Goal: Check status: Check status

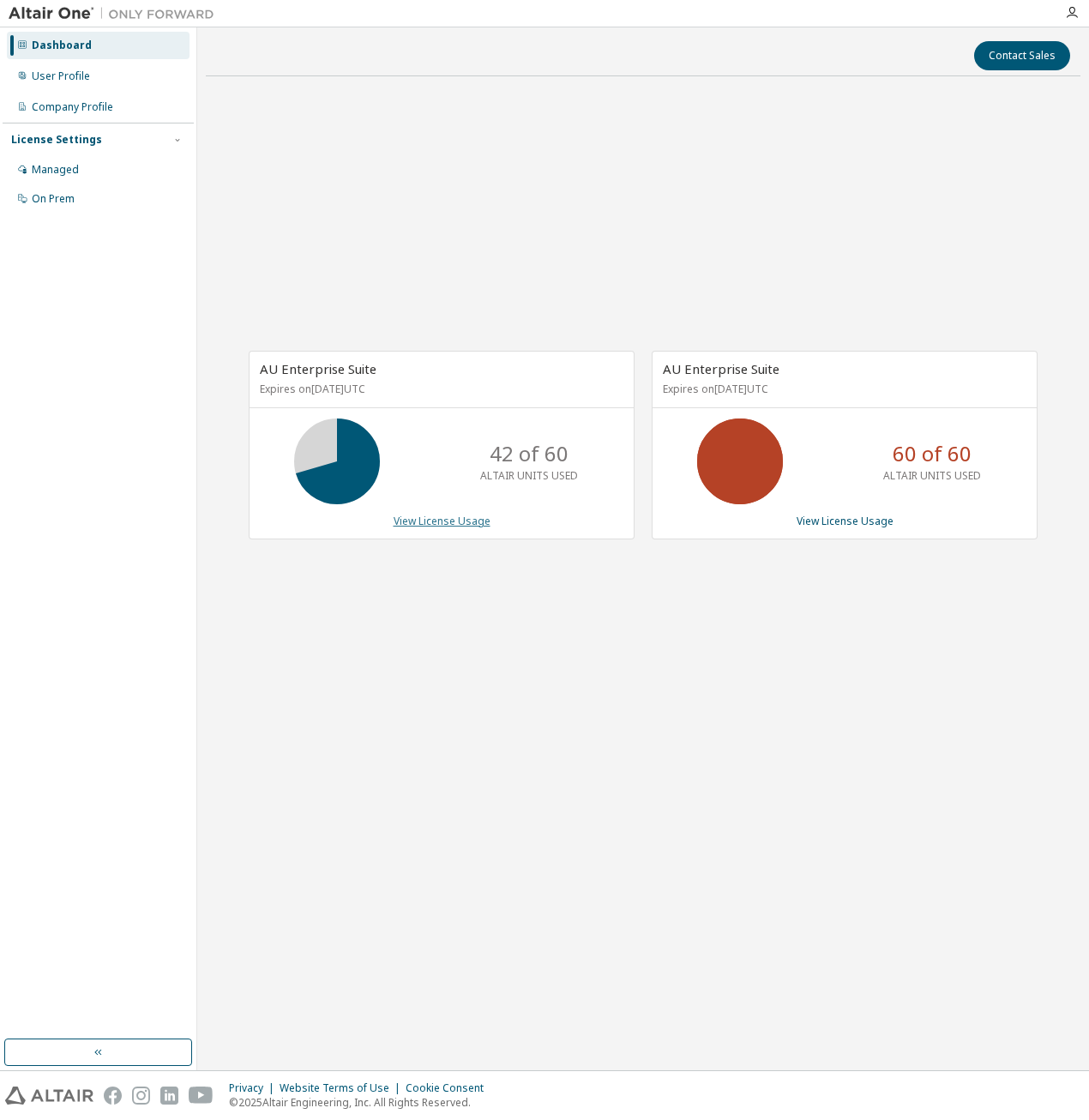
click at [464, 522] on link "View License Usage" at bounding box center [442, 522] width 97 height 15
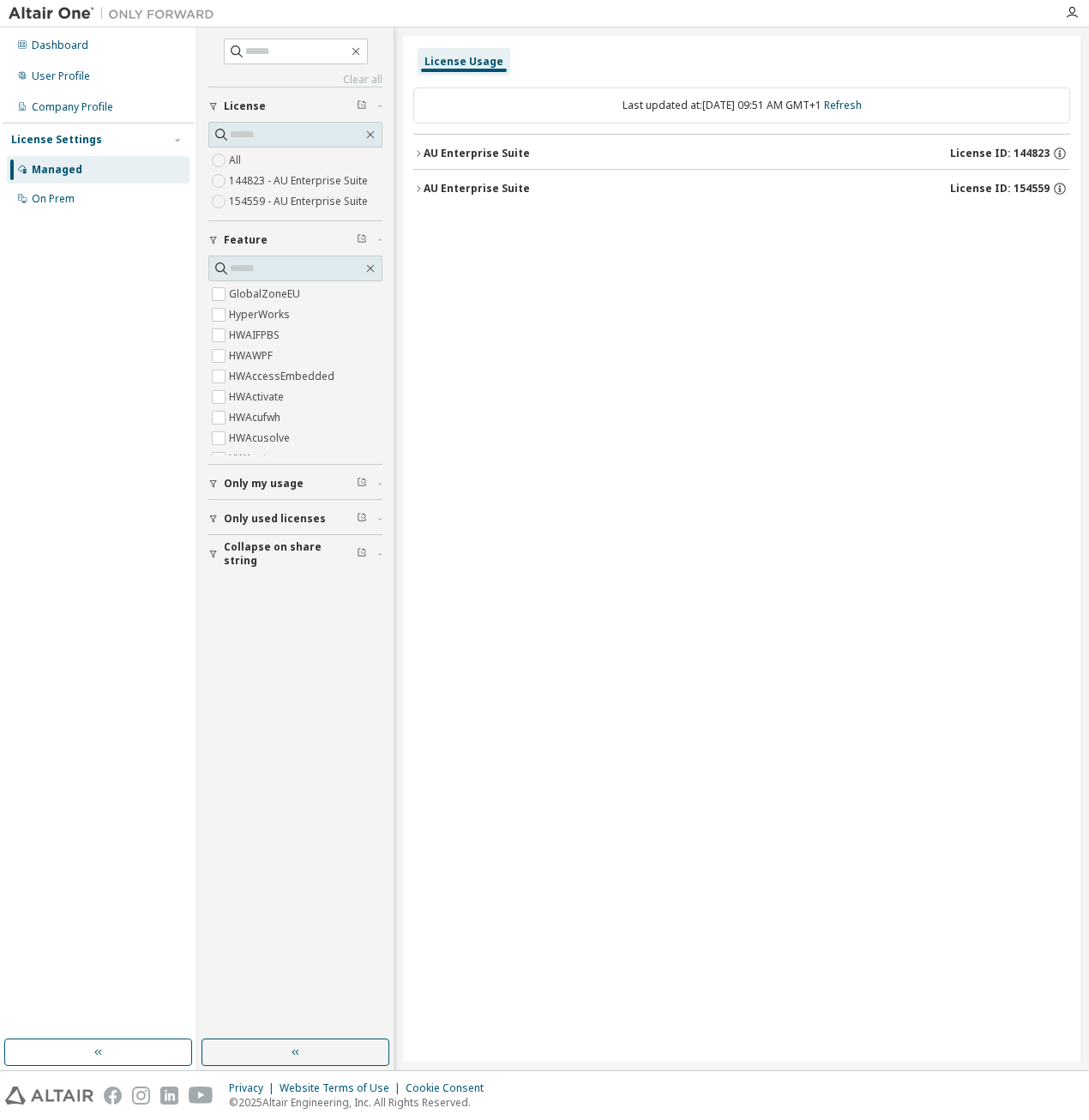
click at [508, 152] on div "AU Enterprise Suite" at bounding box center [476, 153] width 106 height 14
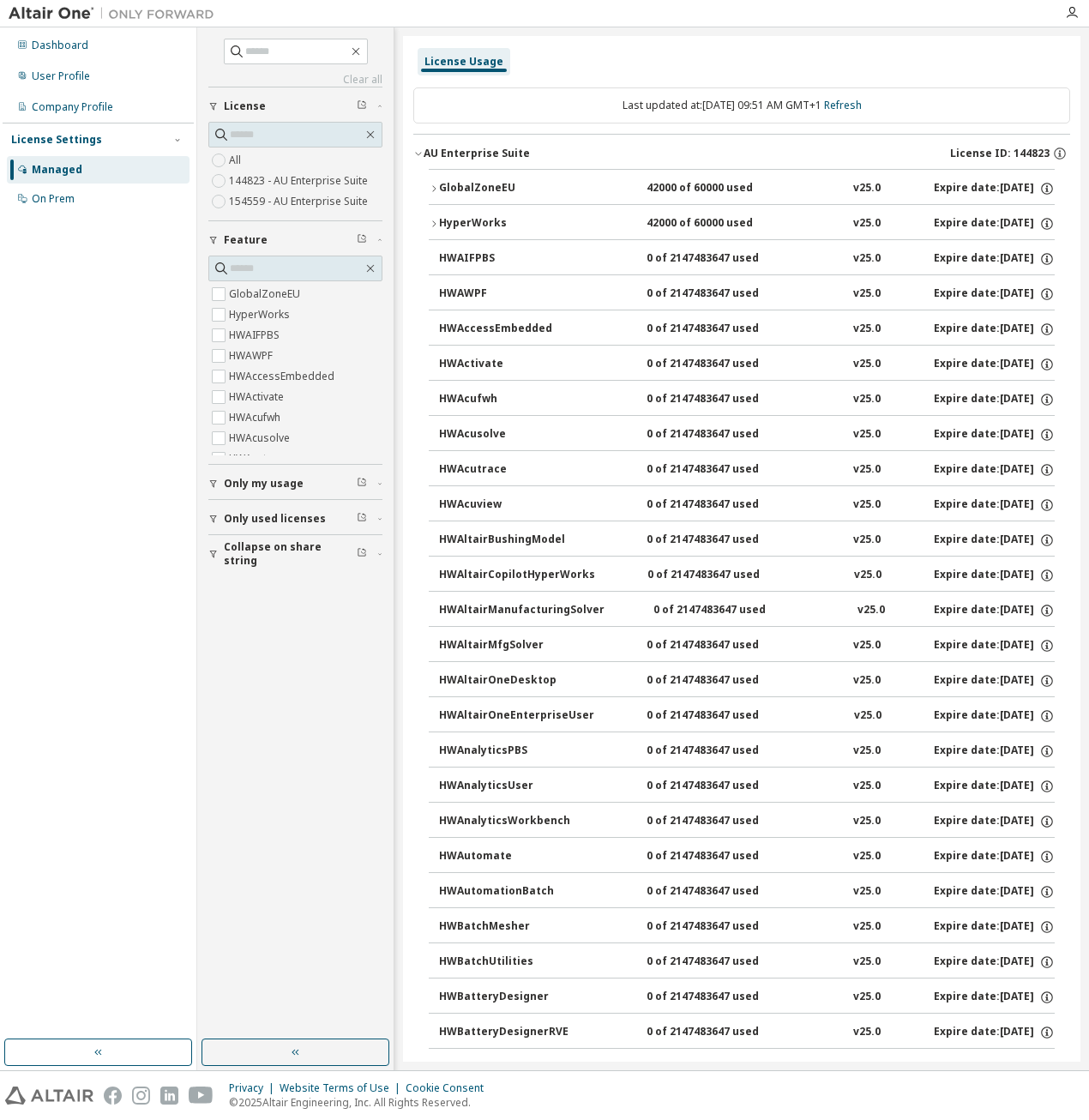
click at [501, 149] on div "AU Enterprise Suite" at bounding box center [476, 153] width 106 height 14
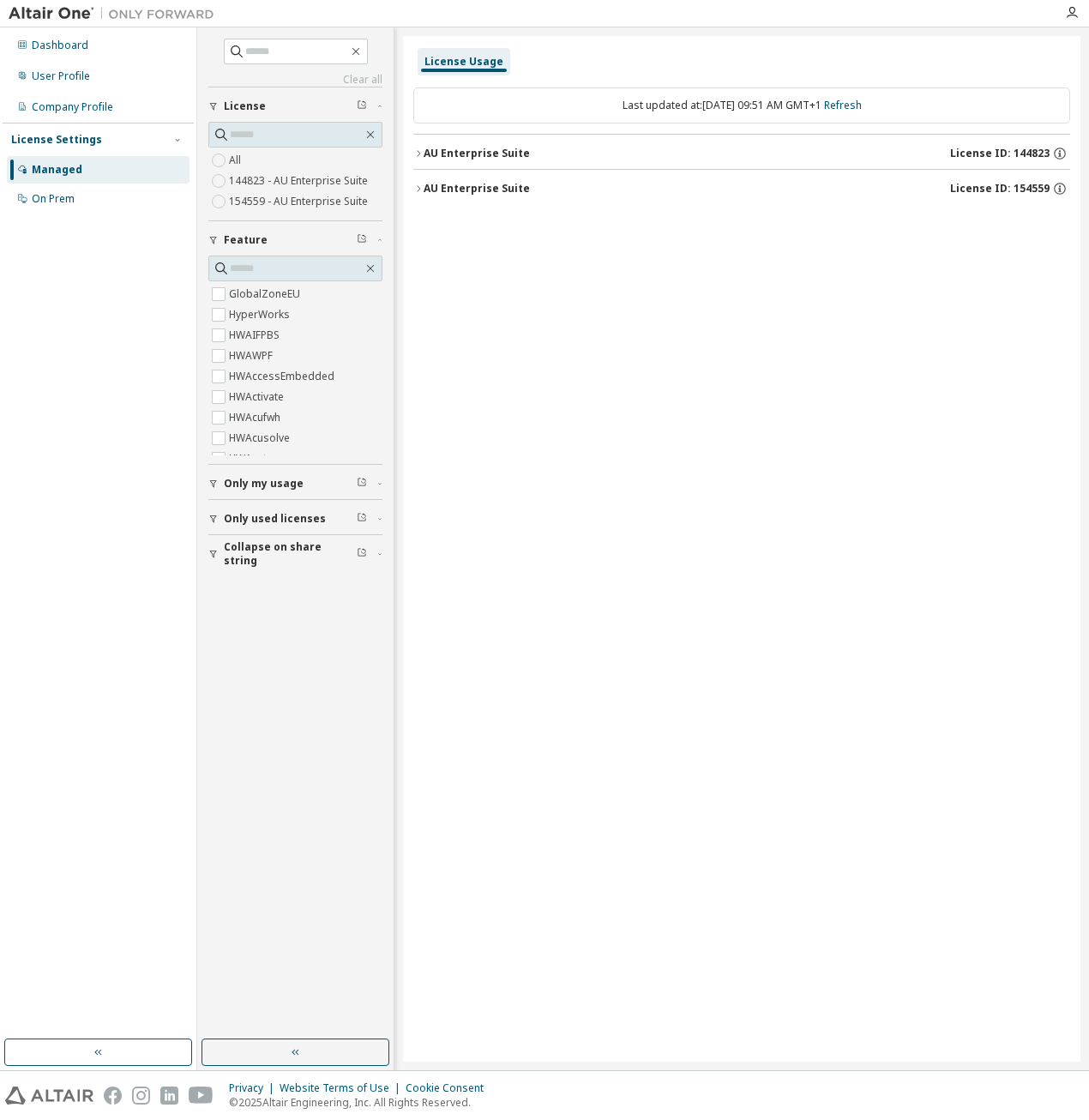
click at [498, 149] on div "AU Enterprise Suite" at bounding box center [476, 153] width 106 height 14
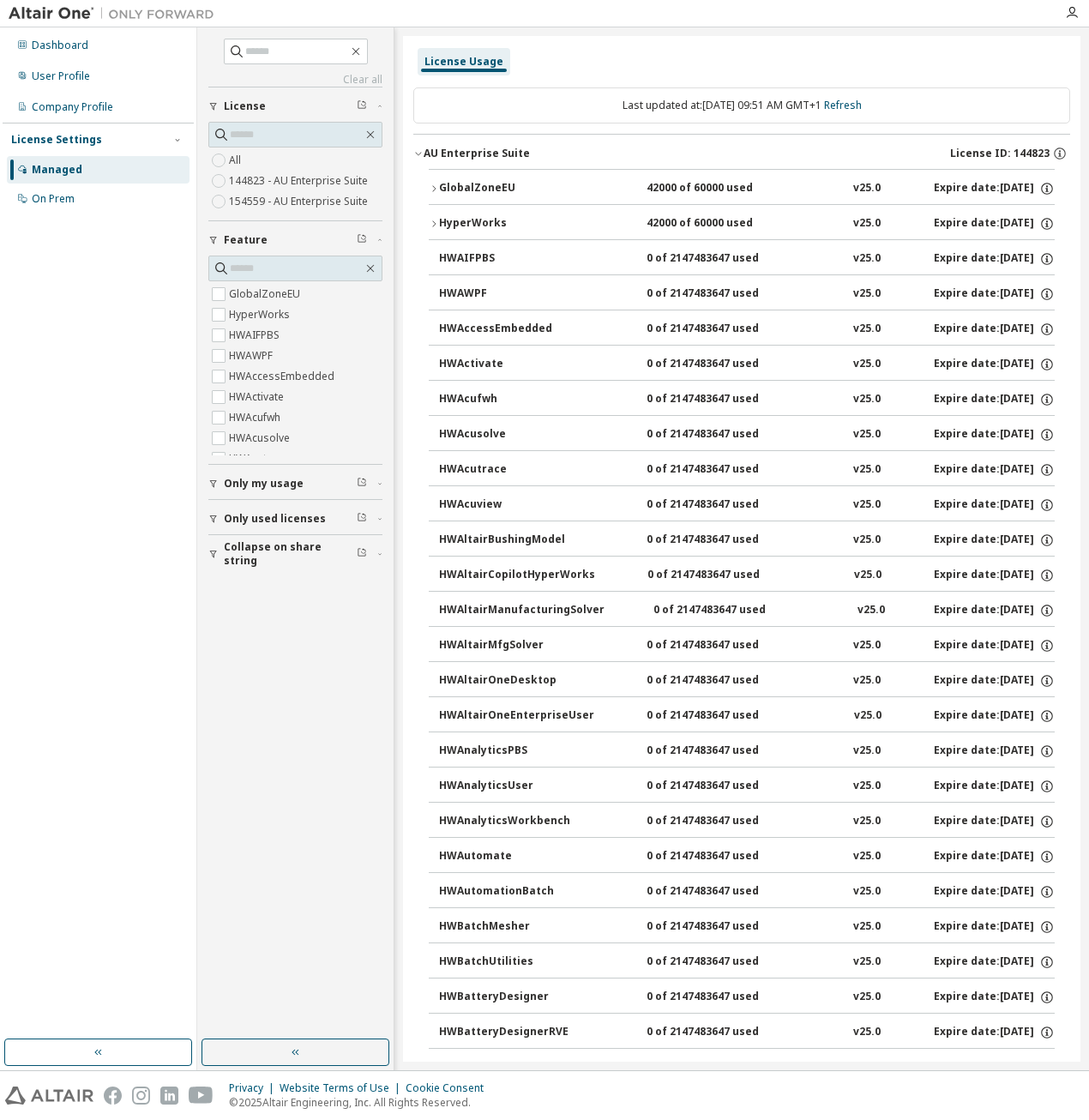
click at [442, 220] on div "HyperWorks" at bounding box center [516, 223] width 155 height 16
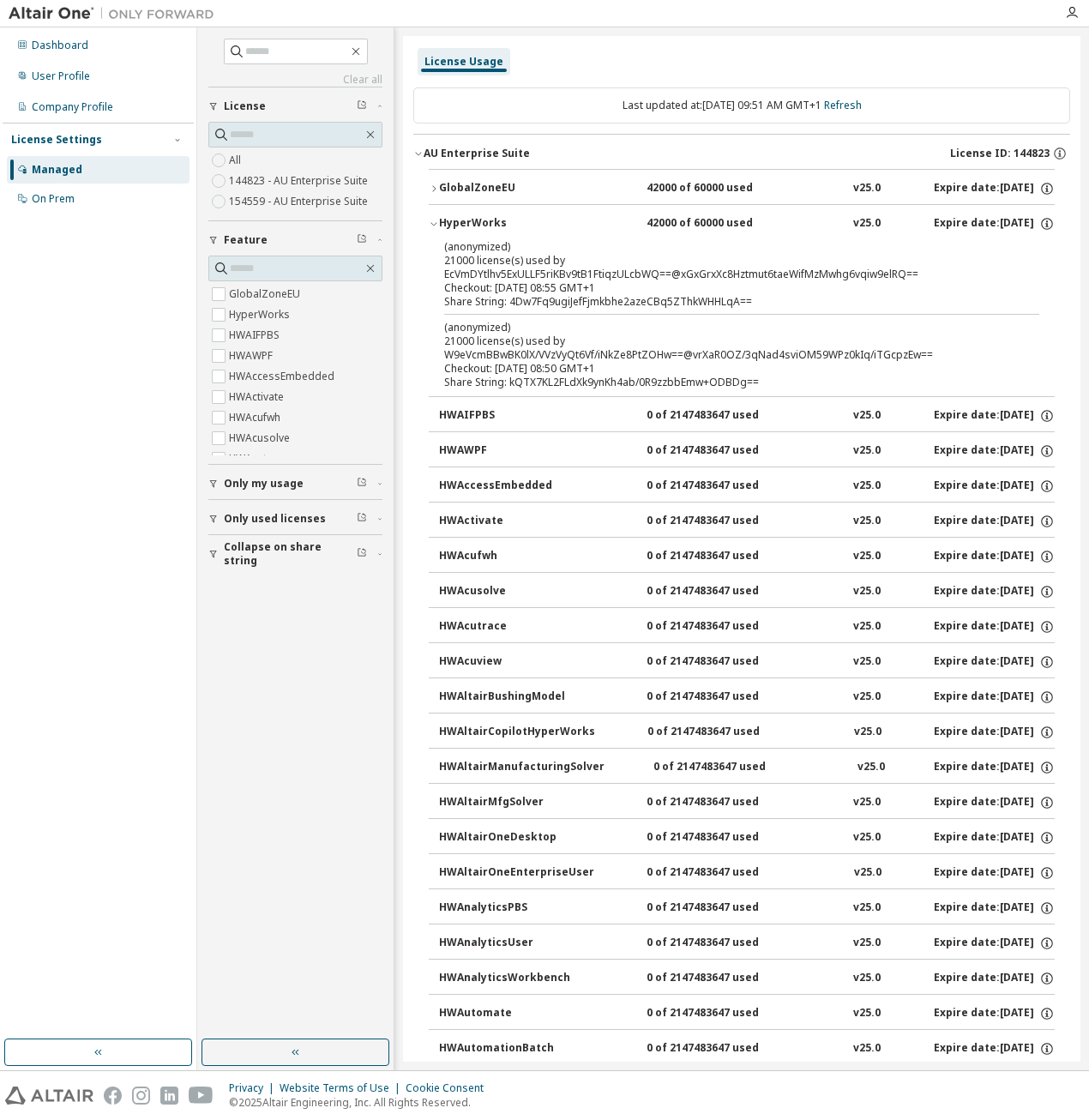
click at [248, 181] on label "144823 - AU Enterprise Suite" at bounding box center [300, 181] width 143 height 20
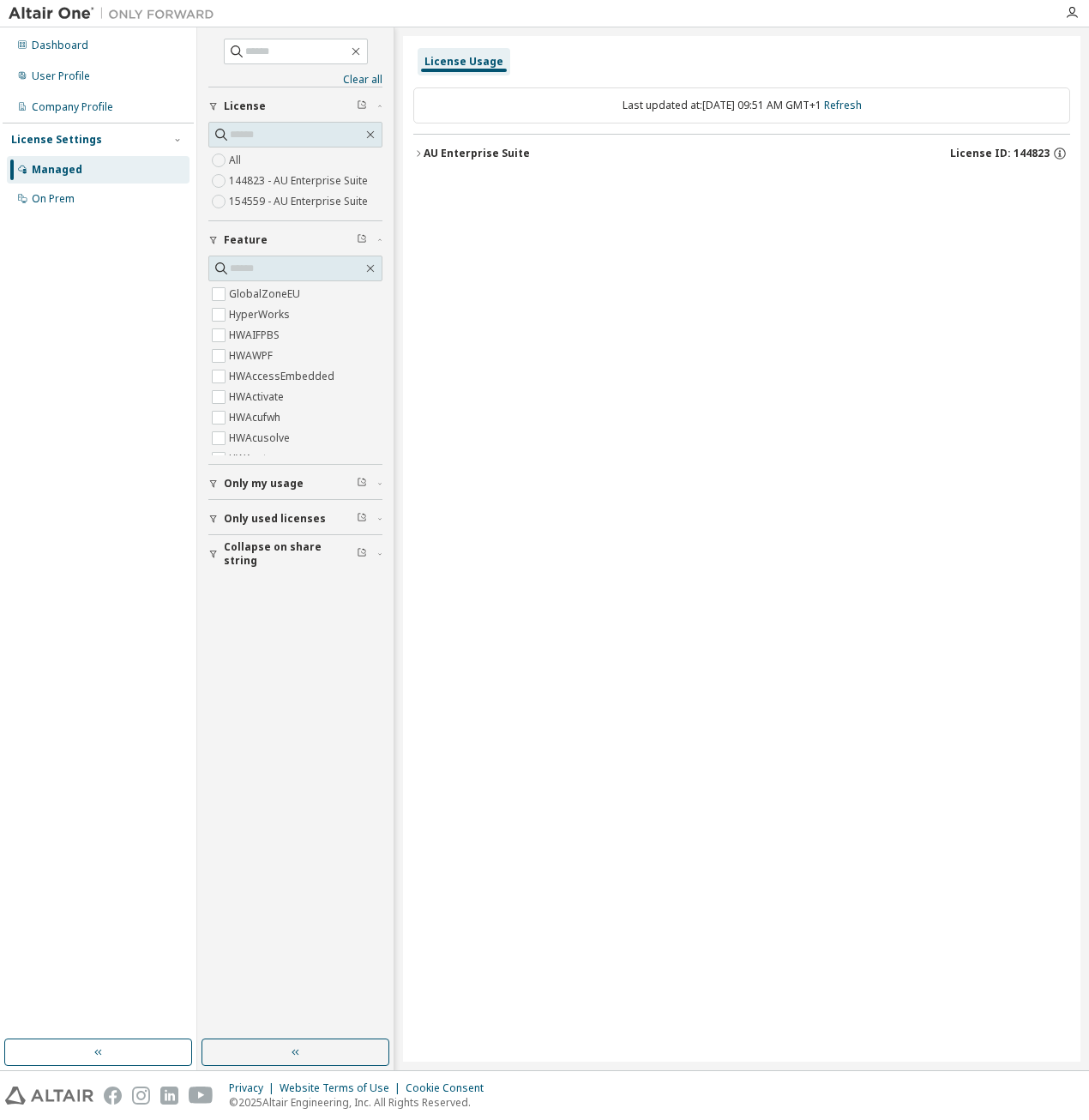
click at [238, 157] on label "All" at bounding box center [236, 160] width 16 height 20
click at [450, 184] on div "AU Enterprise Suite" at bounding box center [476, 188] width 106 height 14
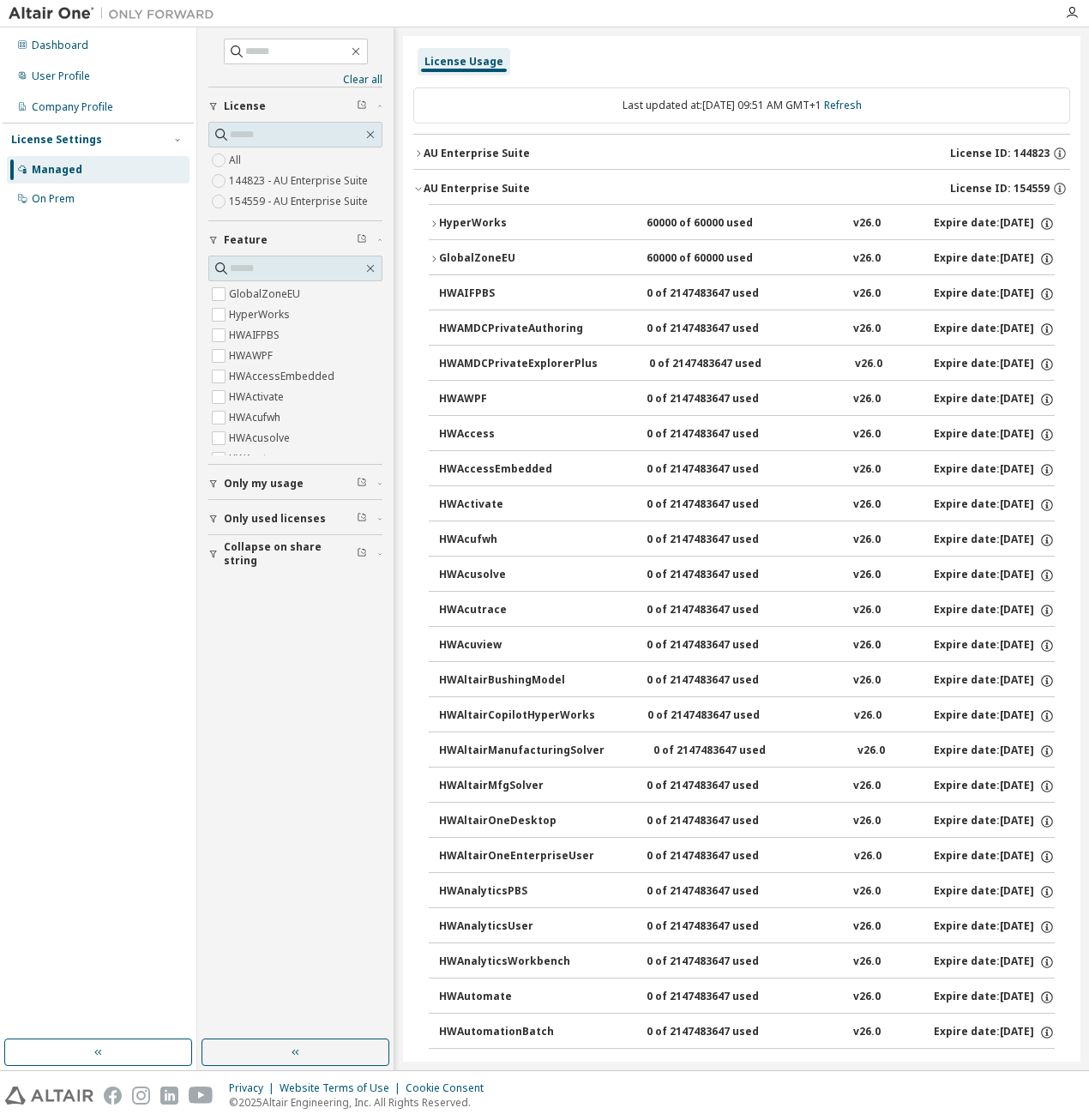
click at [435, 254] on icon "button" at bounding box center [433, 258] width 10 height 10
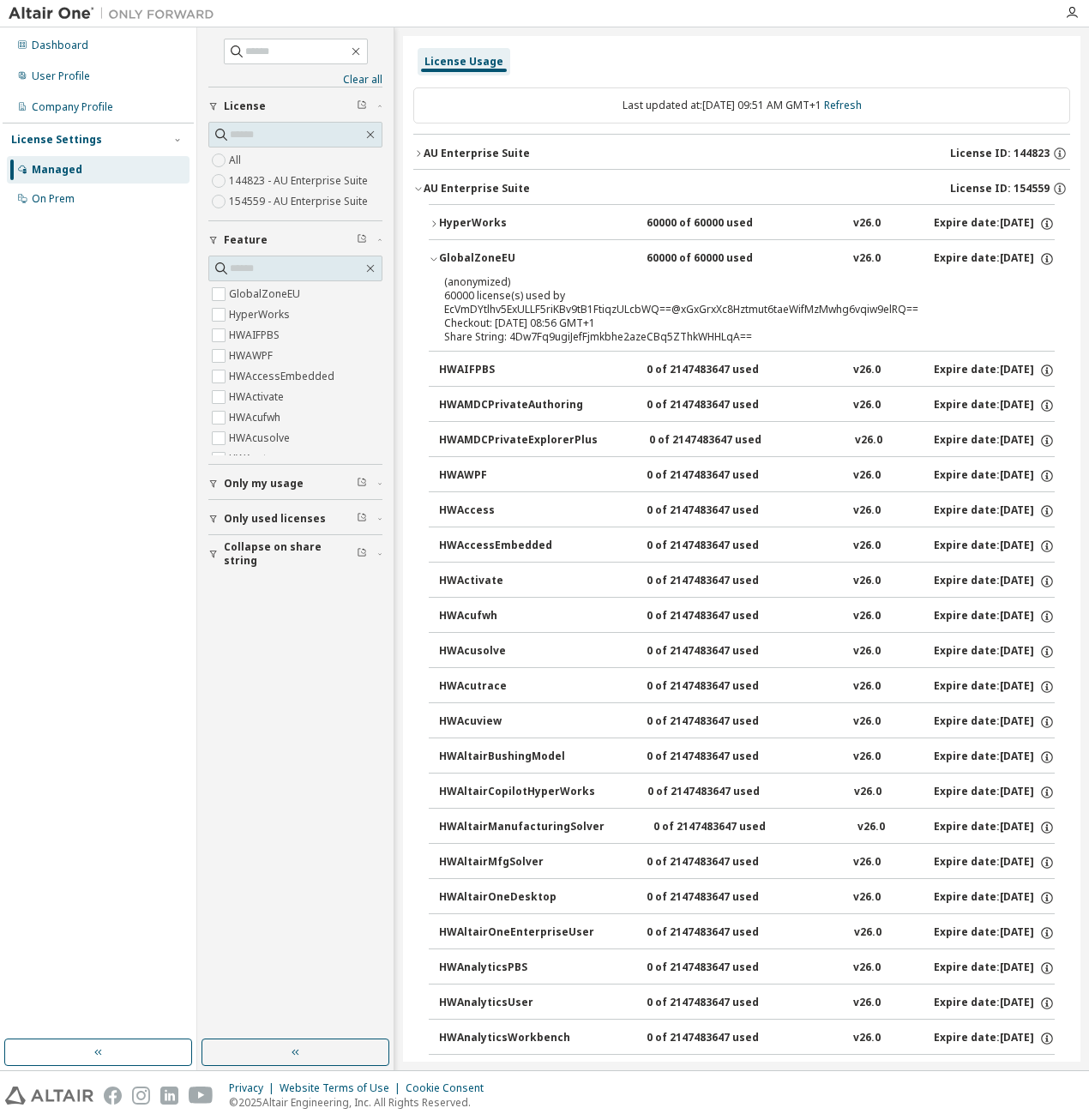
click at [433, 253] on button "GlobalZoneEU 60000 of 60000 used v26.0 Expire date: [DATE]" at bounding box center [742, 258] width 626 height 38
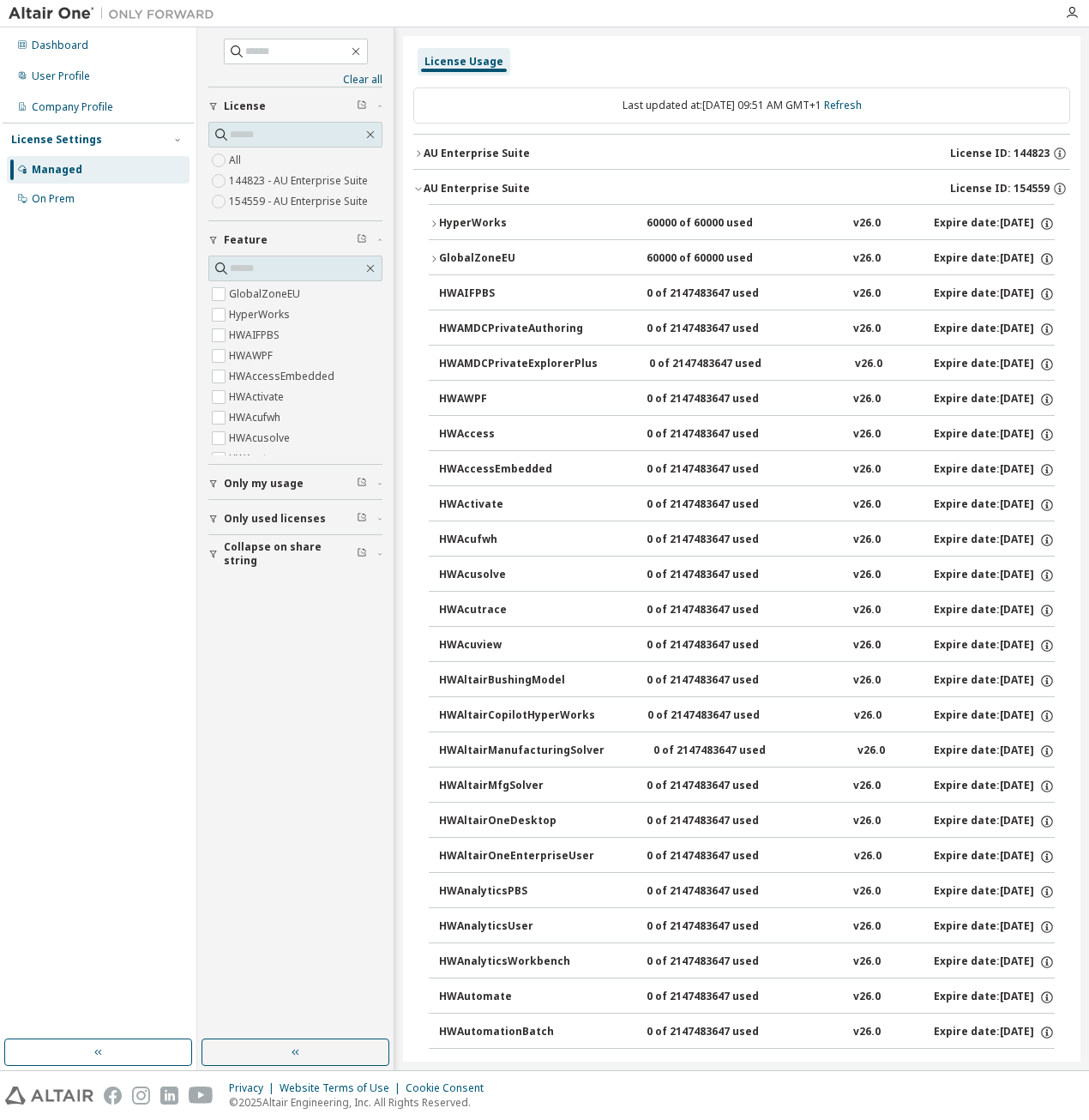
click at [419, 155] on icon "button" at bounding box center [418, 153] width 10 height 10
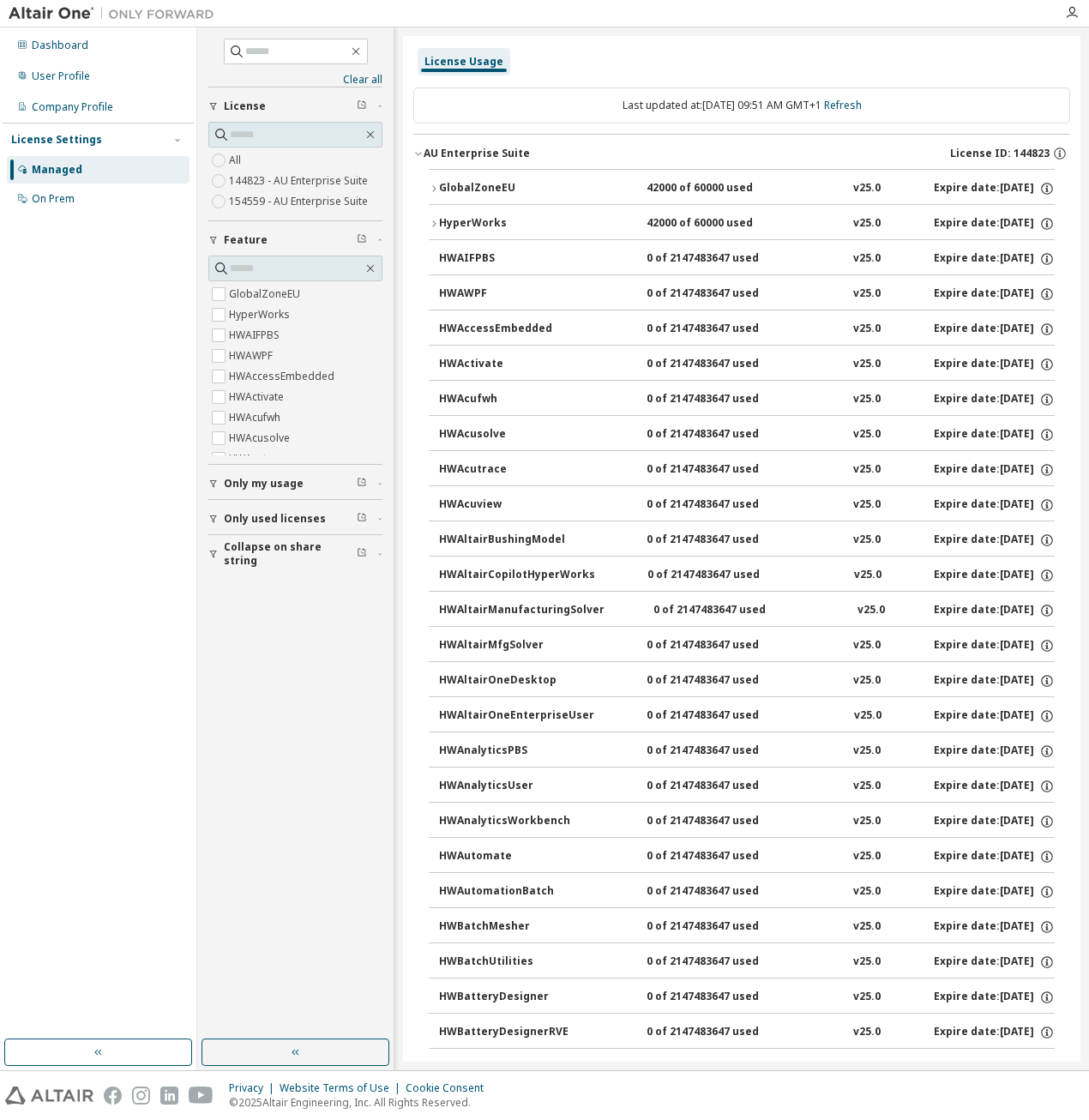
click at [804, 219] on div "HyperWorks 42000 of 60000 used v25.0 Expire date: [DATE]" at bounding box center [746, 223] width 616 height 16
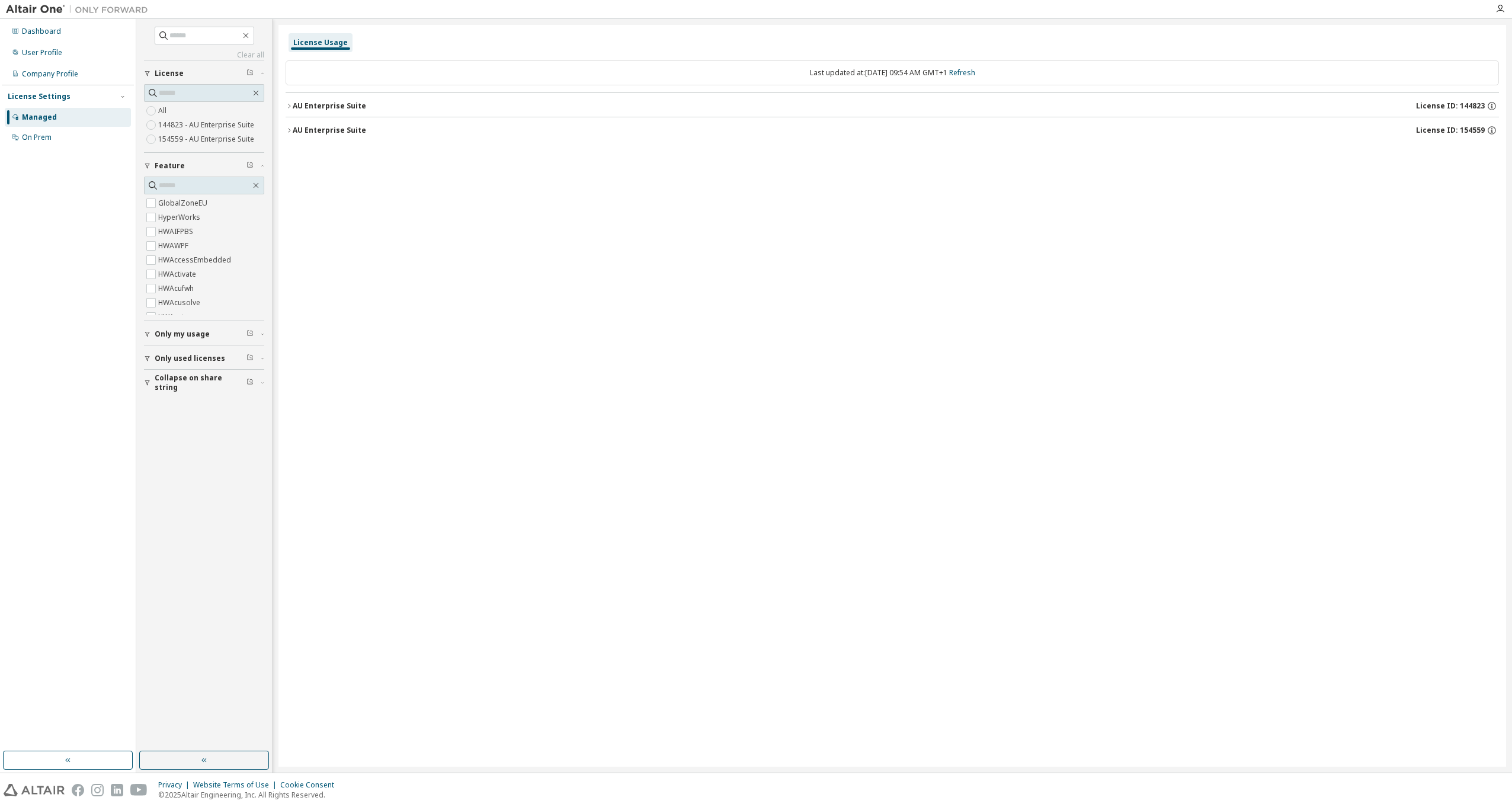
click at [335, 97] on button "AU Enterprise Suite License ID: 144823" at bounding box center [892, 106] width 1213 height 26
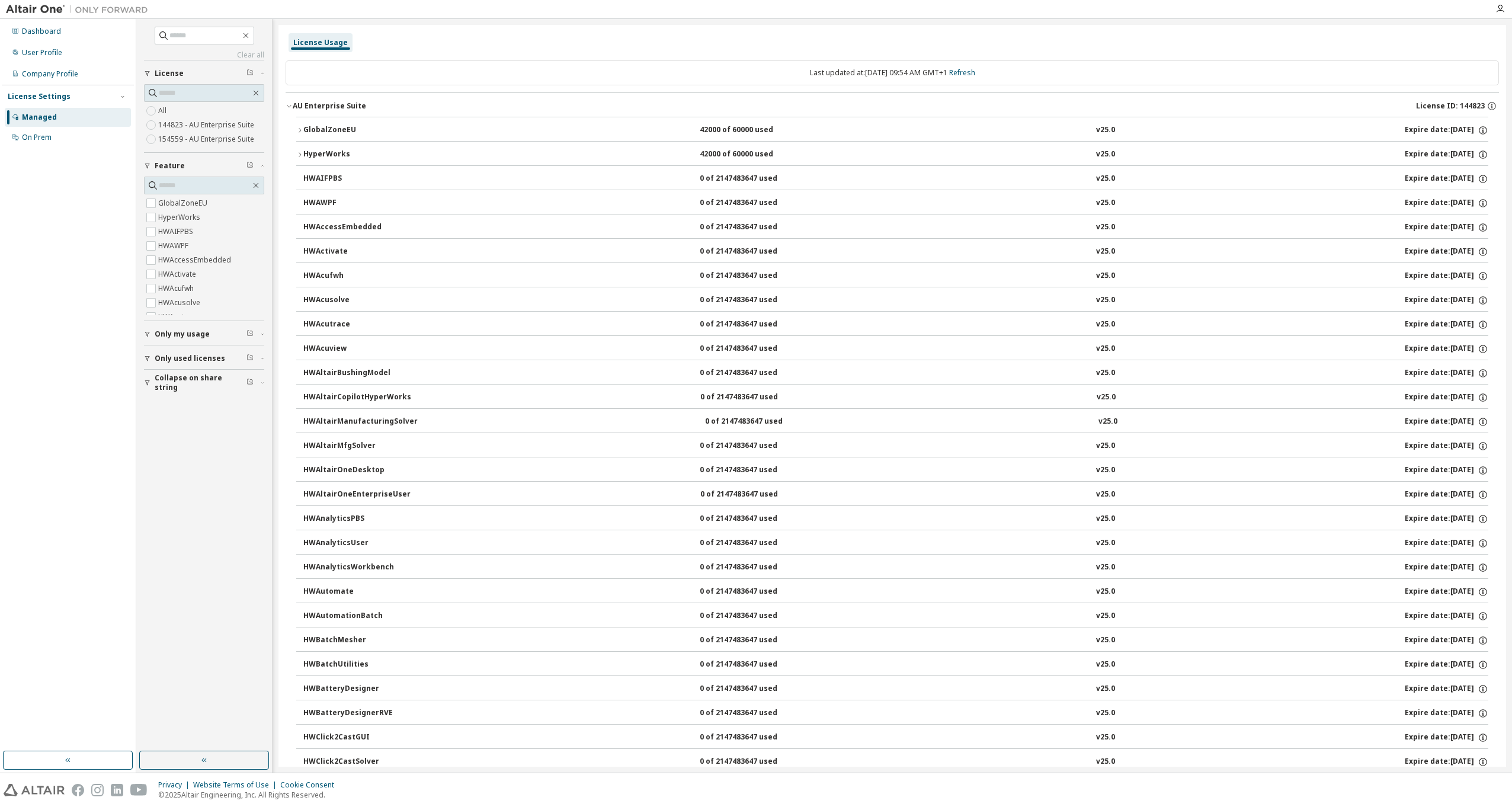
click at [752, 156] on div "v25.0" at bounding box center [1106, 154] width 19 height 11
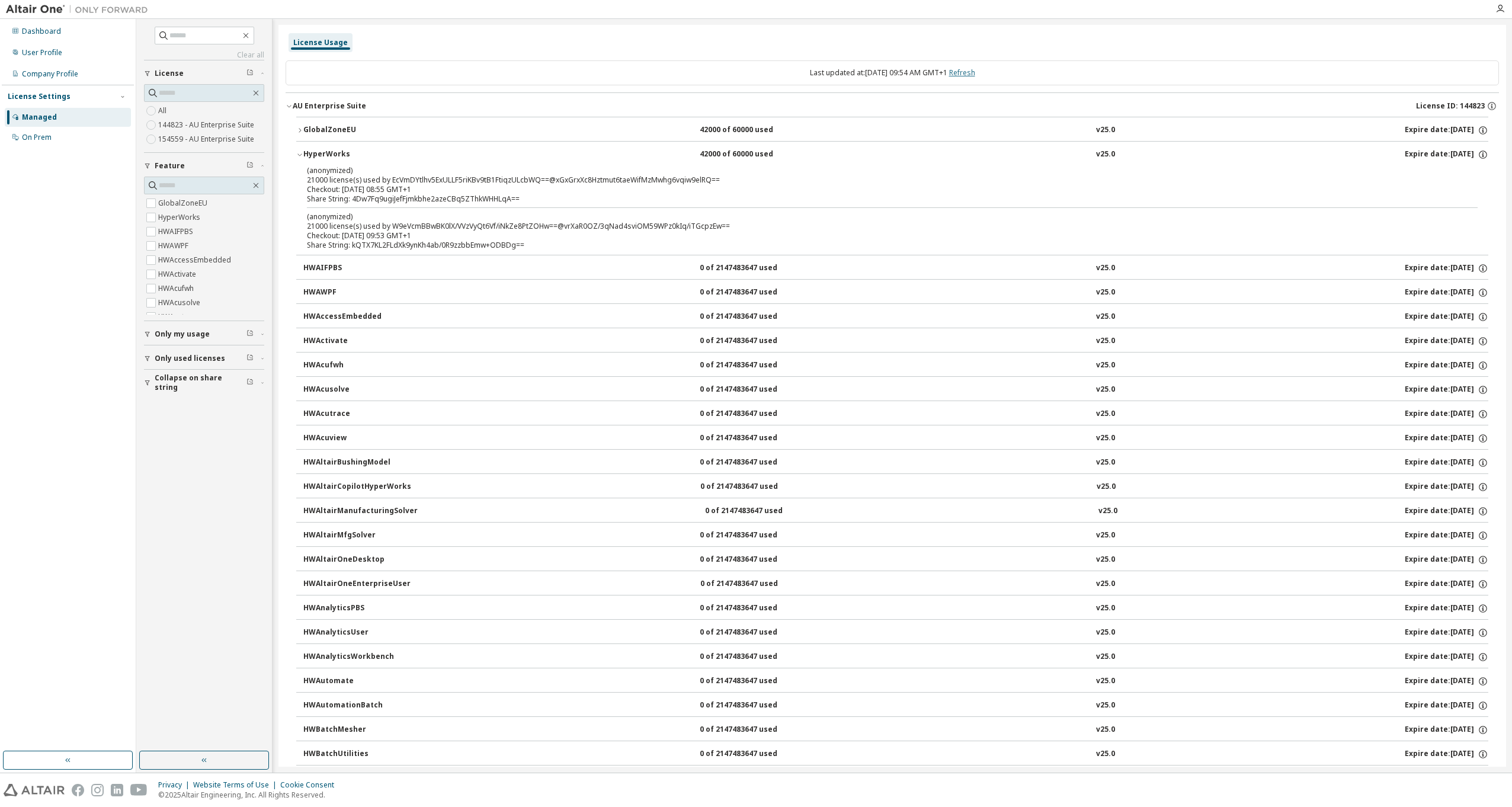
click at [752, 76] on link "Refresh" at bounding box center [962, 73] width 26 height 10
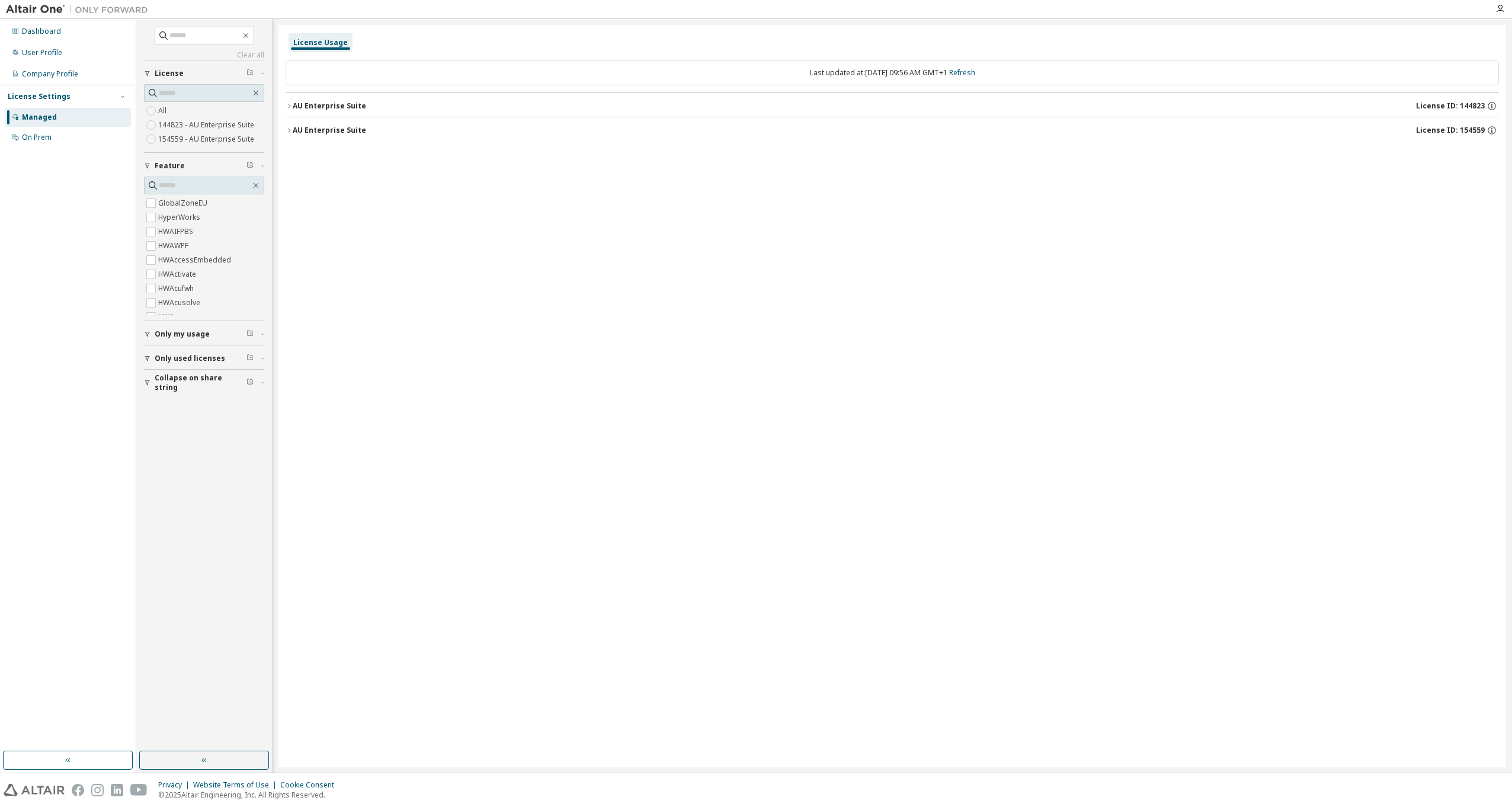
click at [752, 106] on div "AU Enterprise Suite License ID: 144823" at bounding box center [895, 106] width 1206 height 11
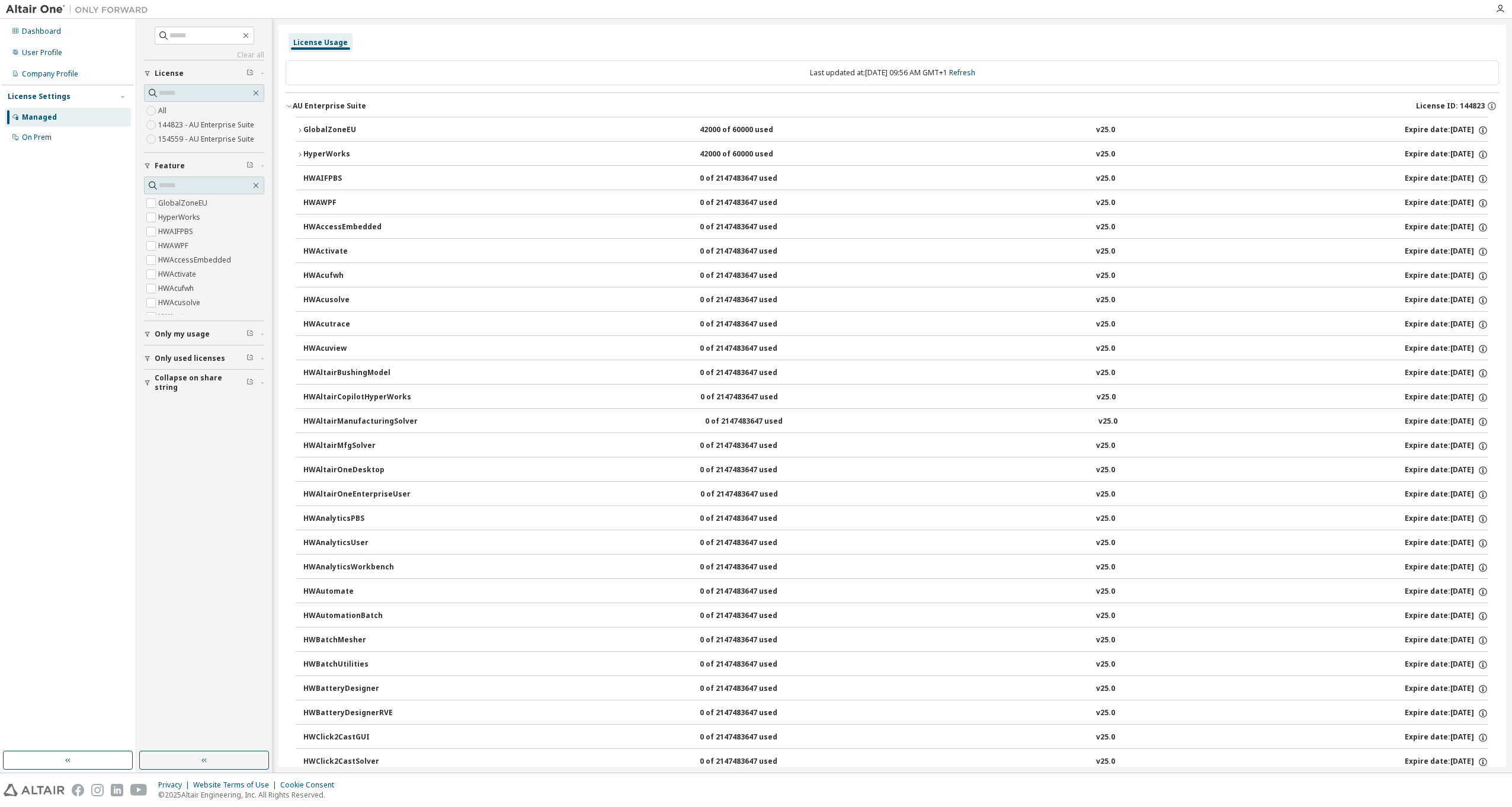
click at [742, 97] on button "AU Enterprise Suite License ID: 144823" at bounding box center [892, 106] width 1213 height 26
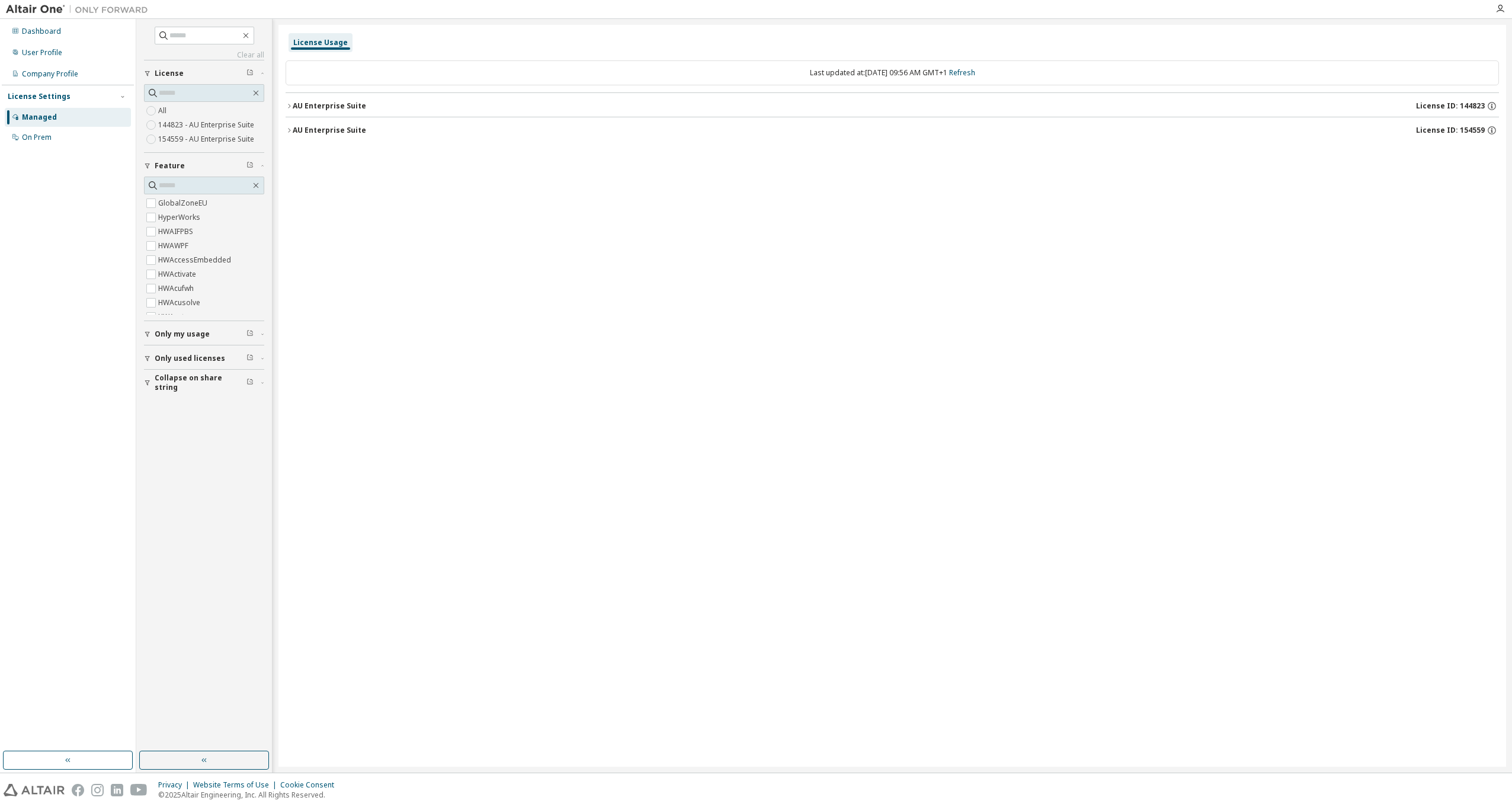
click at [352, 129] on div "AU Enterprise Suite" at bounding box center [329, 130] width 74 height 10
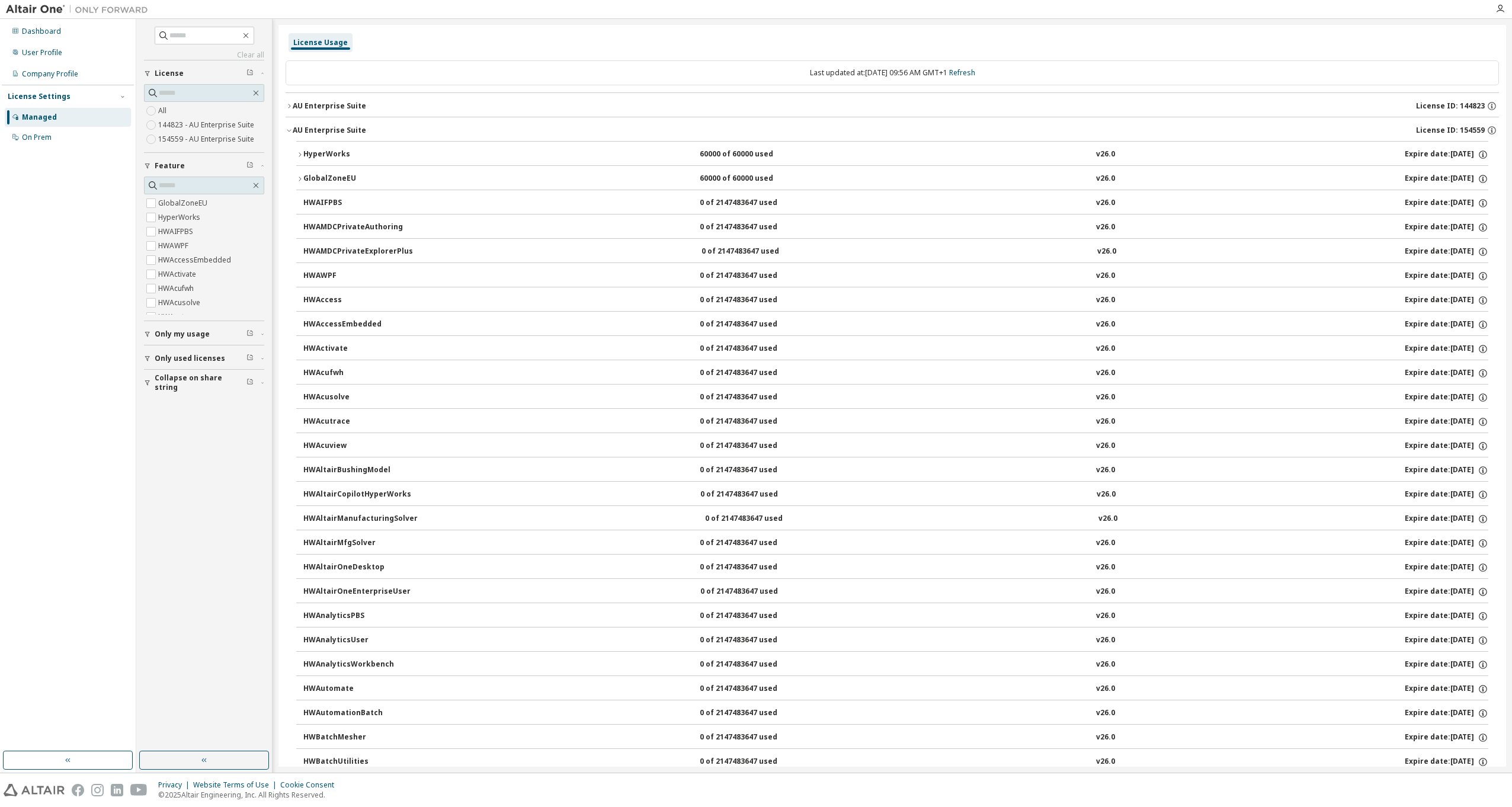
click at [346, 176] on div "GlobalZoneEU" at bounding box center [356, 179] width 107 height 11
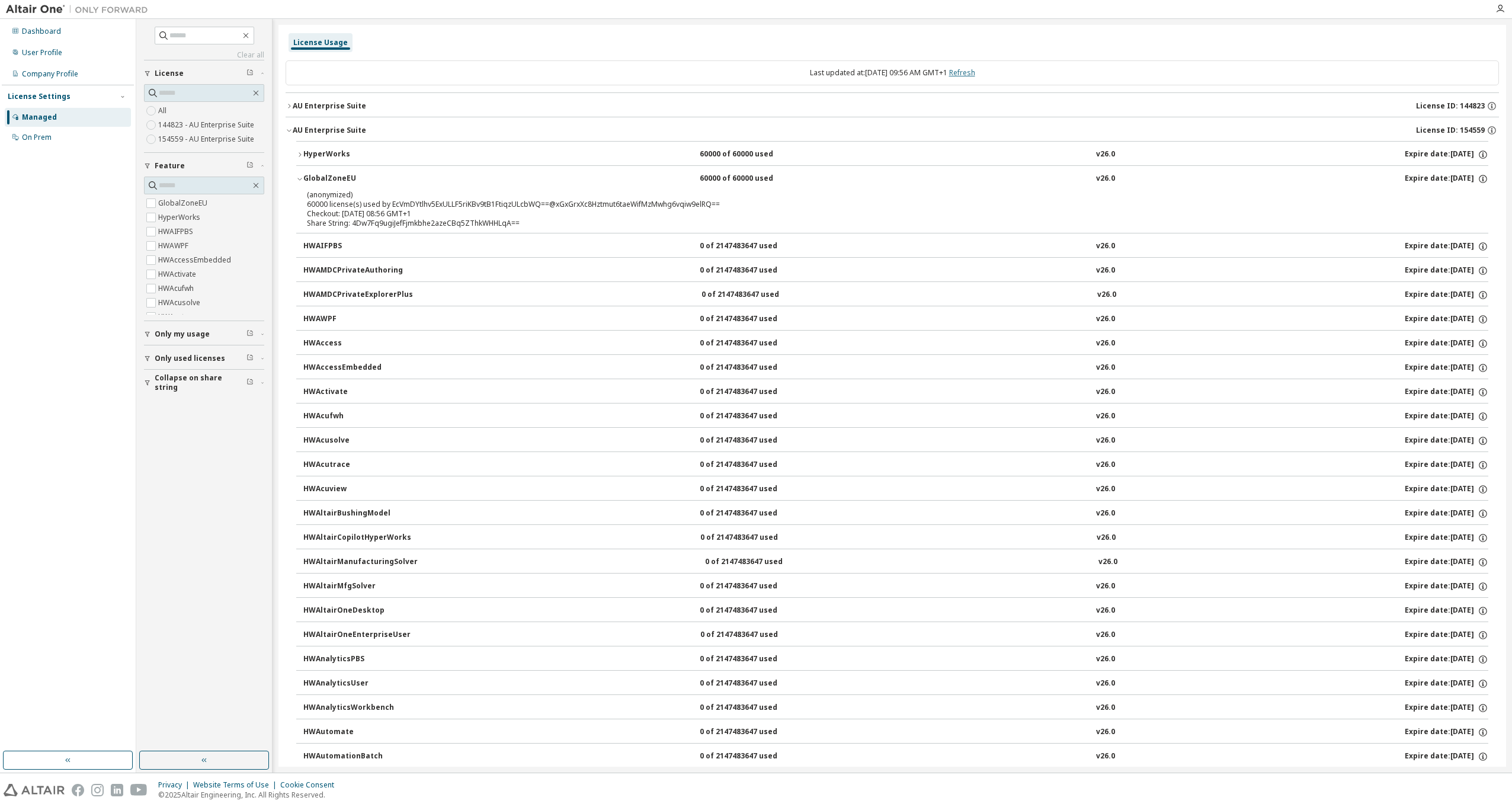
click at [752, 68] on link "Refresh" at bounding box center [962, 73] width 26 height 10
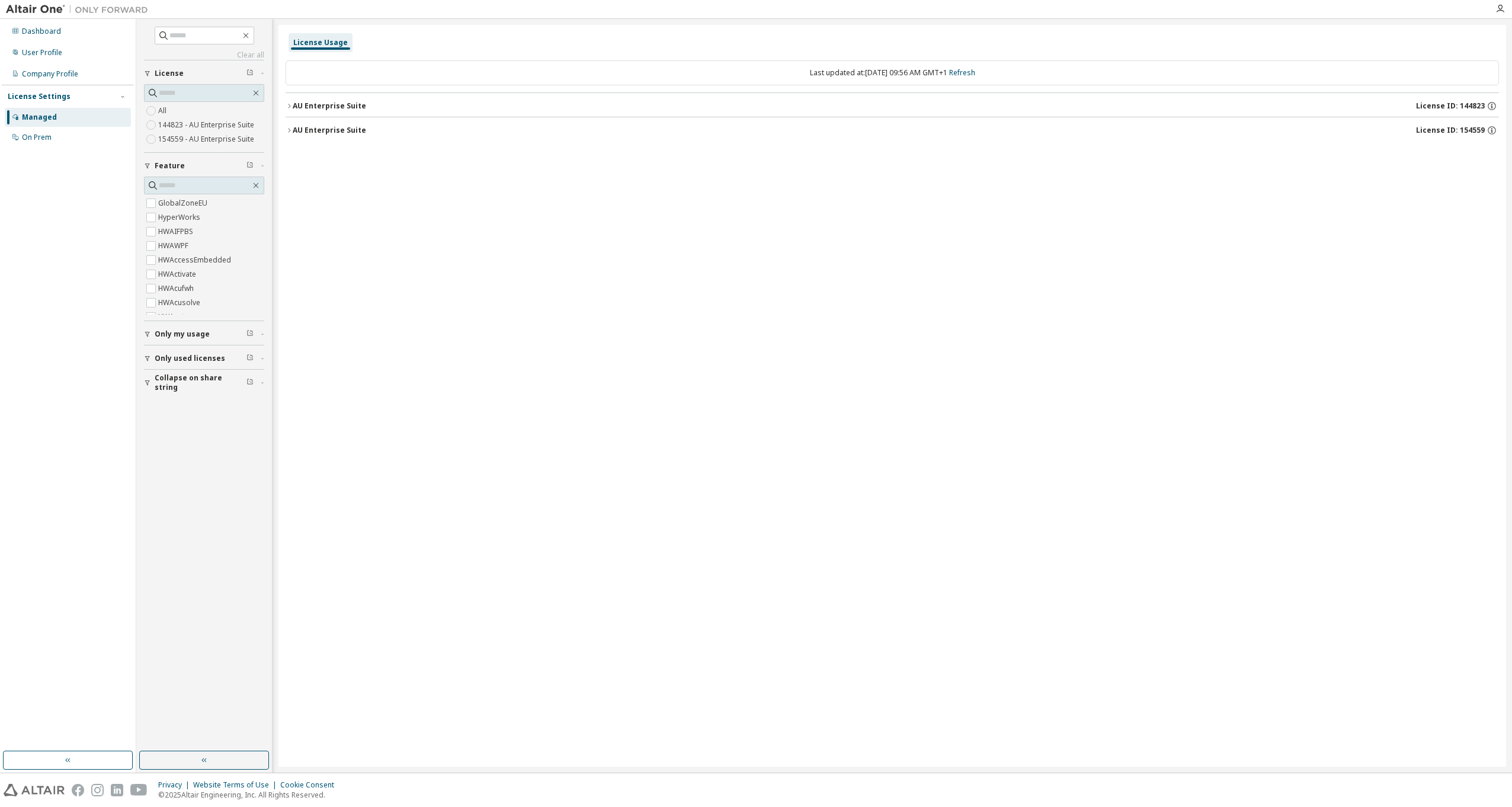
click at [690, 108] on div "AU Enterprise Suite License ID: 144823" at bounding box center [895, 106] width 1206 height 11
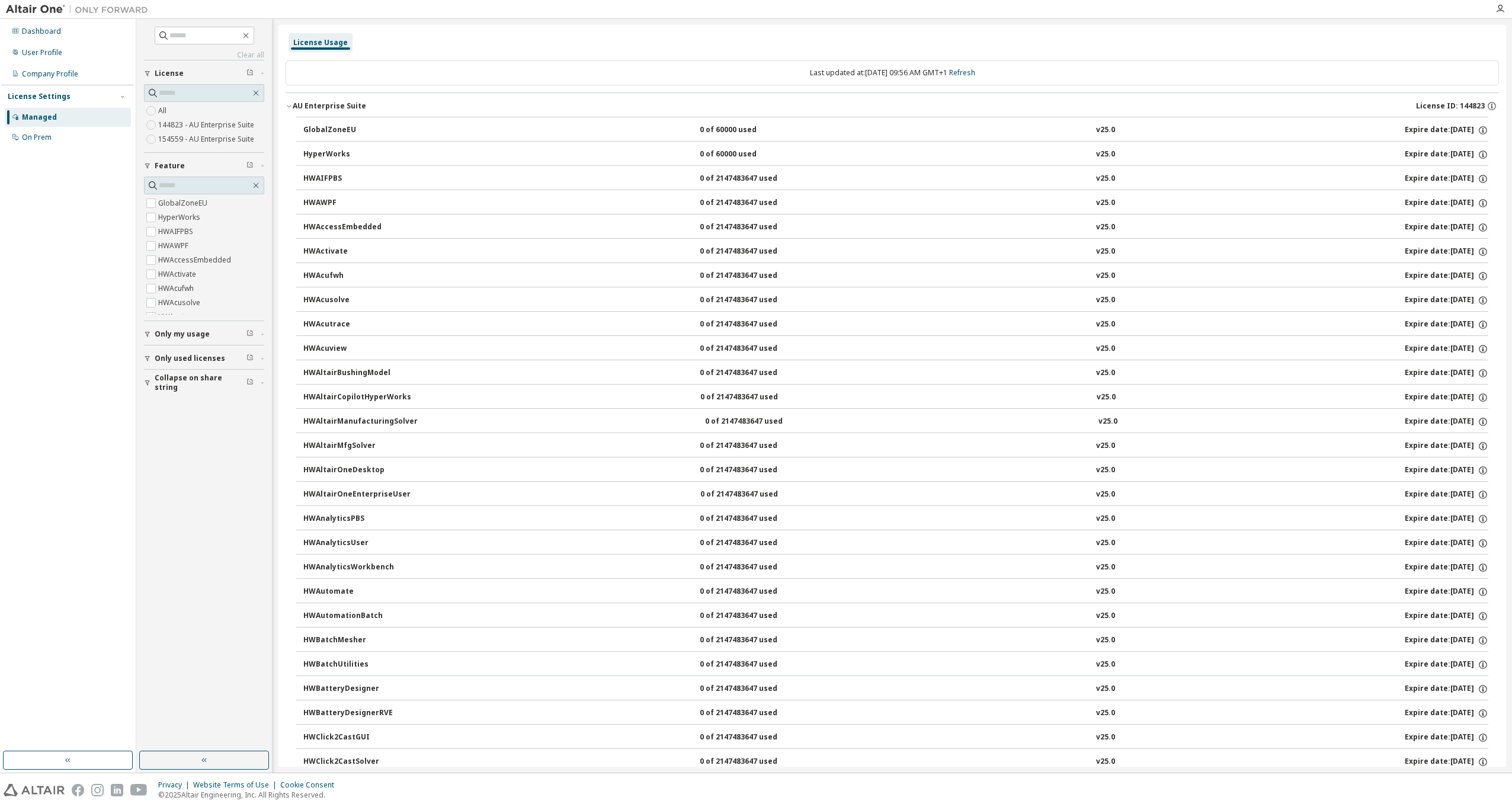
click at [690, 108] on div "AU Enterprise Suite License ID: 144823" at bounding box center [895, 106] width 1206 height 11
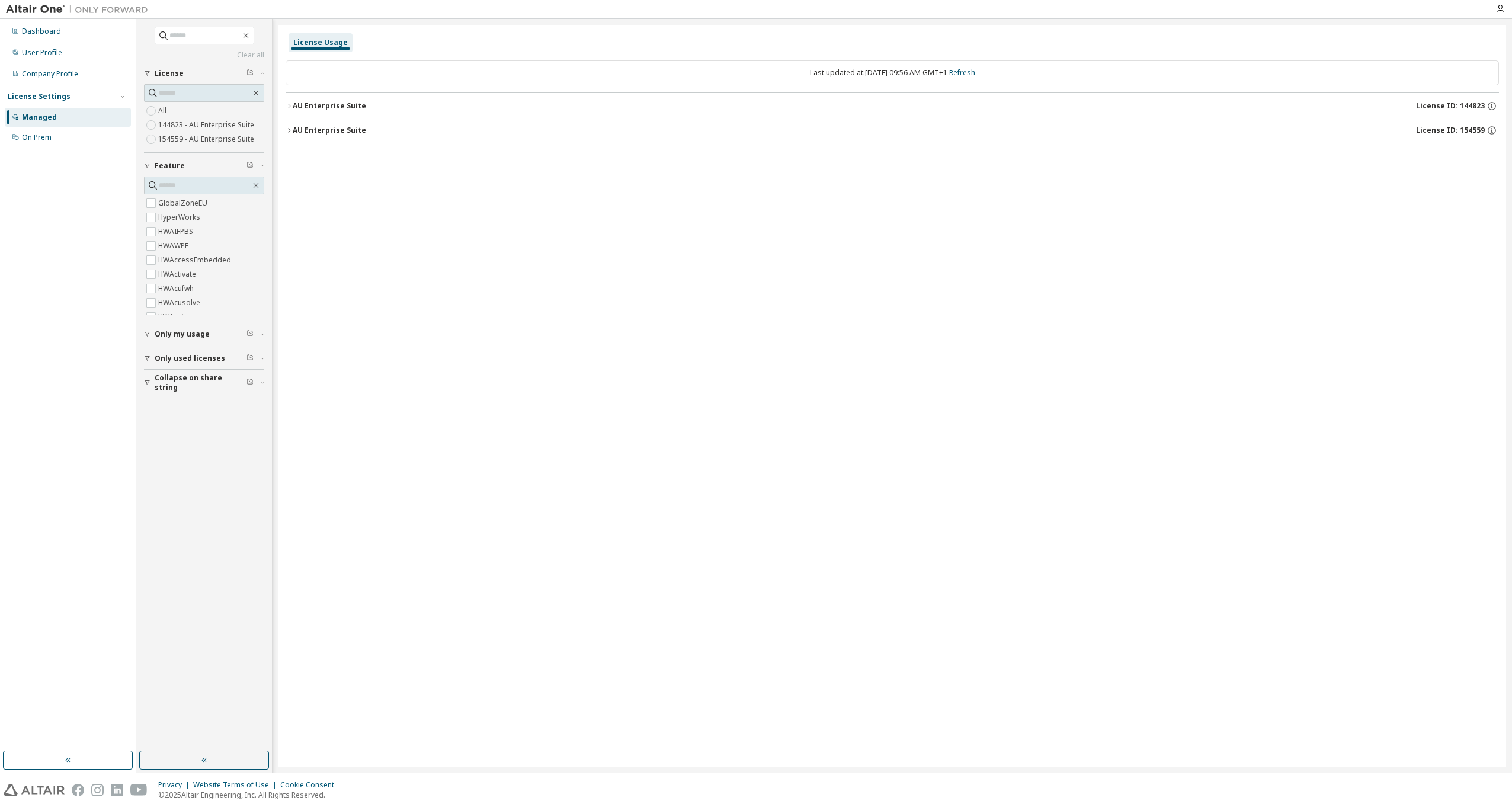
click at [340, 132] on div "AU Enterprise Suite" at bounding box center [329, 130] width 74 height 10
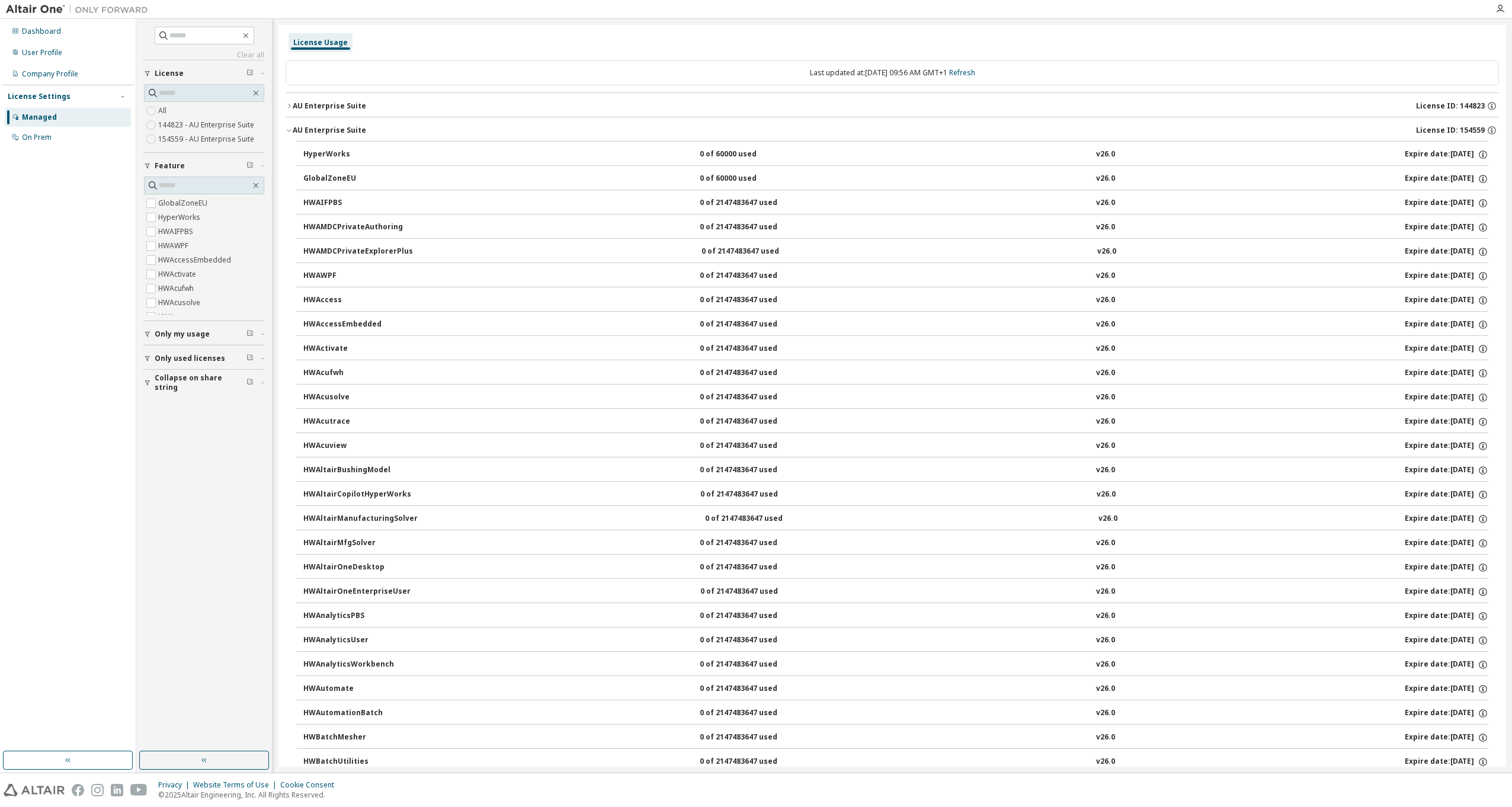
click at [340, 130] on div "AU Enterprise Suite" at bounding box center [329, 130] width 74 height 10
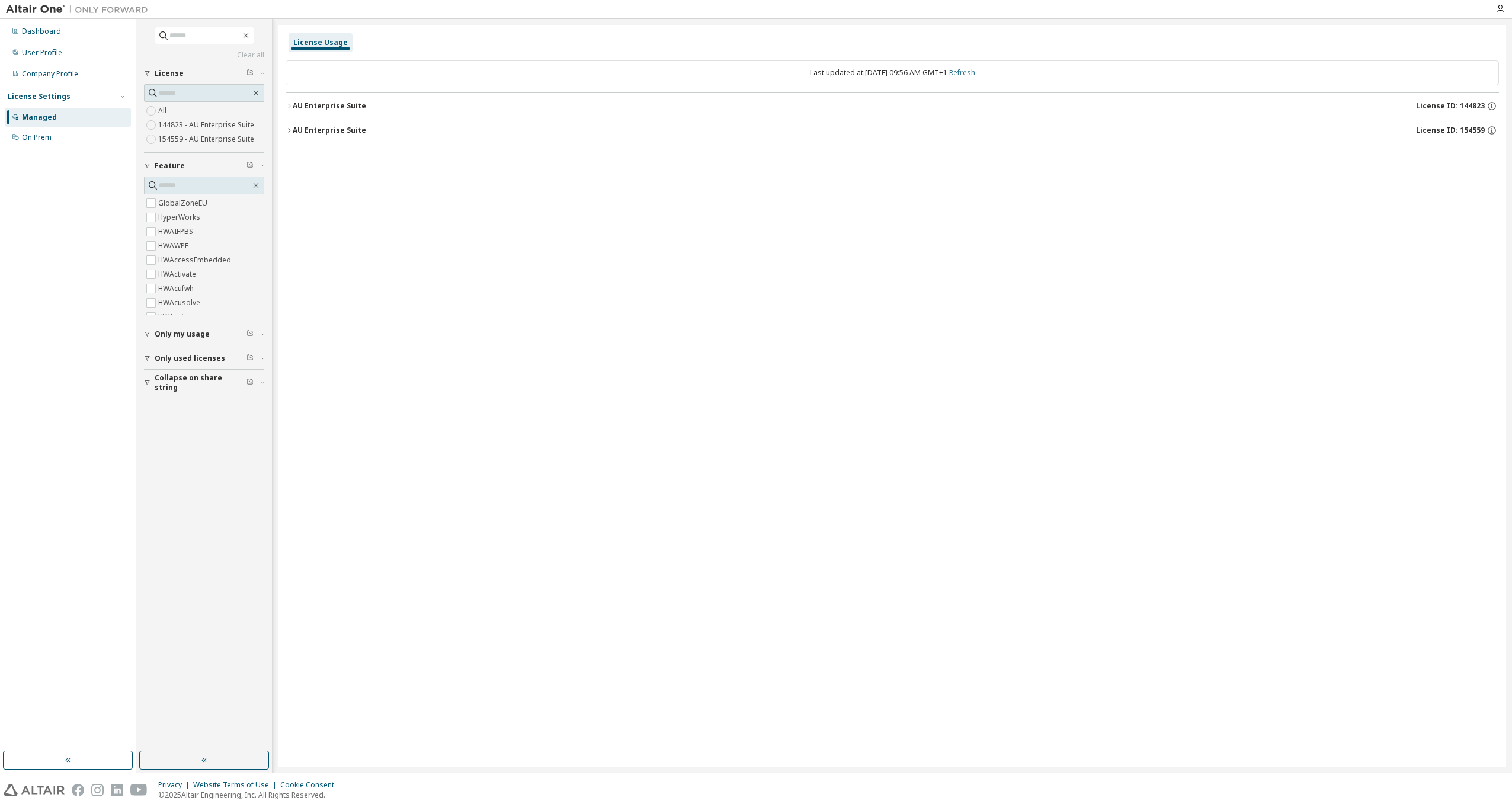
click at [752, 74] on link "Refresh" at bounding box center [962, 73] width 26 height 10
click at [580, 108] on div "AU Enterprise Suite License ID: 144823" at bounding box center [895, 106] width 1206 height 11
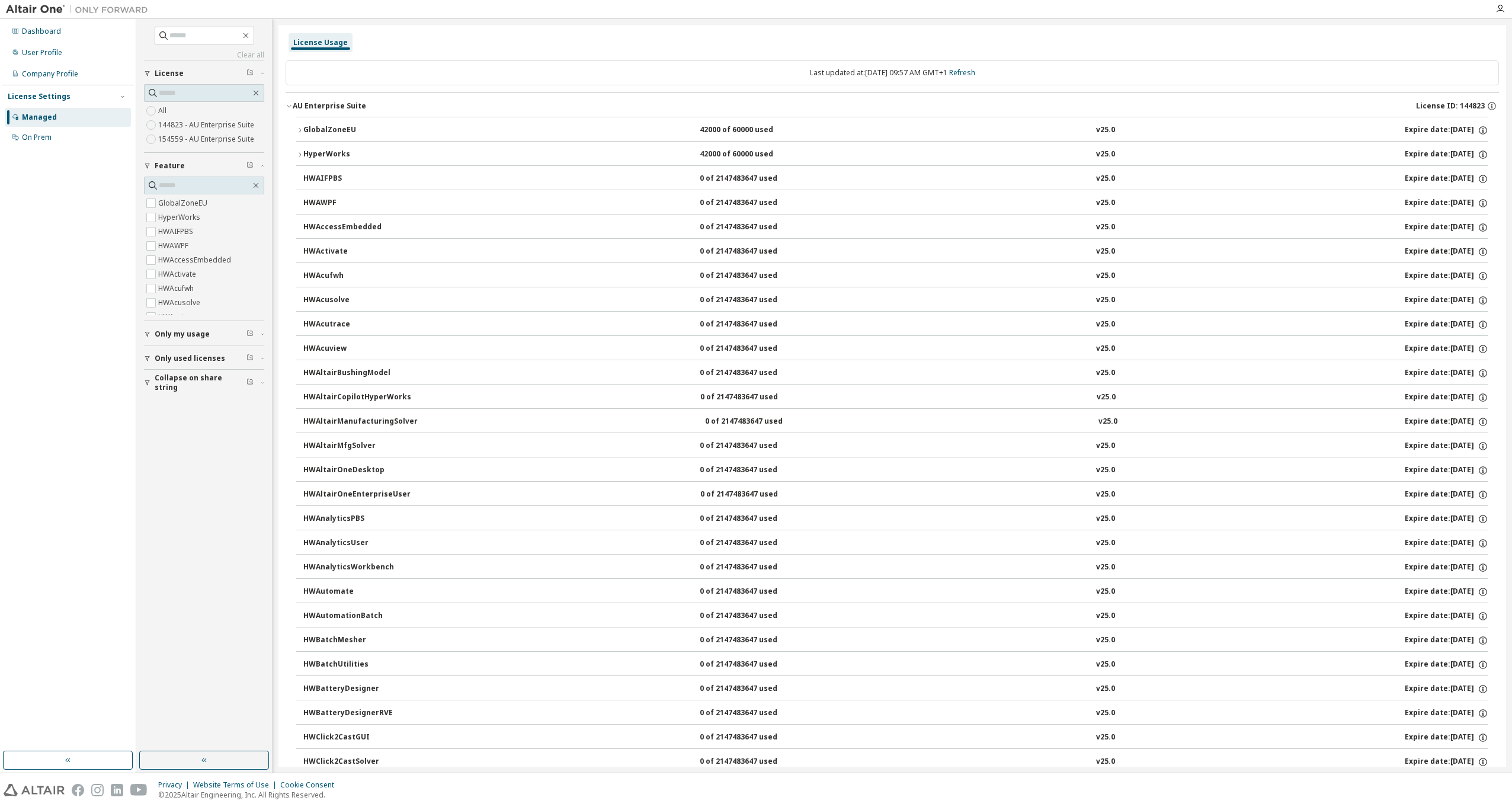
click at [579, 108] on div "AU Enterprise Suite License ID: 144823" at bounding box center [895, 106] width 1206 height 11
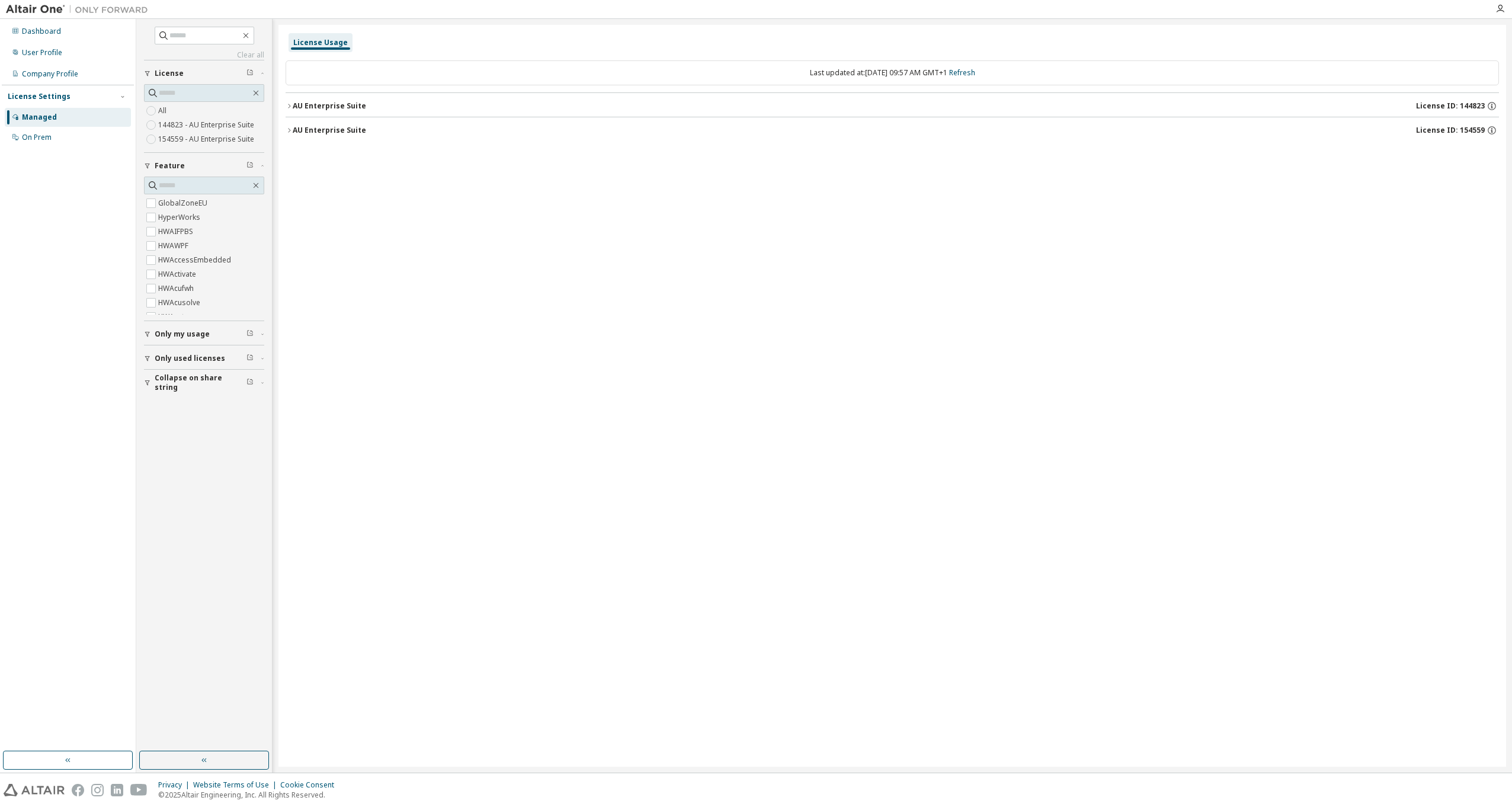
click at [363, 129] on div "AU Enterprise Suite License ID: 154559" at bounding box center [895, 130] width 1206 height 11
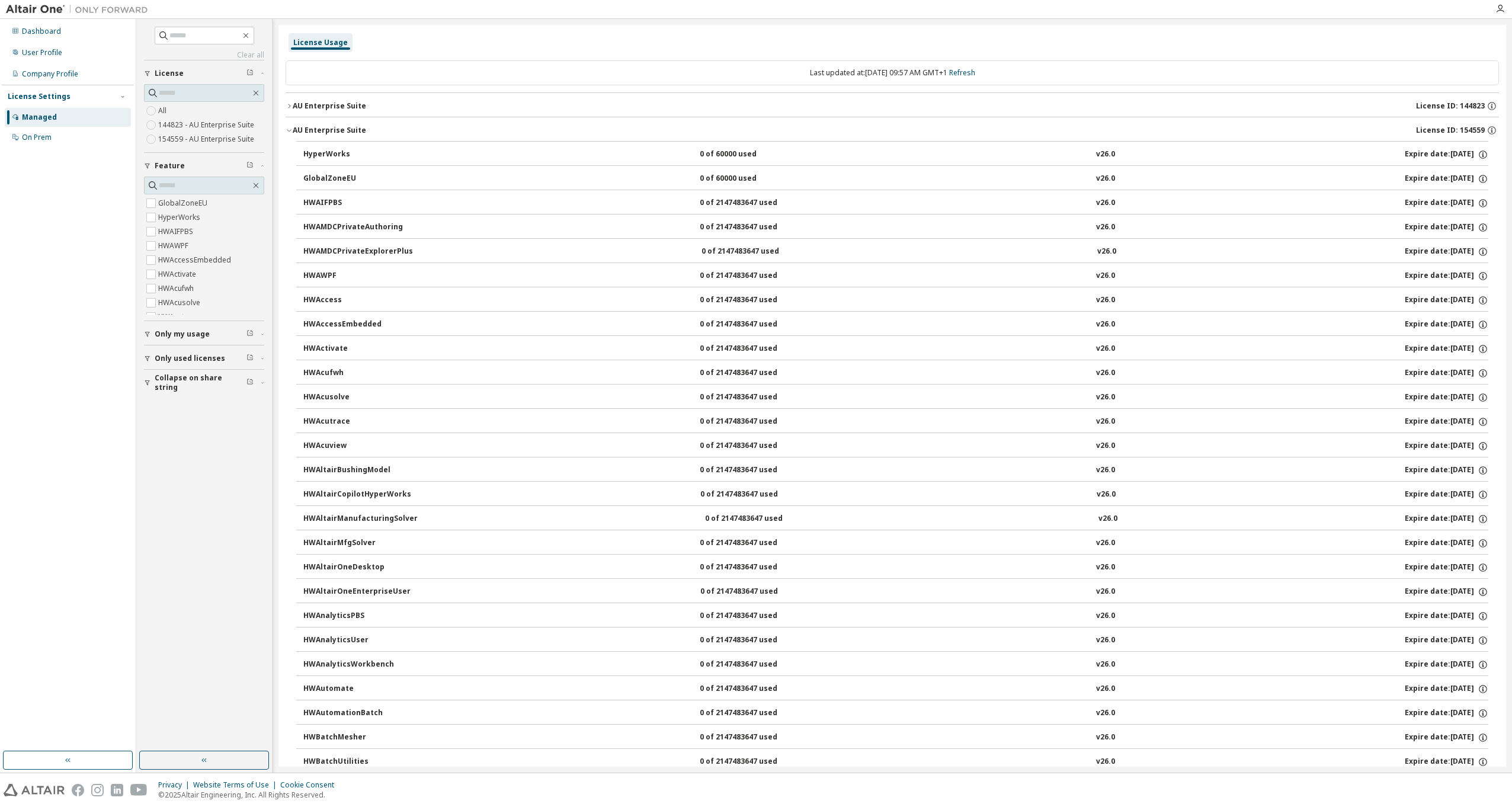
click at [338, 136] on button "AU Enterprise Suite License ID: 154559" at bounding box center [892, 130] width 1213 height 26
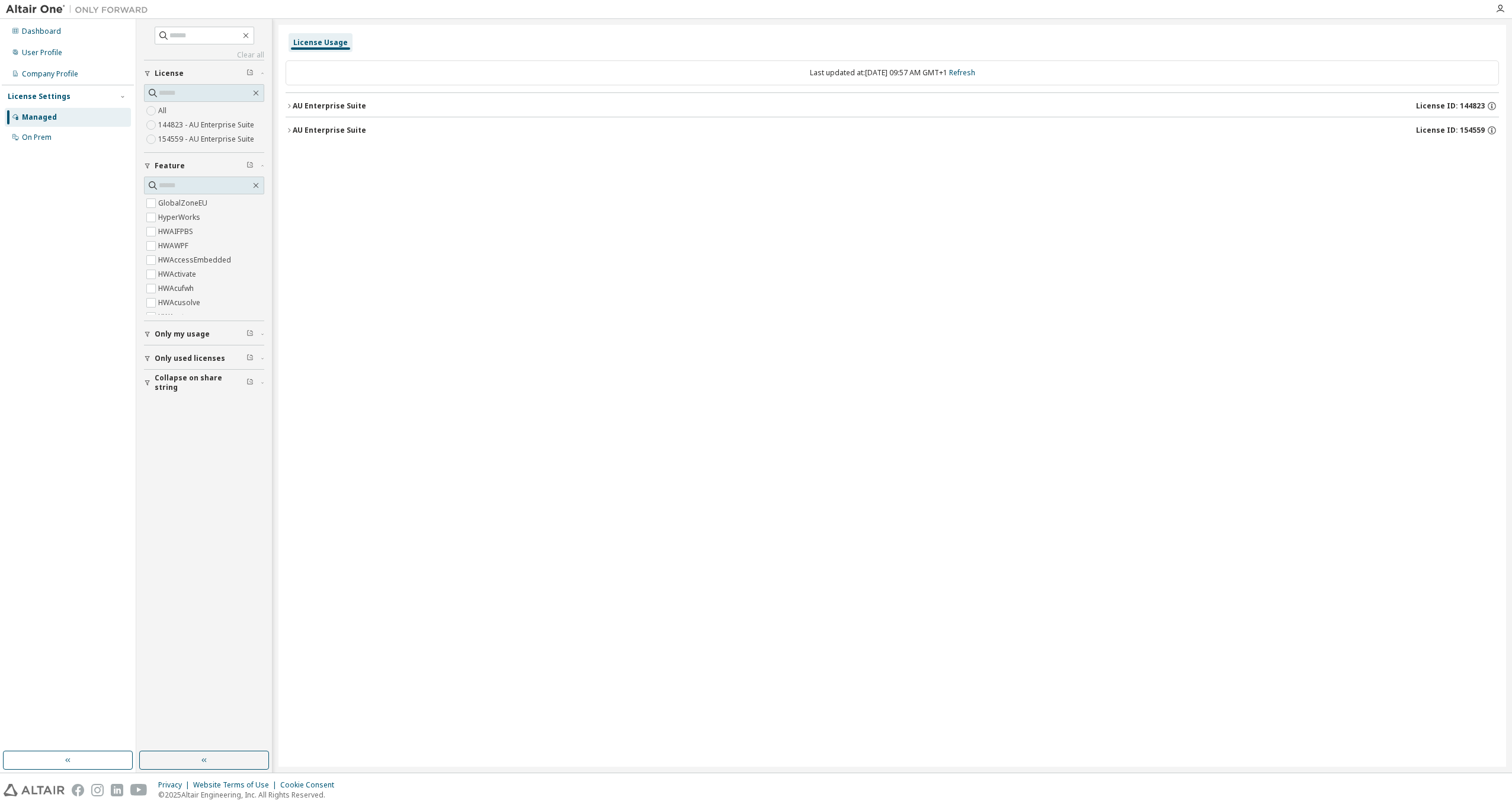
click at [340, 130] on div "AU Enterprise Suite" at bounding box center [329, 130] width 74 height 10
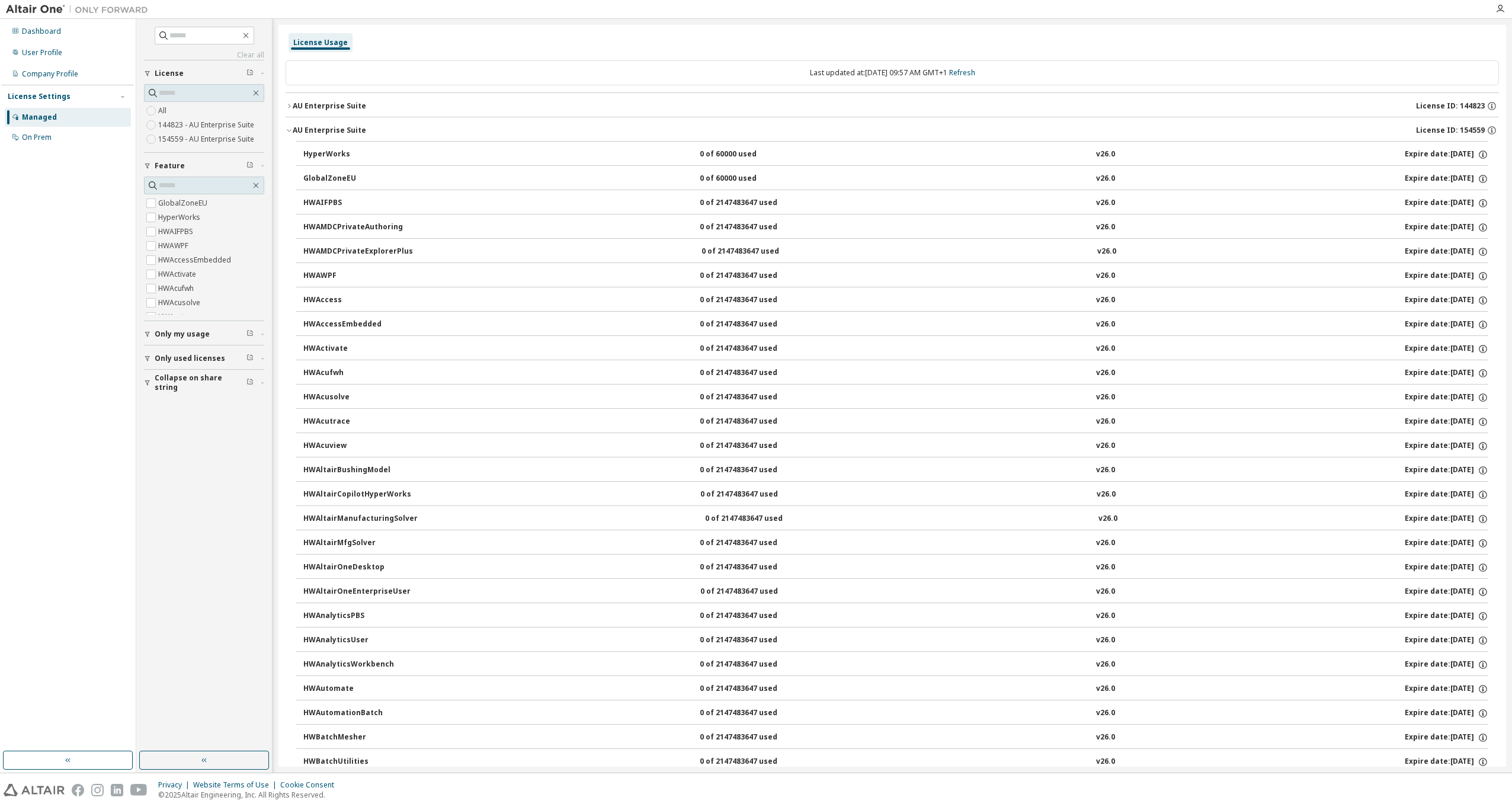
click at [293, 125] on div "AU Enterprise Suite" at bounding box center [329, 130] width 74 height 10
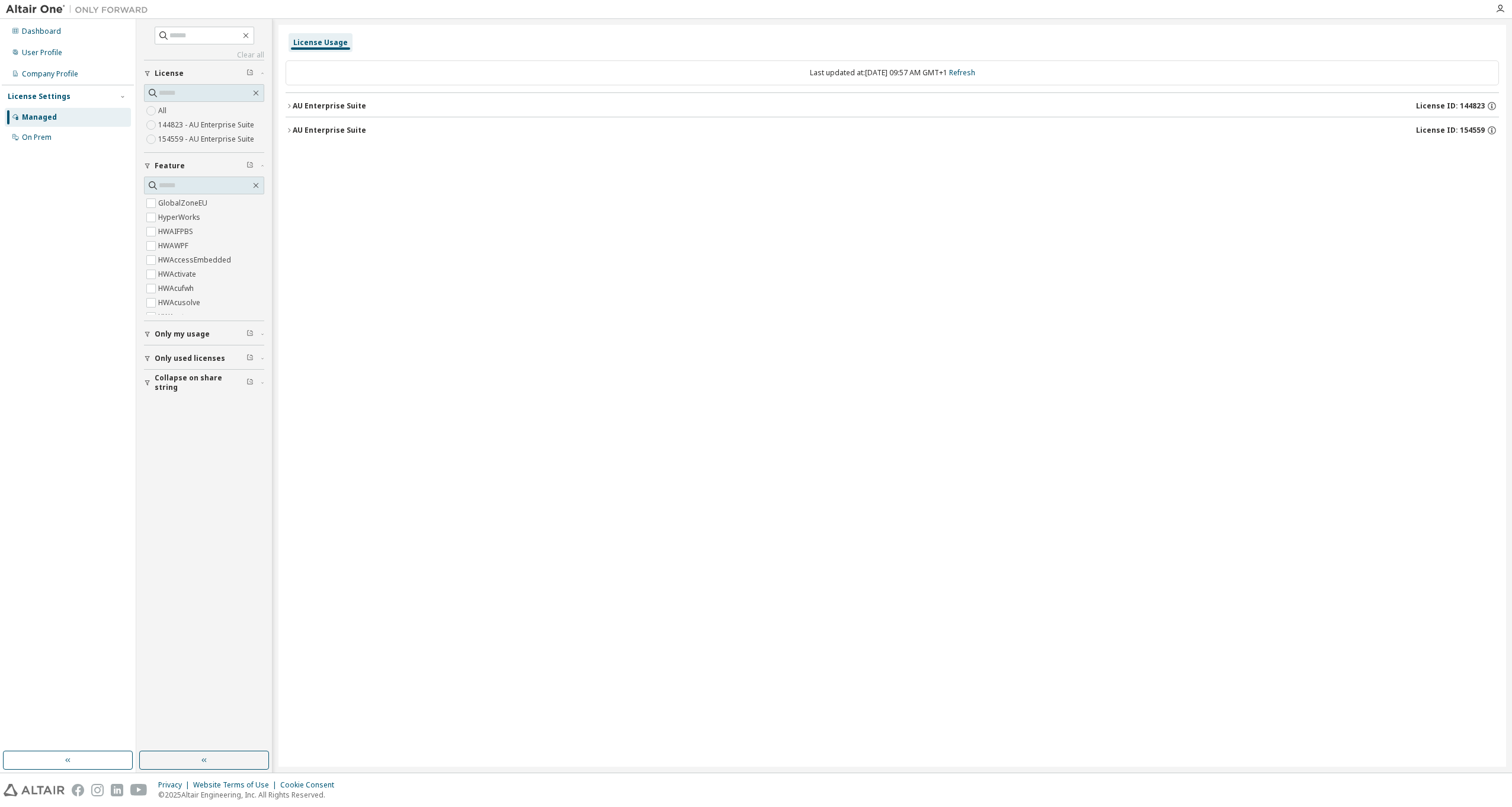
click at [299, 105] on div "AU Enterprise Suite" at bounding box center [329, 106] width 74 height 10
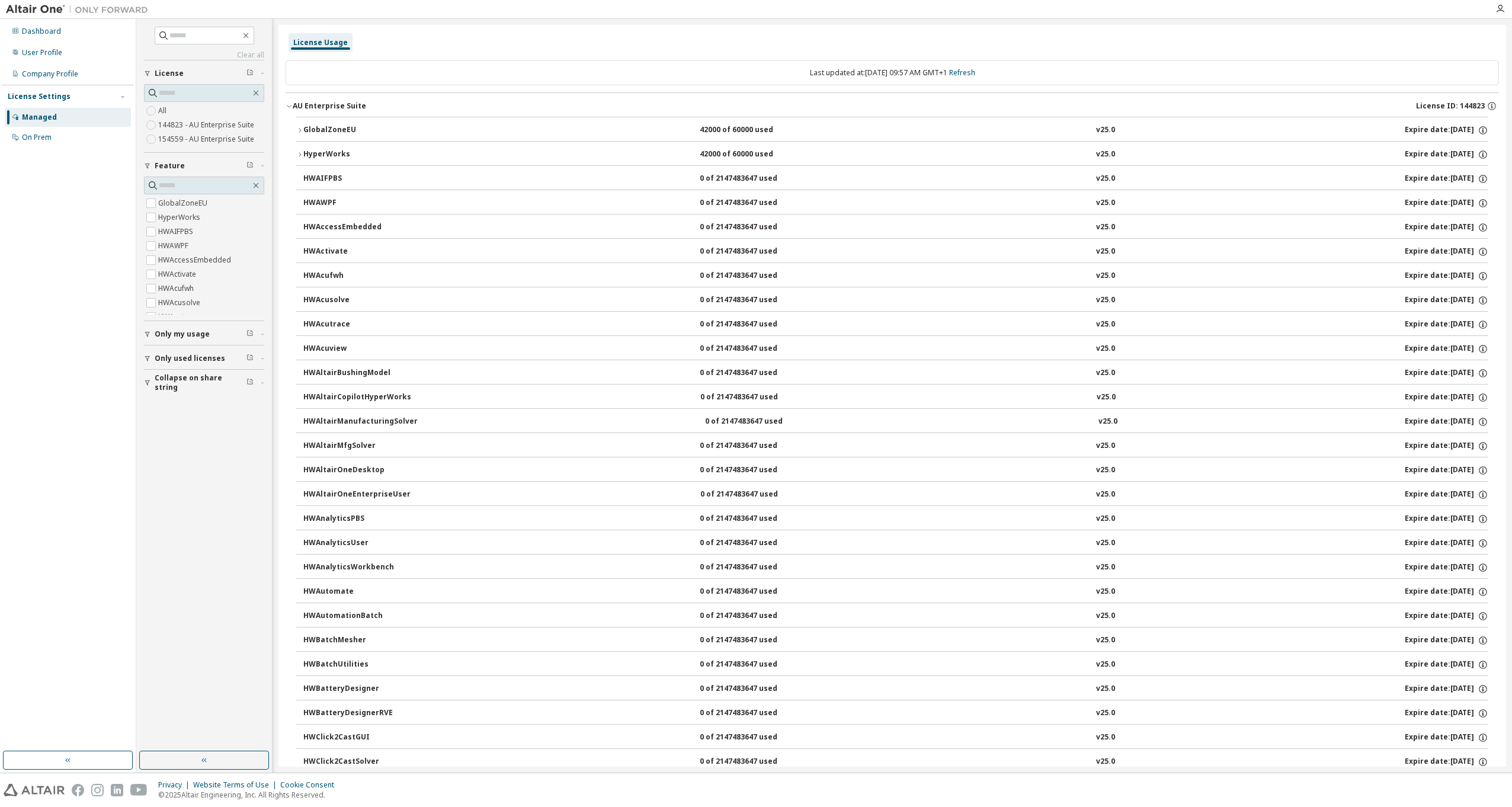
click at [301, 108] on div "AU Enterprise Suite" at bounding box center [329, 106] width 74 height 10
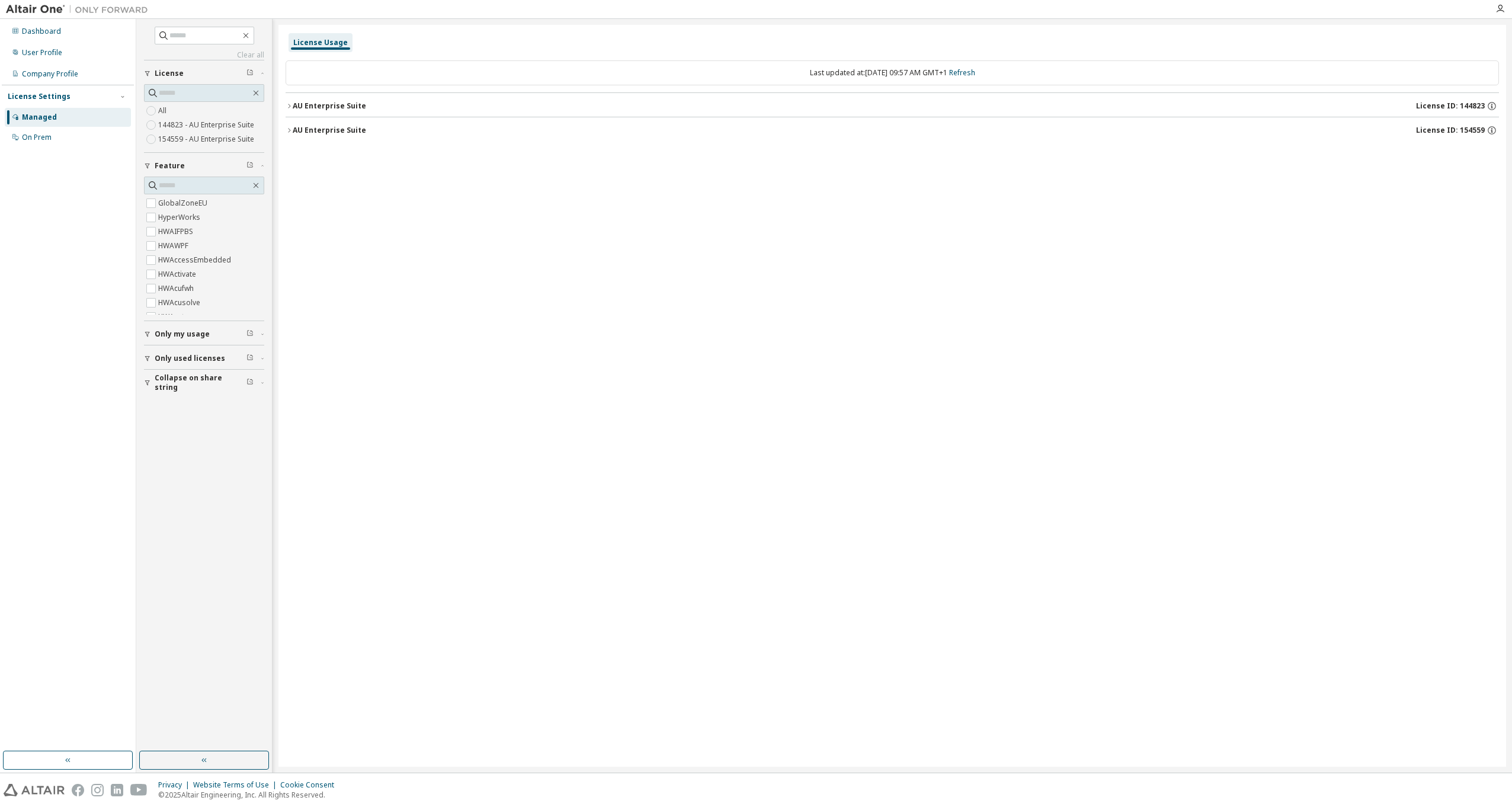
click at [501, 332] on div "License Usage Last updated at: [DATE] 09:57 AM GMT+1 Refresh AU Enterprise Suit…" at bounding box center [892, 396] width 1227 height 742
click at [346, 101] on div "AU Enterprise Suite" at bounding box center [329, 106] width 74 height 10
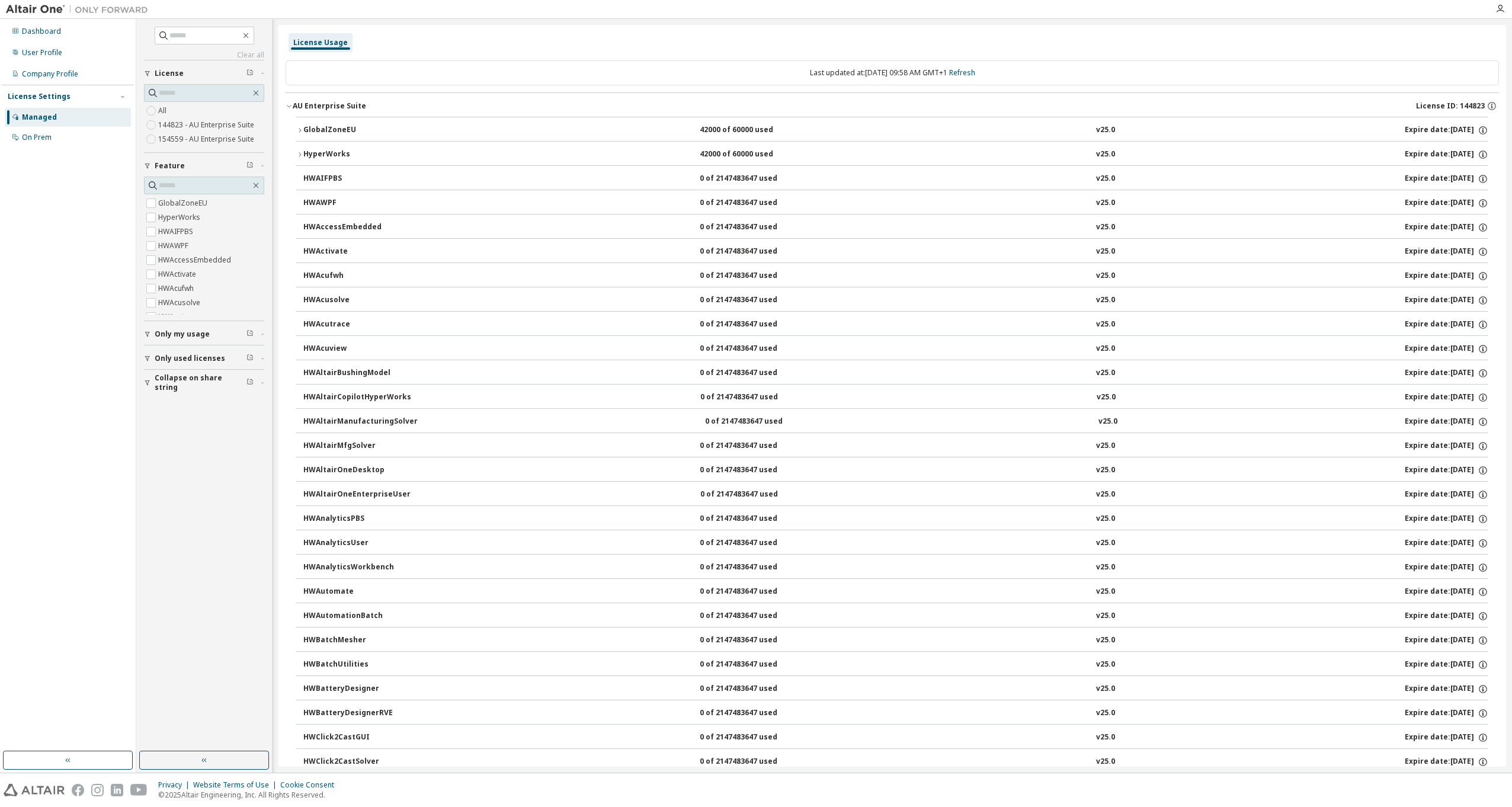
click at [333, 104] on div "AU Enterprise Suite" at bounding box center [329, 106] width 74 height 10
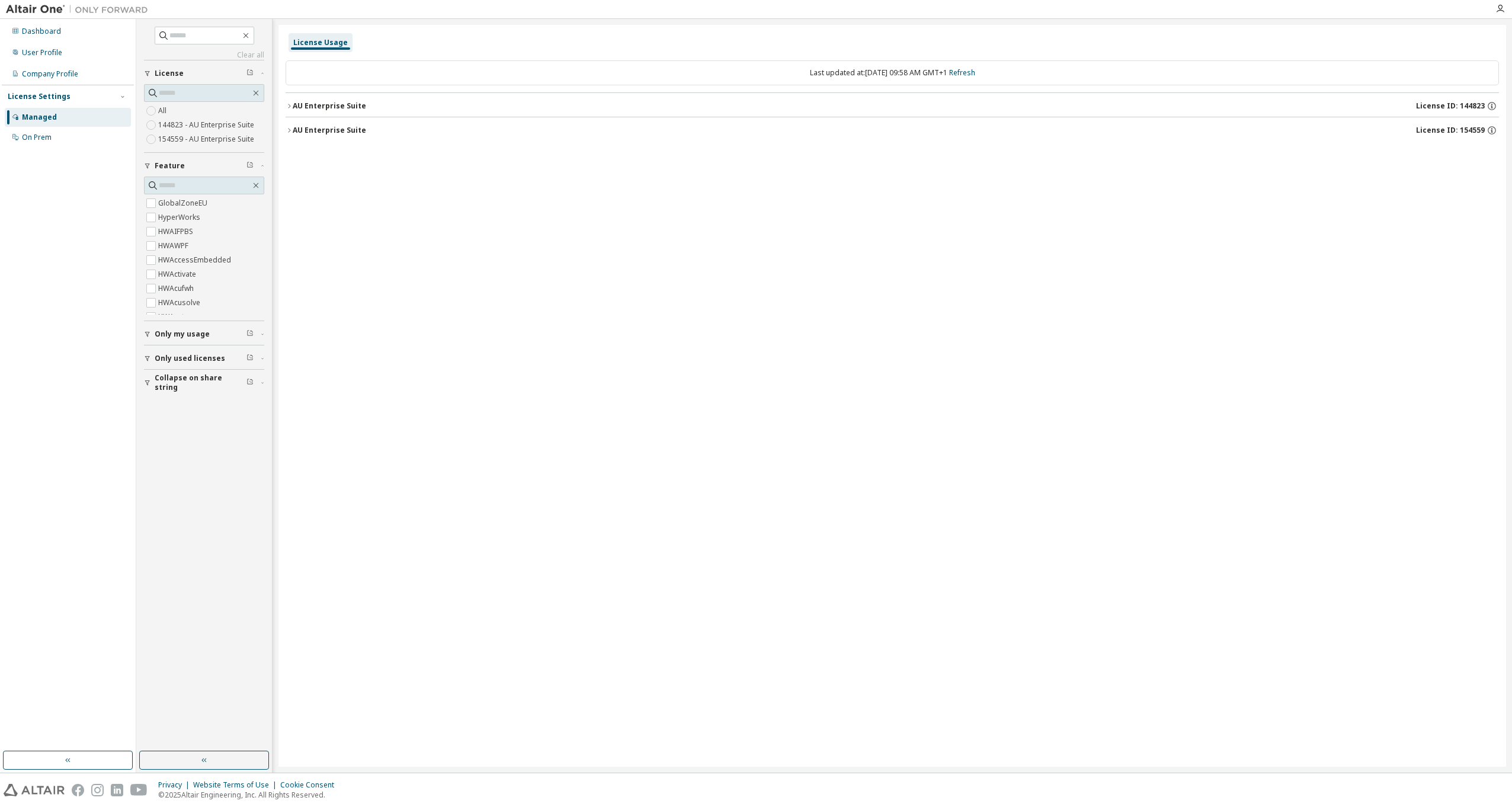
click at [331, 127] on div "AU Enterprise Suite" at bounding box center [329, 130] width 74 height 10
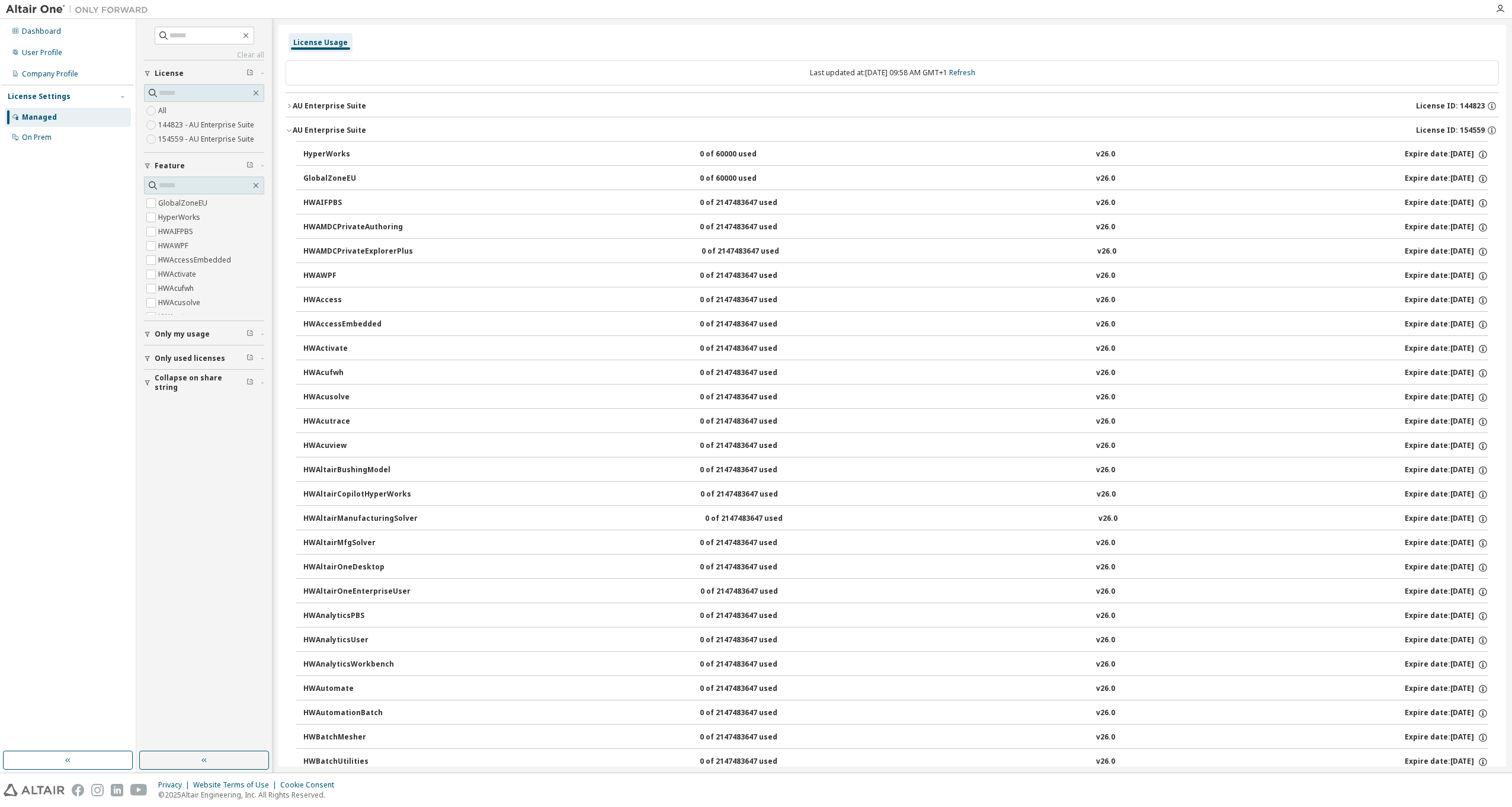
click at [332, 132] on div "AU Enterprise Suite" at bounding box center [329, 130] width 74 height 10
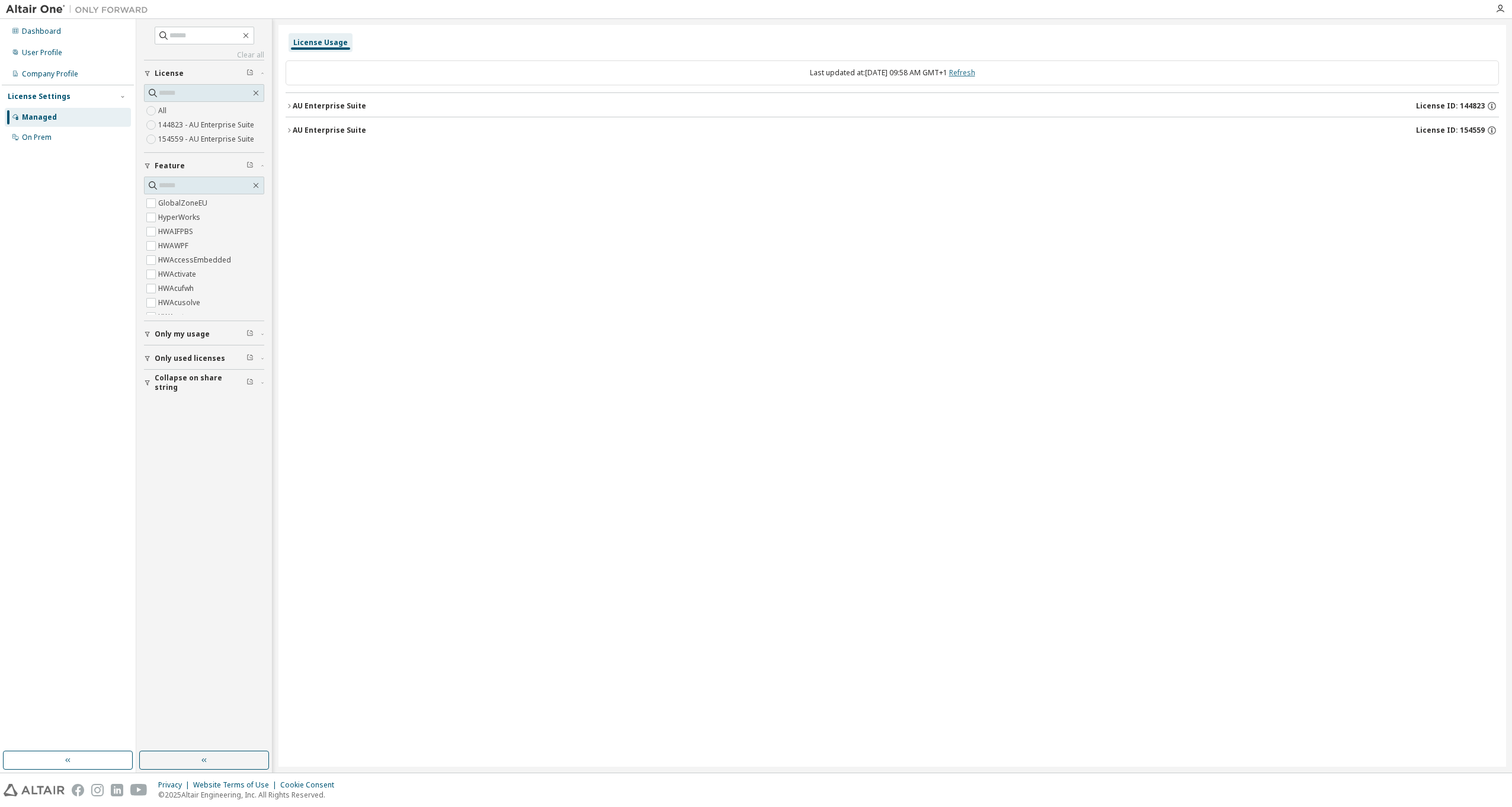
click at [973, 74] on link "Refresh" at bounding box center [962, 73] width 26 height 10
click at [310, 136] on button "AU Enterprise Suite License ID: 154559" at bounding box center [892, 130] width 1213 height 26
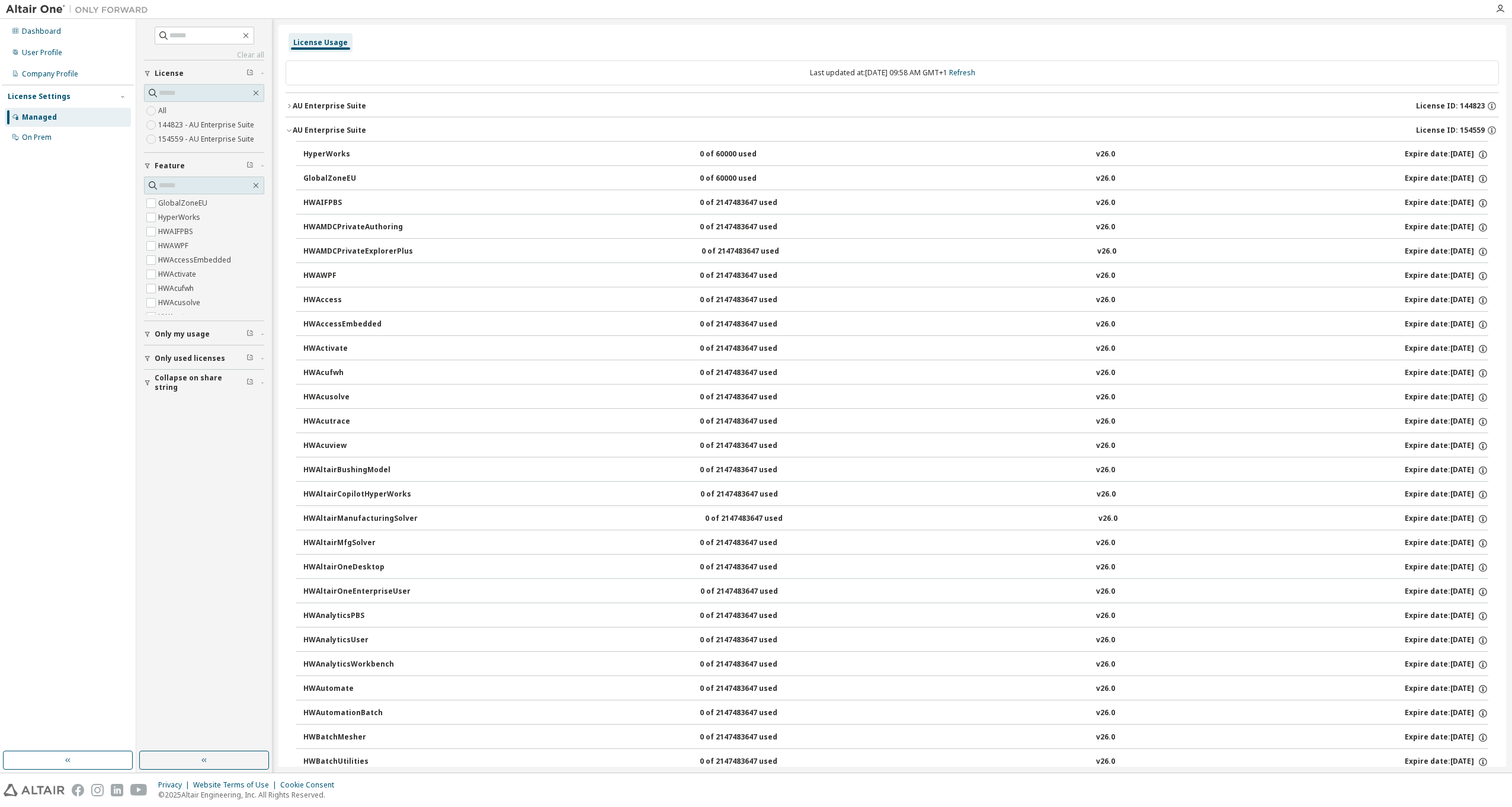
click at [308, 106] on div "AU Enterprise Suite" at bounding box center [329, 106] width 74 height 10
click at [324, 150] on div "HyperWorks" at bounding box center [356, 154] width 107 height 11
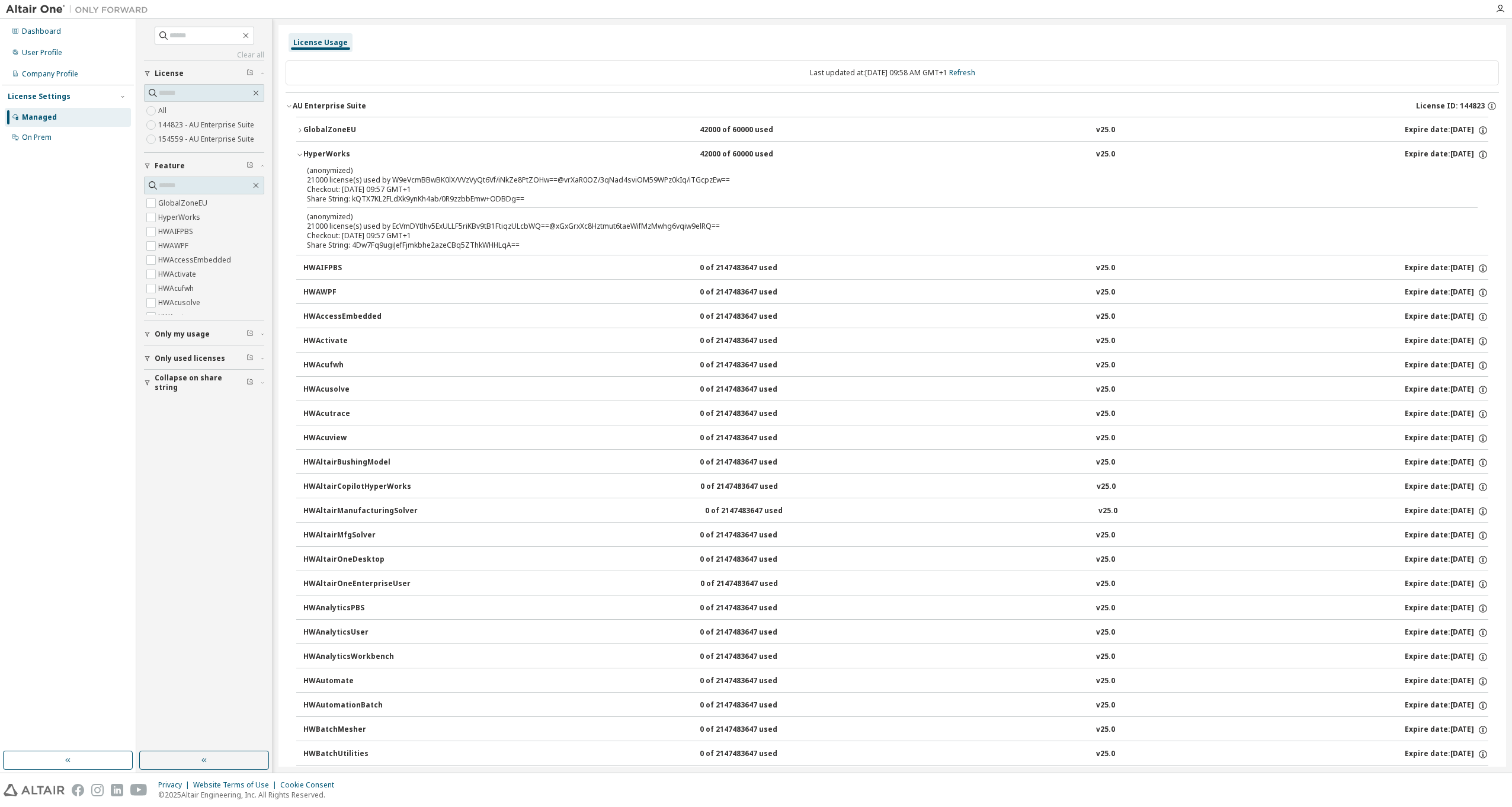
click at [326, 152] on div "HyperWorks" at bounding box center [356, 154] width 107 height 11
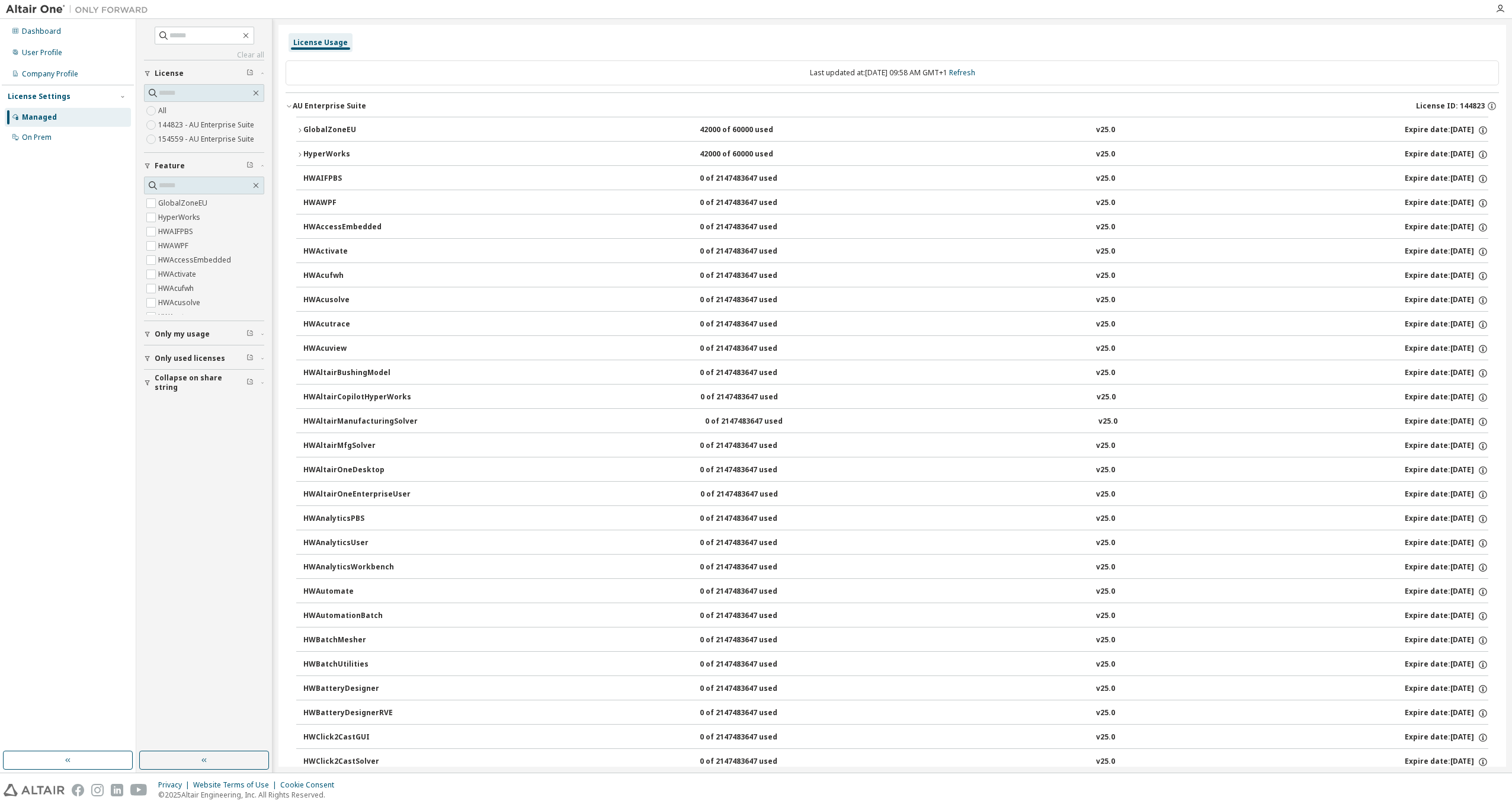
click at [327, 151] on div "HyperWorks" at bounding box center [356, 154] width 107 height 11
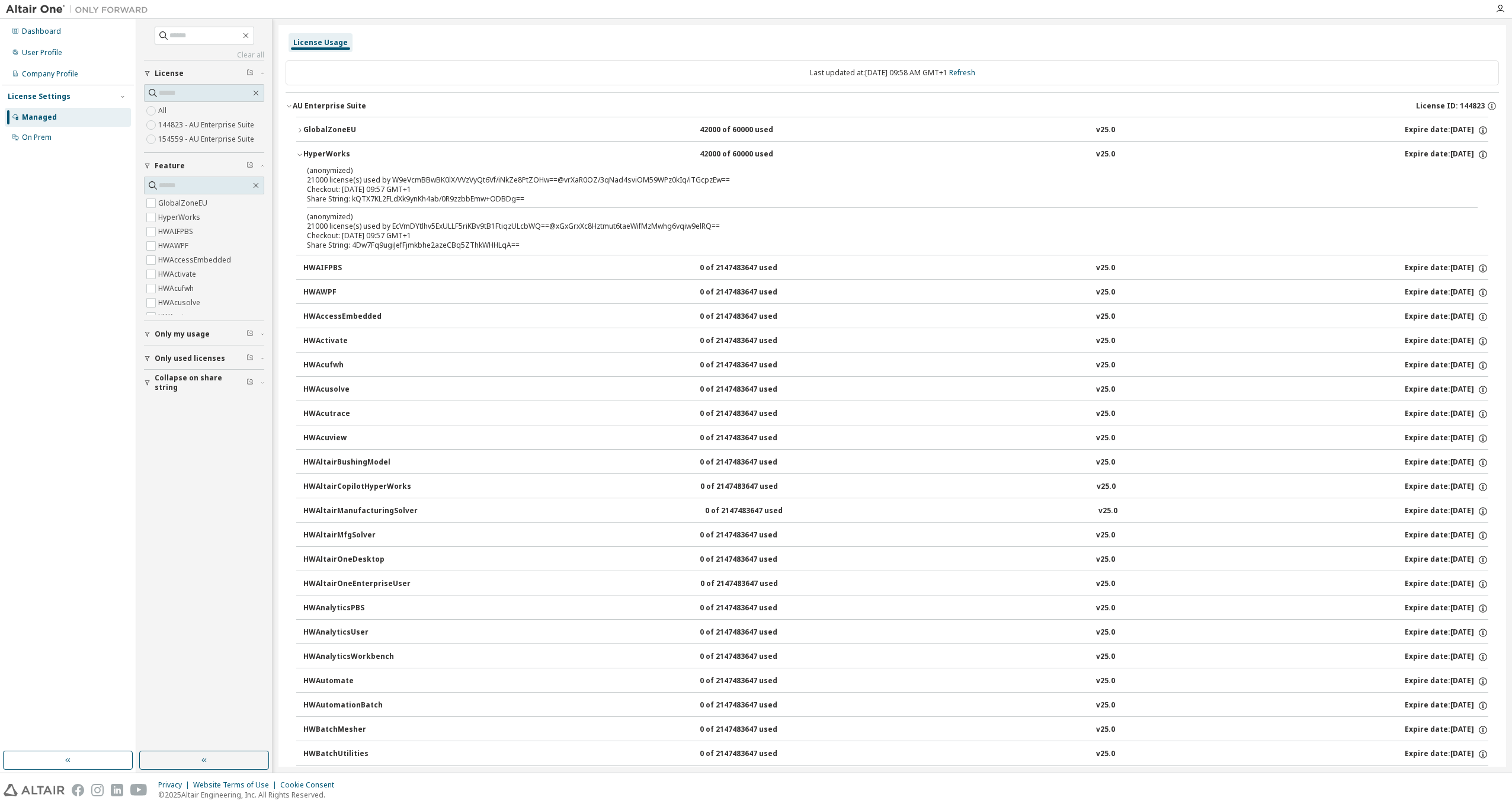
click at [339, 152] on div "HyperWorks" at bounding box center [356, 154] width 107 height 11
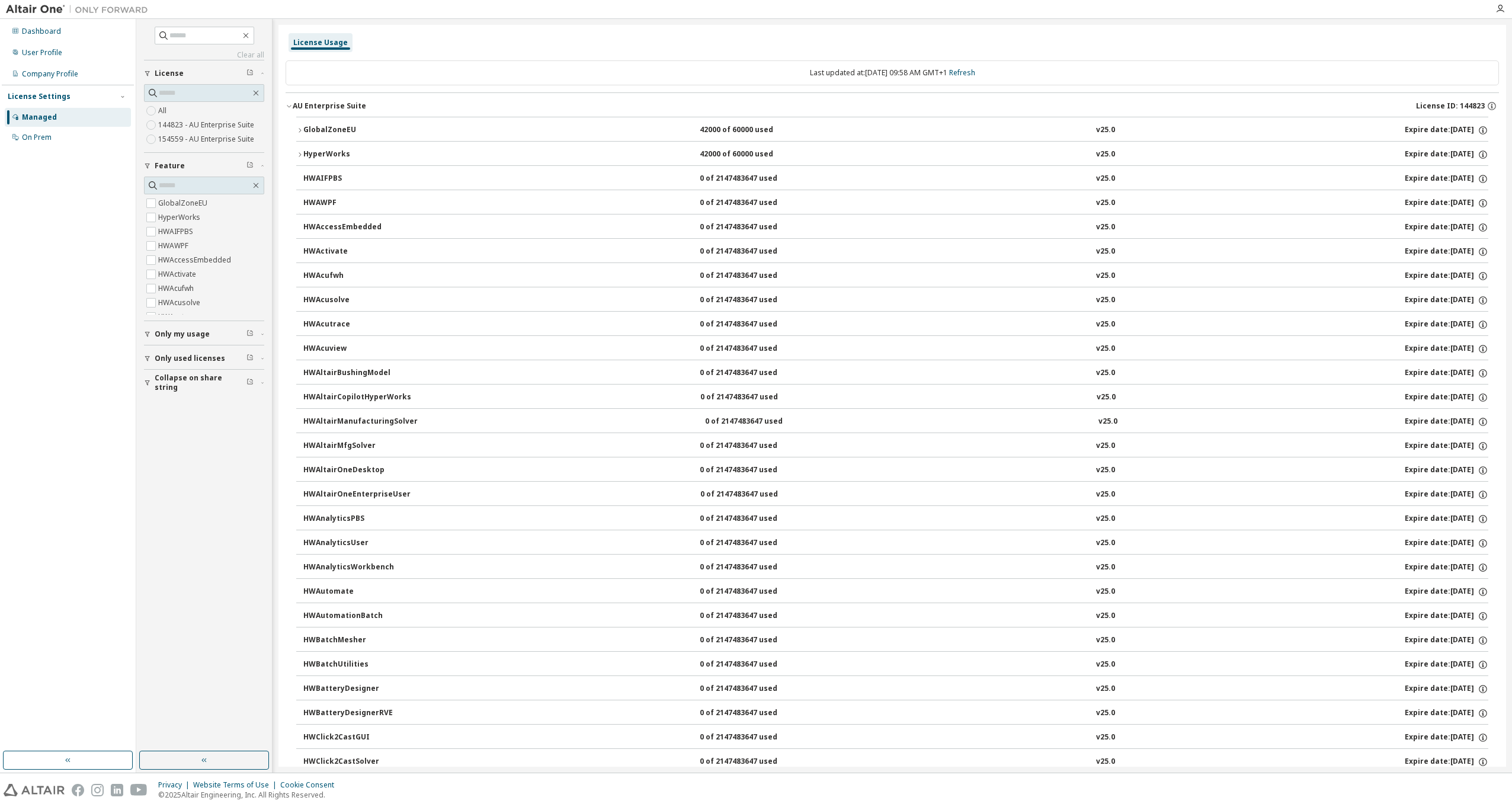
click at [329, 101] on div "AU Enterprise Suite" at bounding box center [329, 106] width 74 height 10
click at [973, 70] on link "Refresh" at bounding box center [962, 73] width 26 height 10
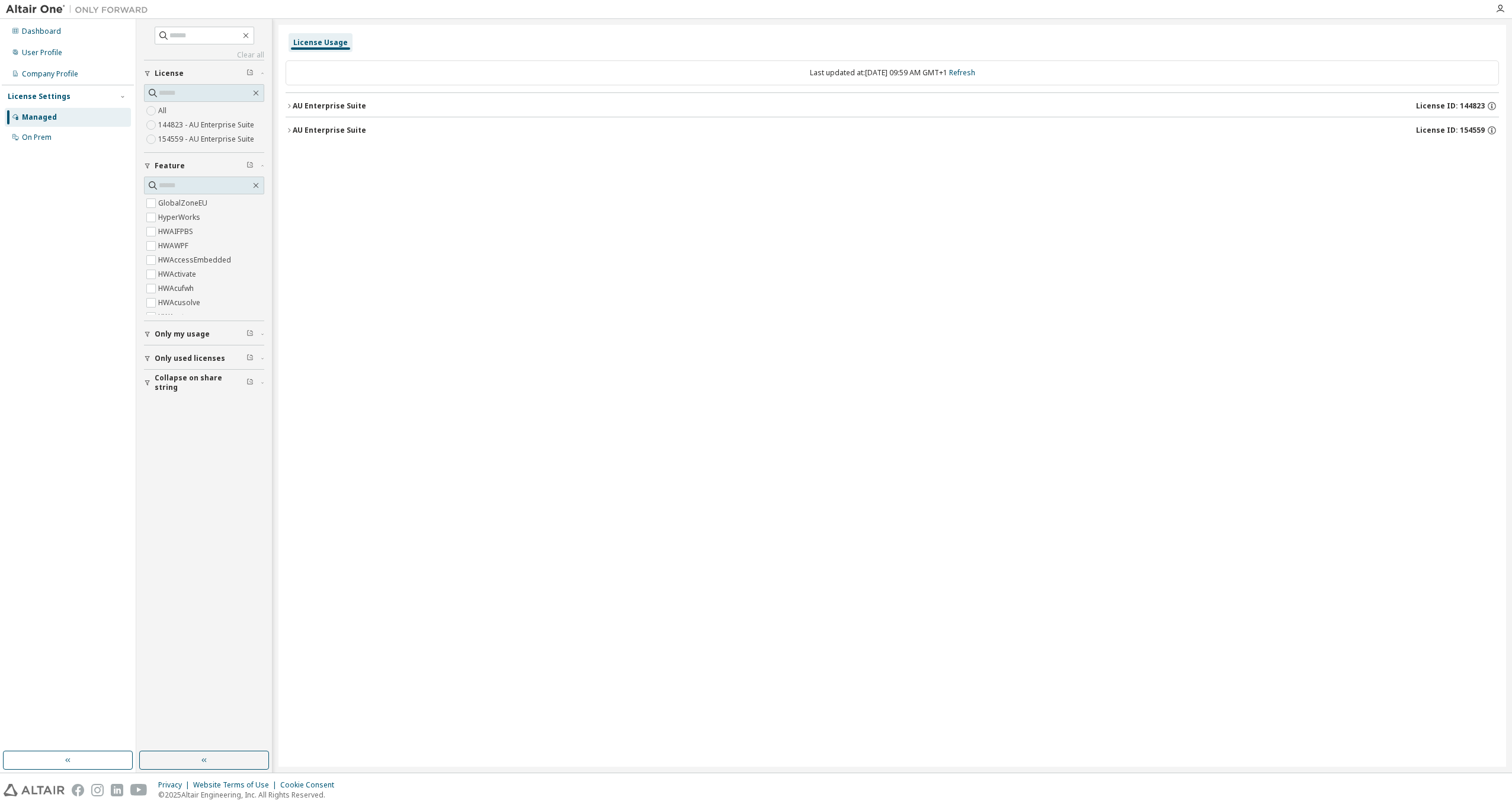
click at [333, 128] on div "AU Enterprise Suite" at bounding box center [329, 130] width 74 height 10
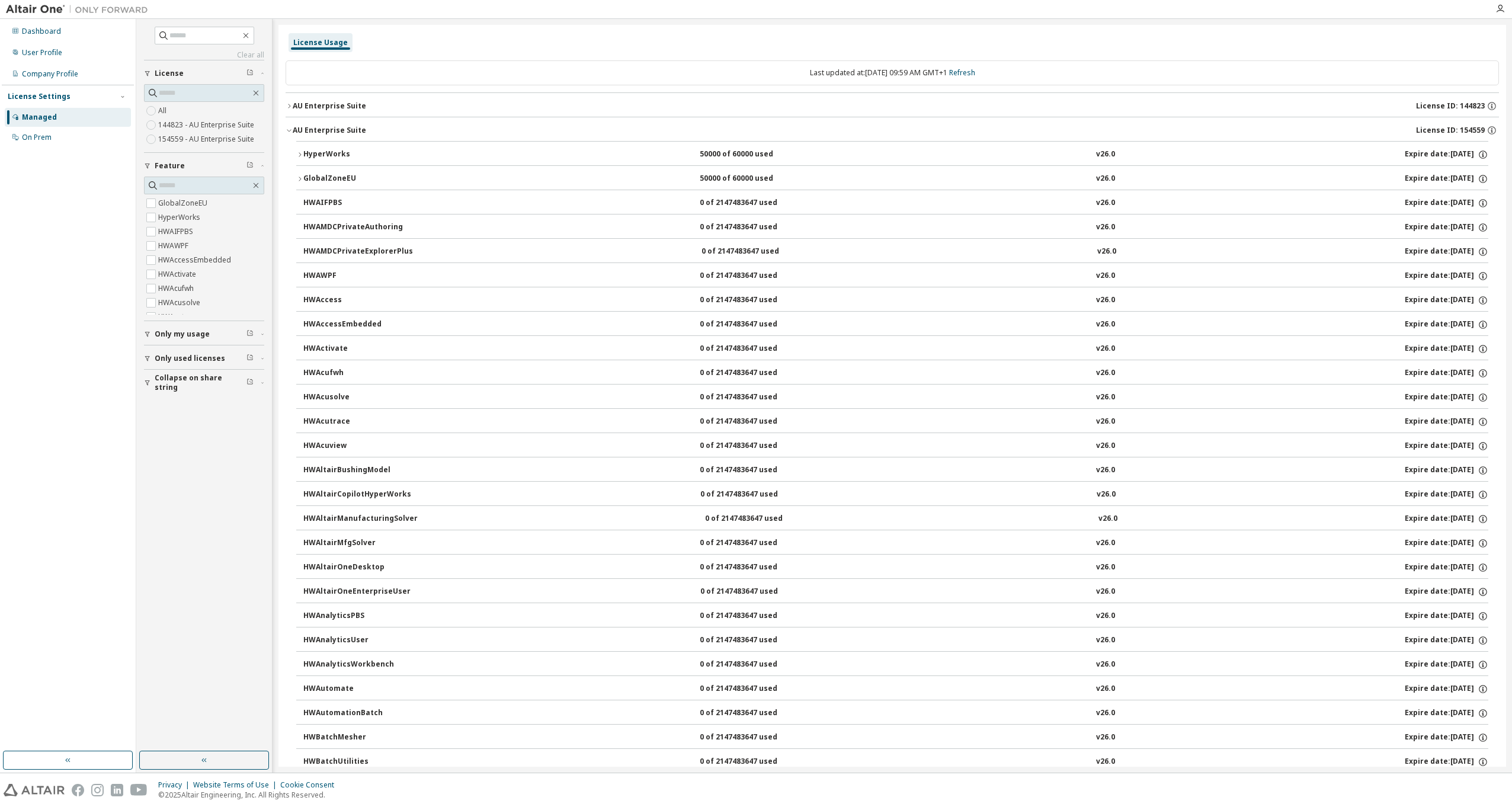
click at [328, 130] on div "AU Enterprise Suite" at bounding box center [329, 130] width 74 height 10
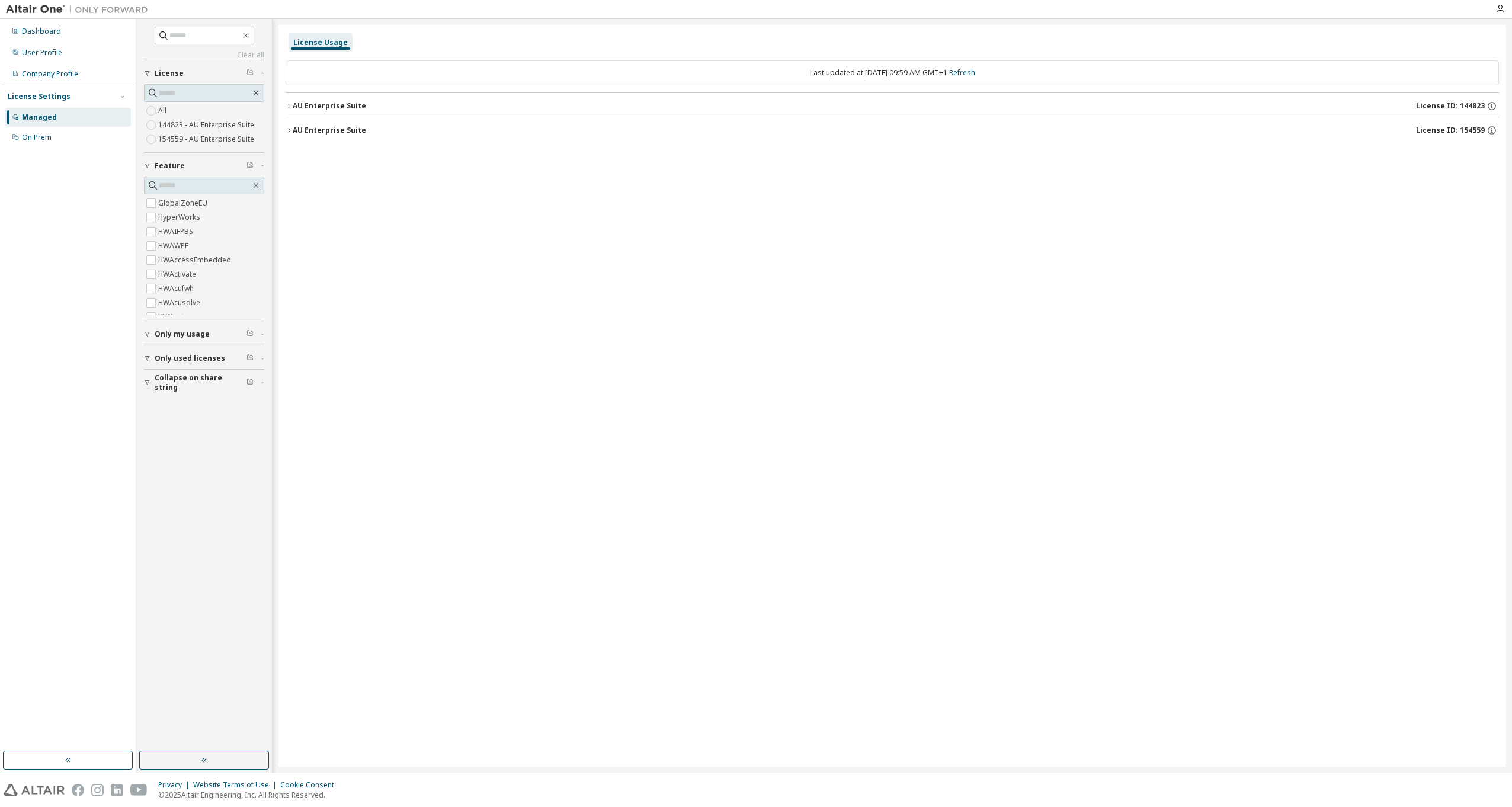
click at [335, 108] on div "AU Enterprise Suite" at bounding box center [329, 106] width 74 height 10
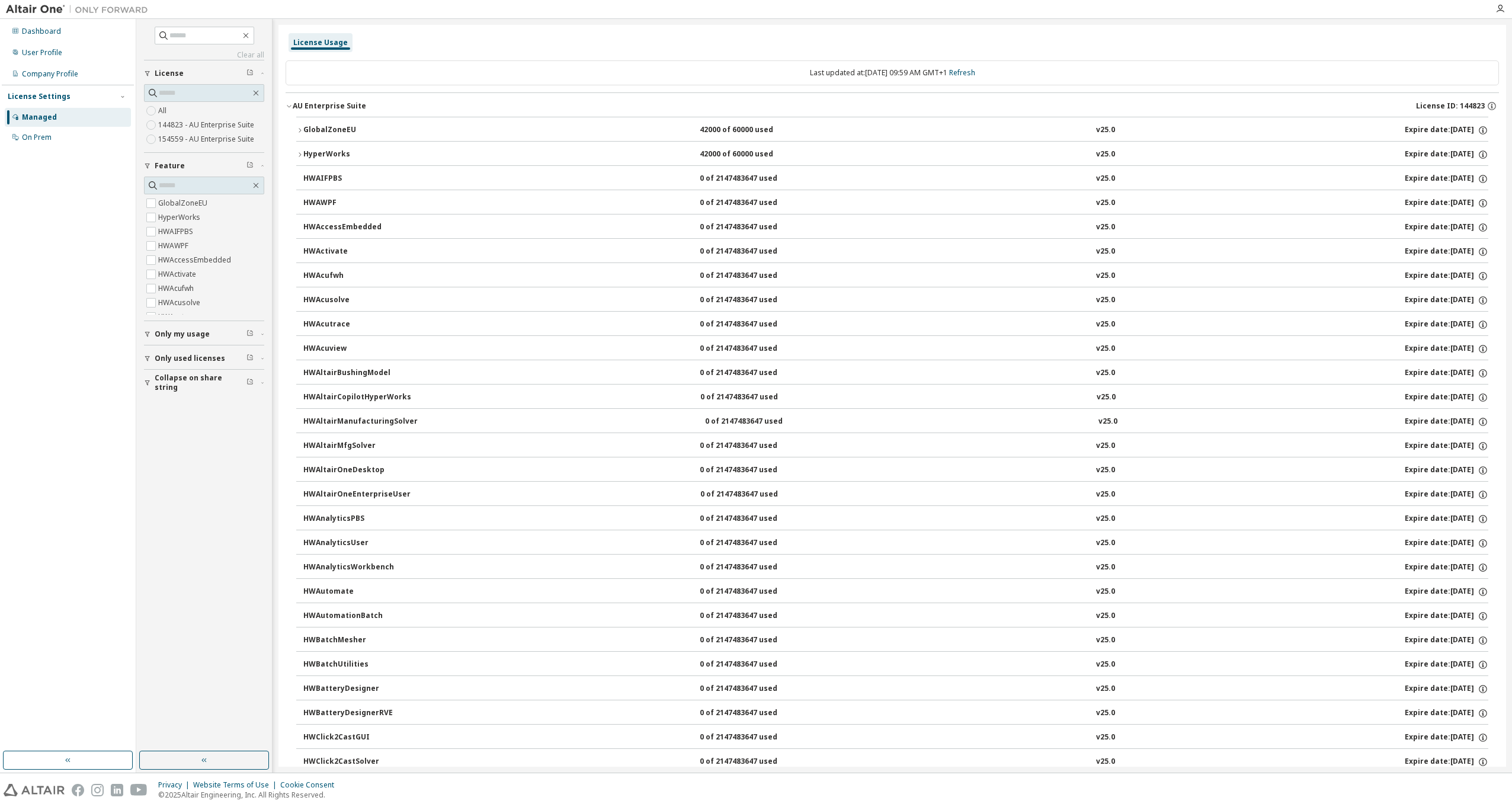
click at [334, 108] on div "AU Enterprise Suite" at bounding box center [329, 106] width 74 height 10
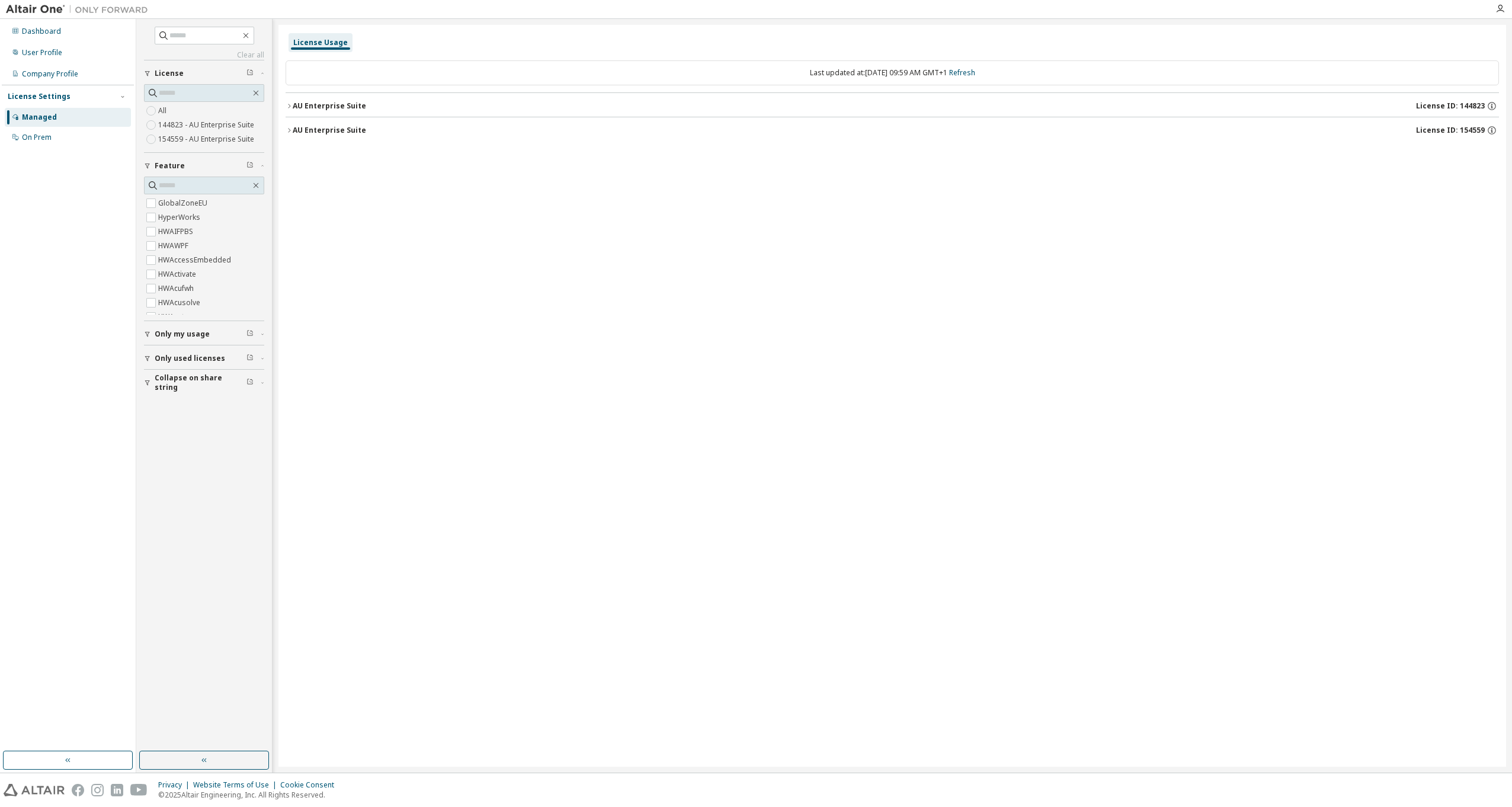
click at [336, 129] on div "AU Enterprise Suite" at bounding box center [329, 130] width 74 height 10
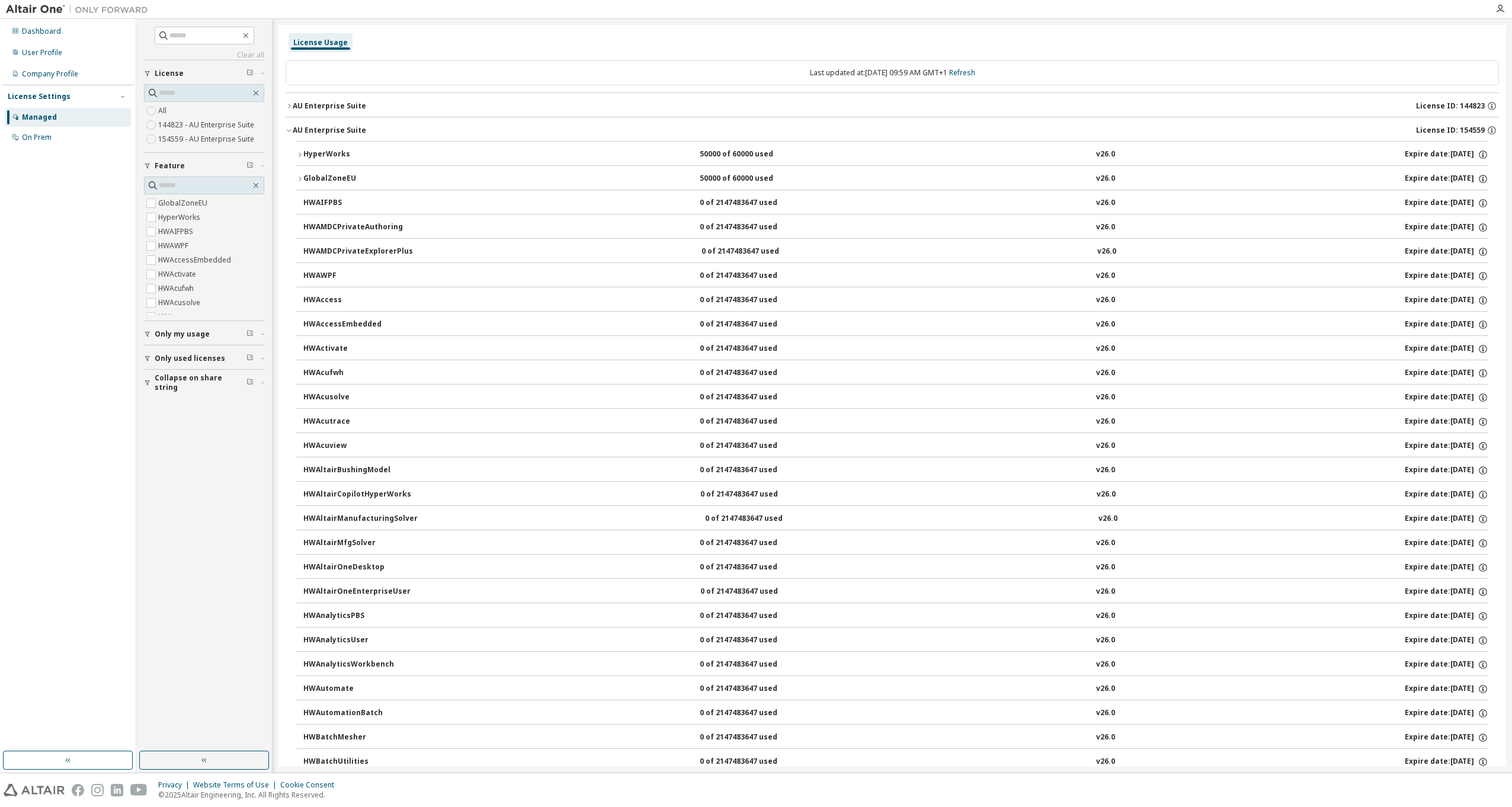
click at [335, 107] on div "AU Enterprise Suite" at bounding box center [329, 106] width 74 height 10
click at [336, 107] on div "AU Enterprise Suite" at bounding box center [329, 106] width 74 height 10
click at [319, 180] on div "GlobalZoneEU" at bounding box center [356, 179] width 107 height 11
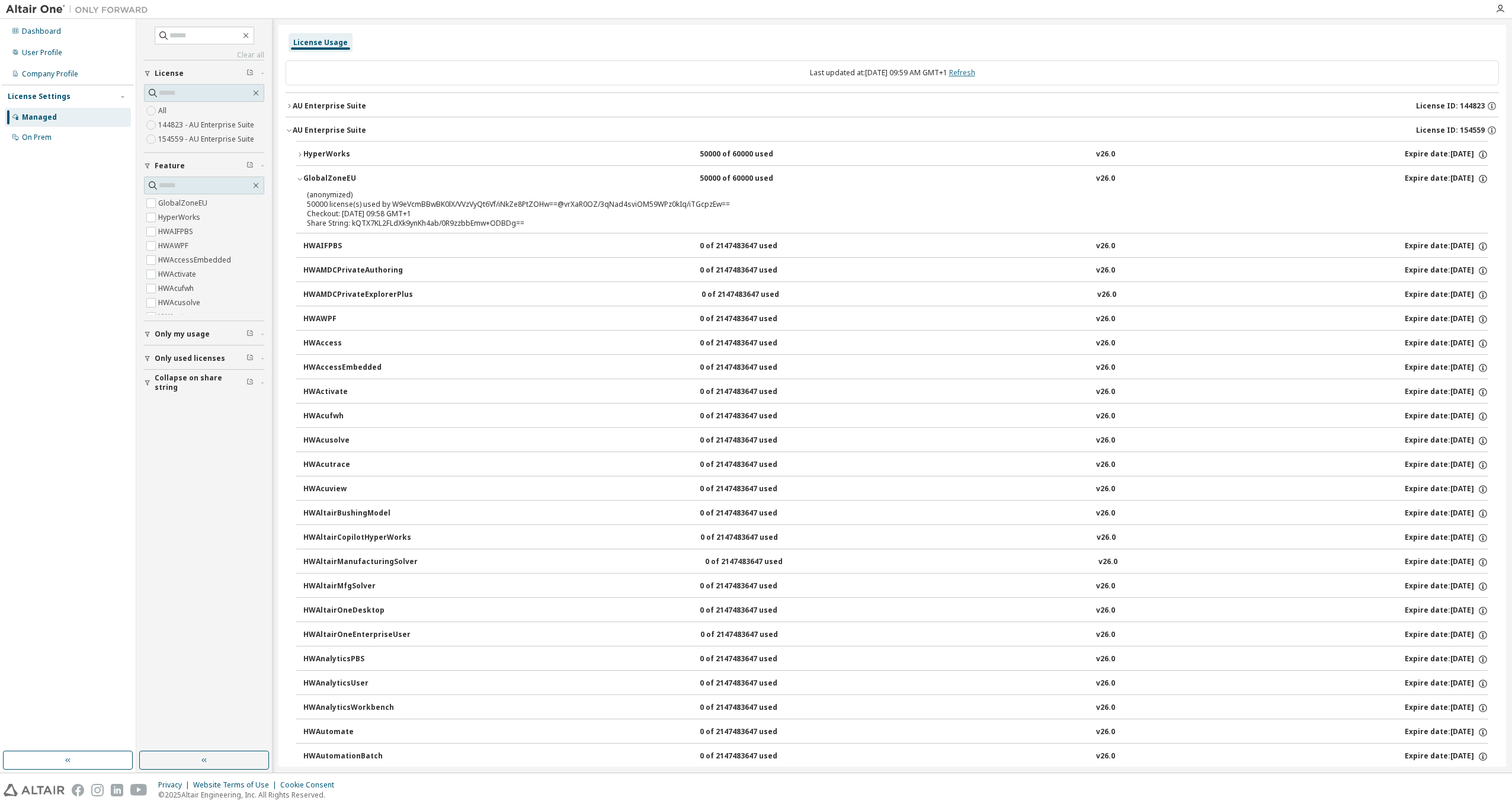
click at [975, 72] on link "Refresh" at bounding box center [962, 73] width 26 height 10
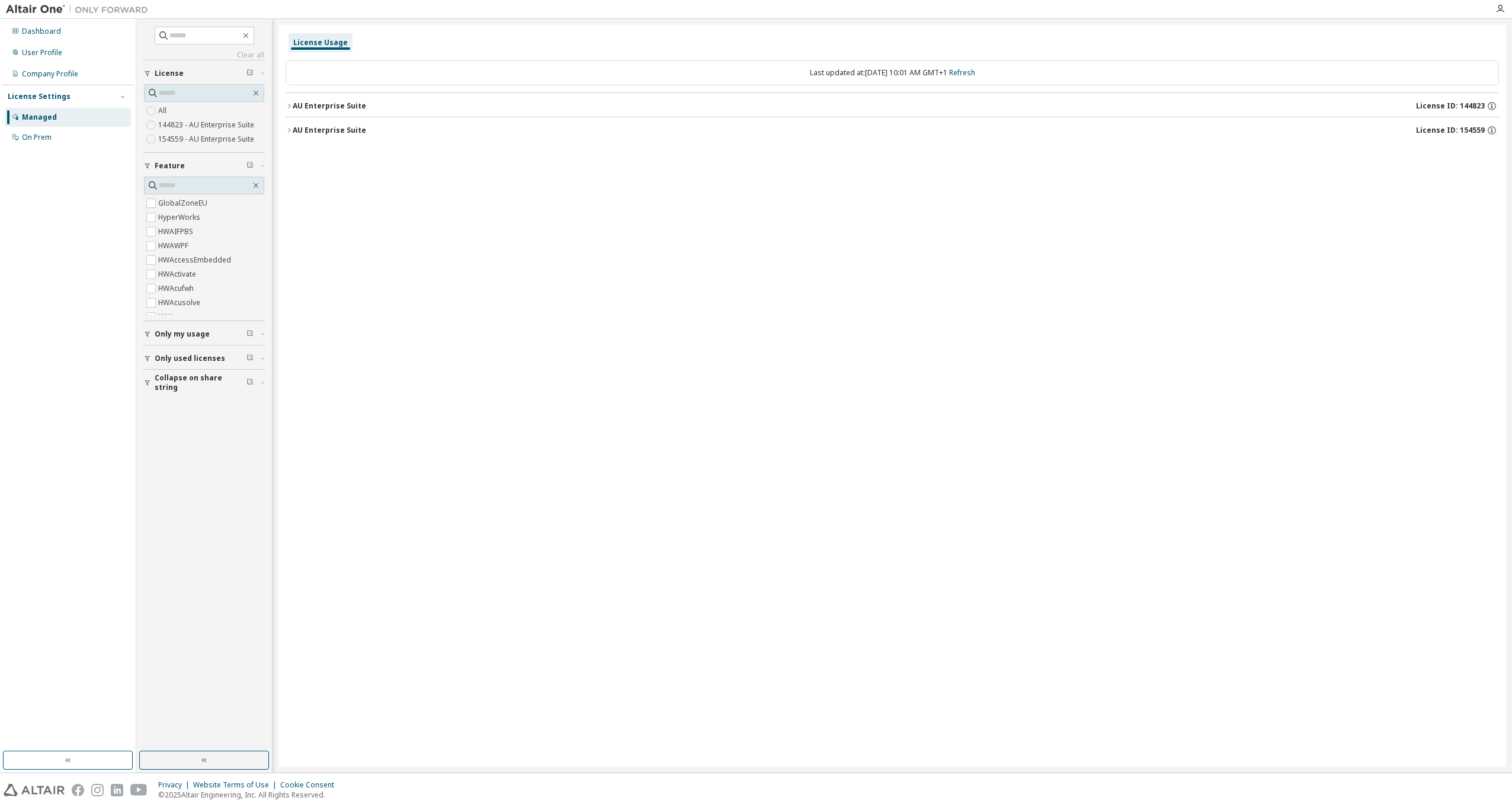
click at [669, 115] on button "AU Enterprise Suite License ID: 144823" at bounding box center [892, 106] width 1213 height 26
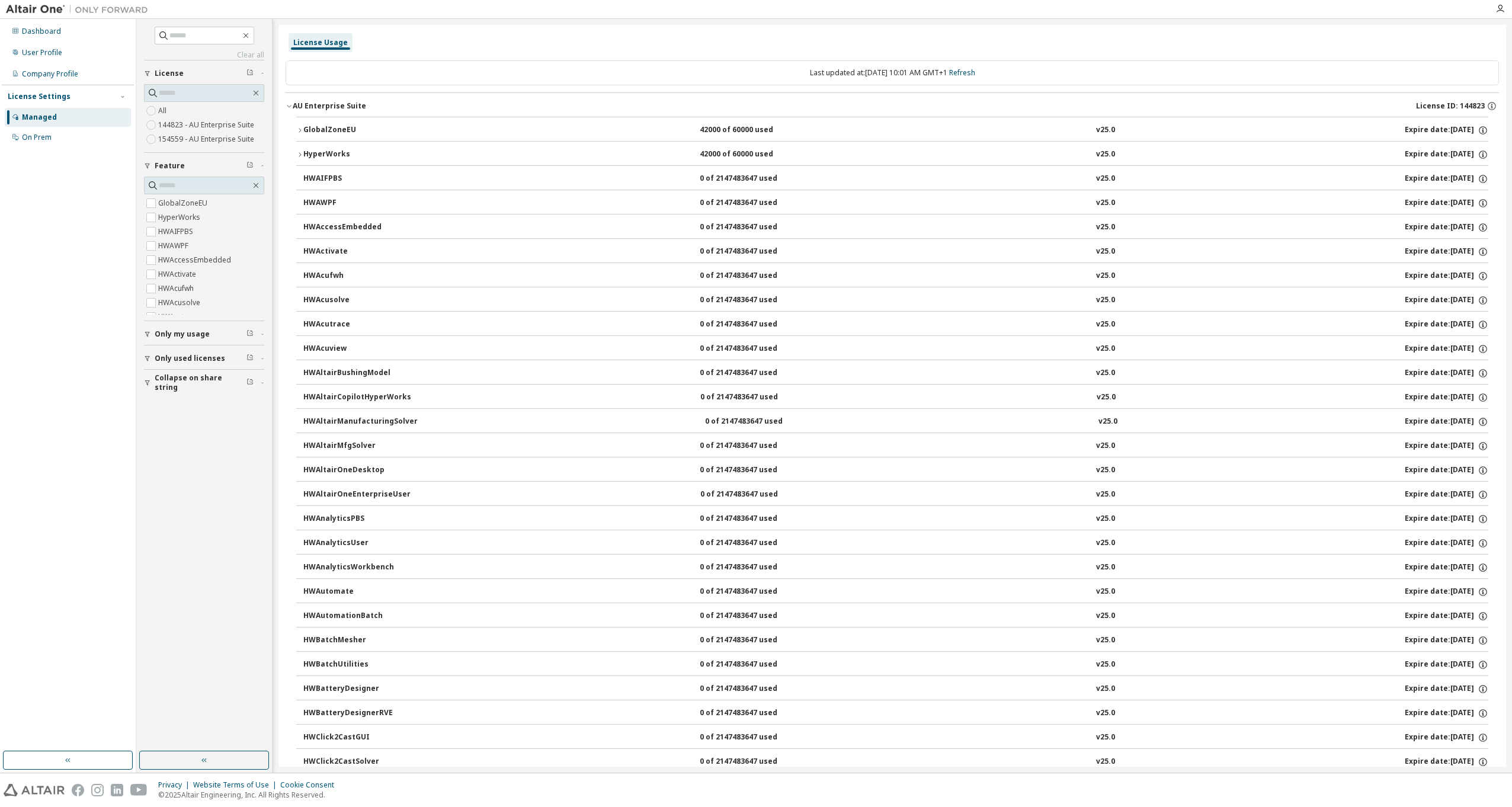
click at [668, 113] on button "AU Enterprise Suite License ID: 144823" at bounding box center [892, 106] width 1213 height 26
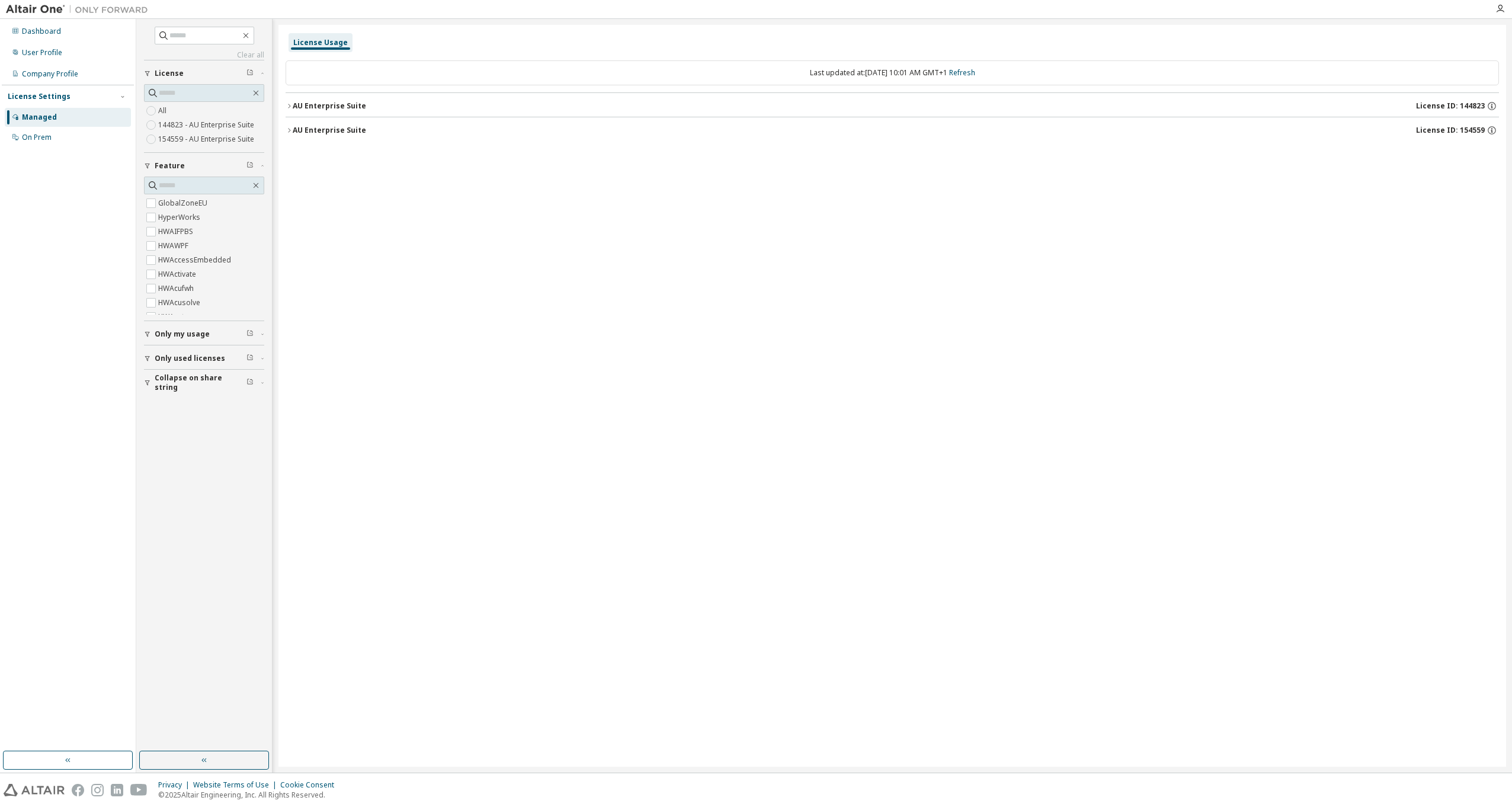
click at [397, 125] on div "AU Enterprise Suite License ID: 154559" at bounding box center [895, 130] width 1206 height 11
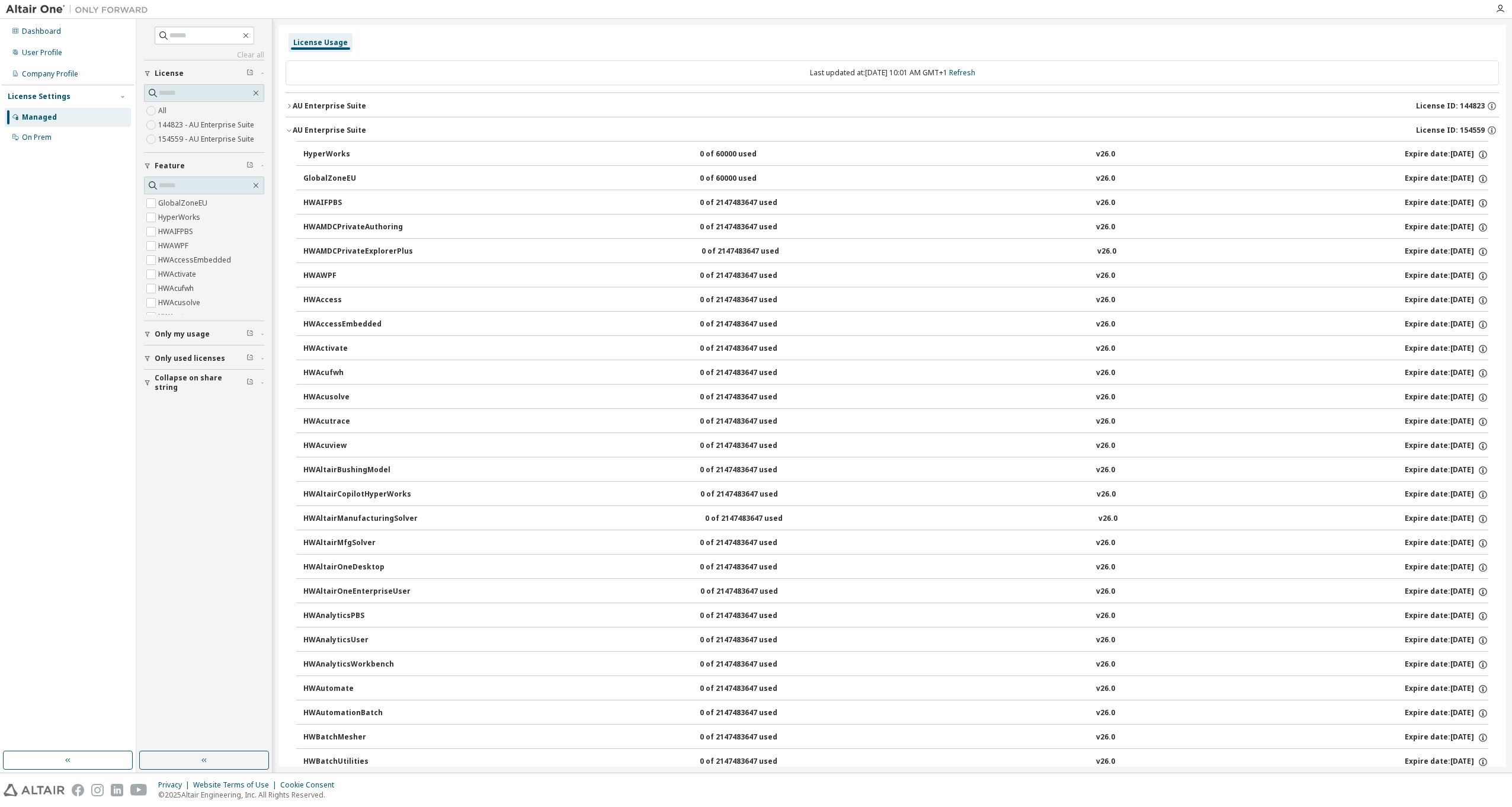
click at [396, 125] on div "AU Enterprise Suite License ID: 154559" at bounding box center [895, 130] width 1206 height 11
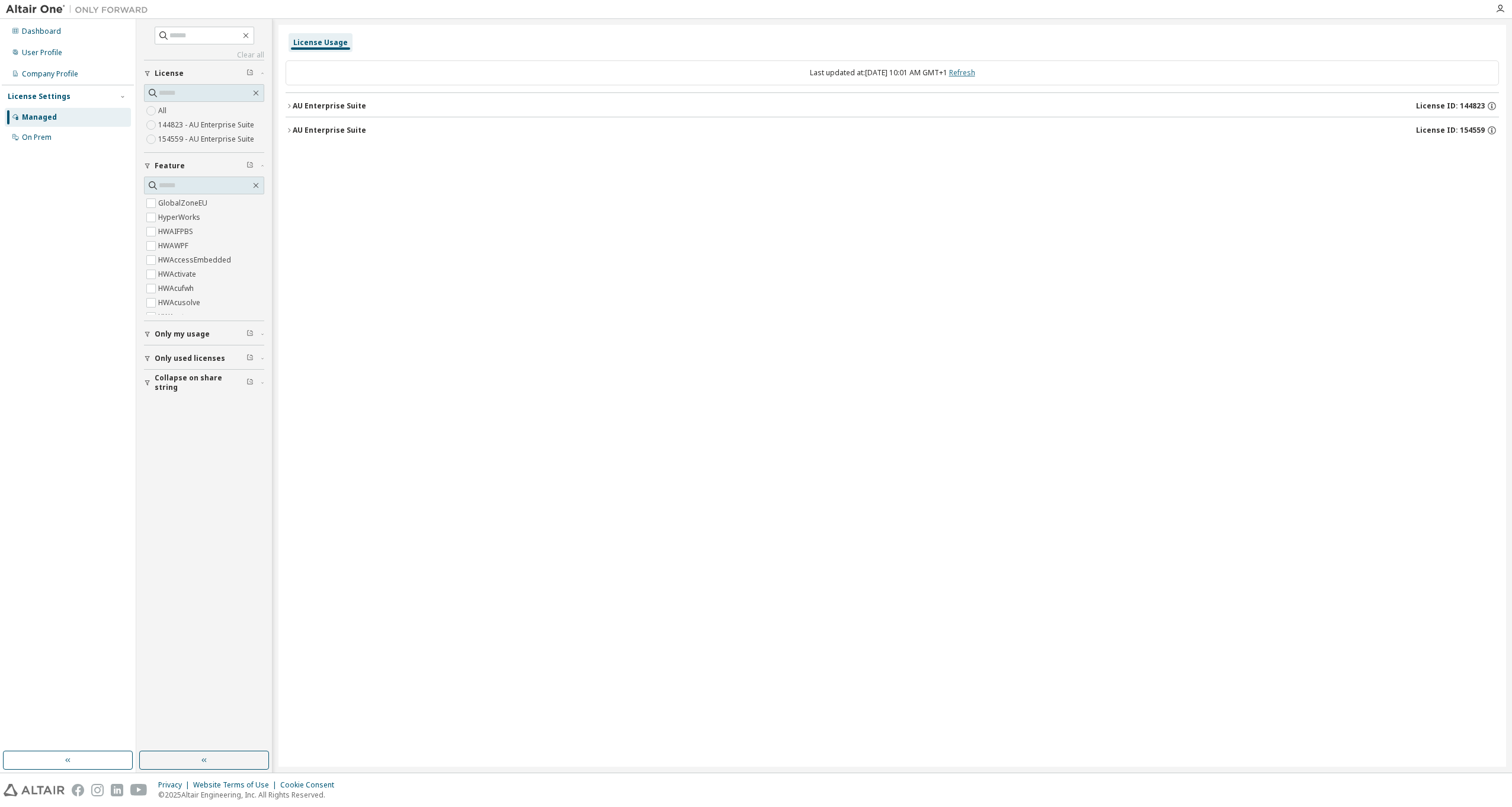
click at [975, 74] on link "Refresh" at bounding box center [962, 73] width 26 height 10
click at [290, 131] on icon "button" at bounding box center [289, 130] width 3 height 4
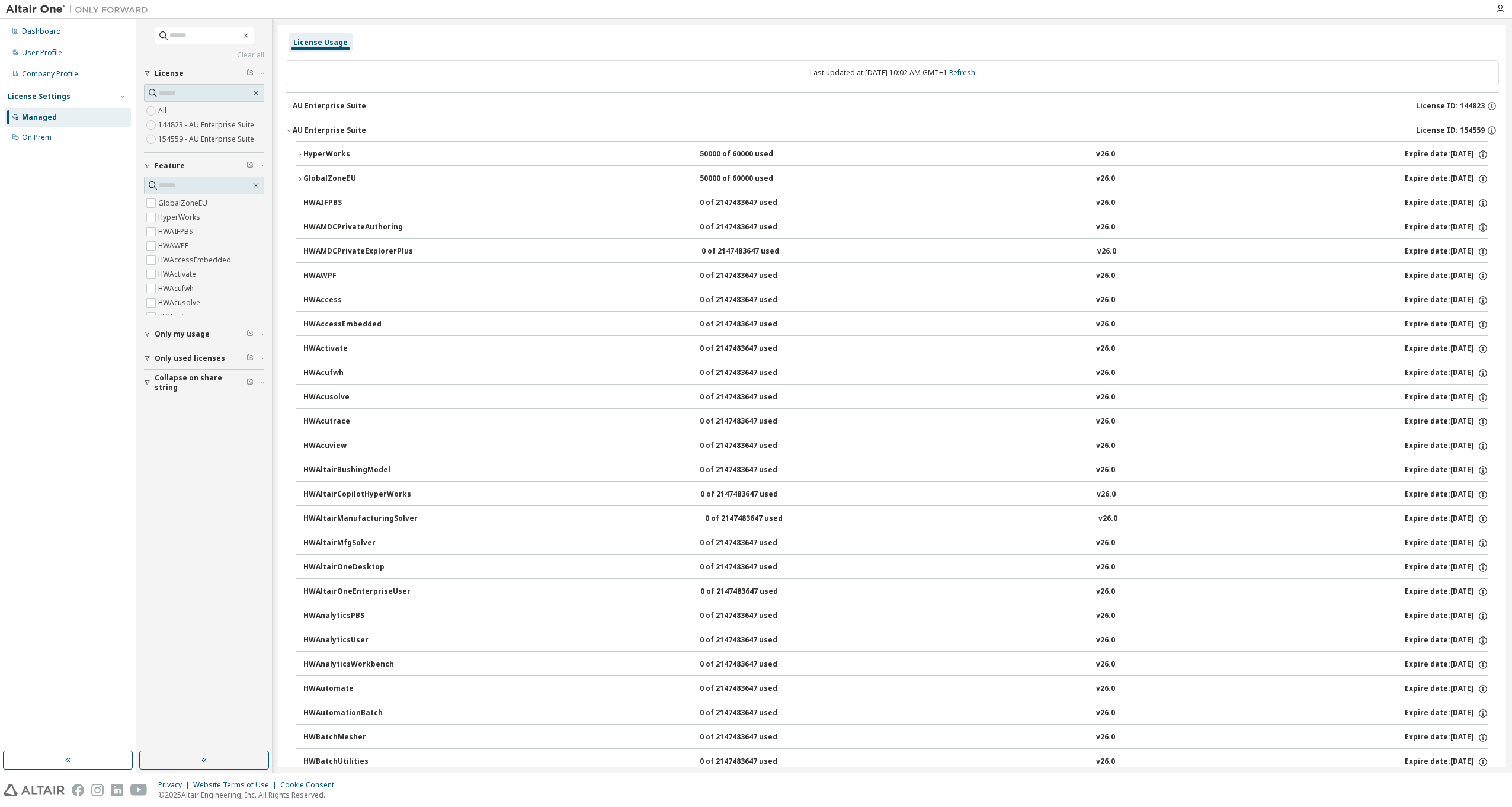
click at [291, 104] on icon "button" at bounding box center [289, 106] width 7 height 7
click at [289, 106] on icon "button" at bounding box center [289, 106] width 7 height 7
click at [299, 154] on icon "button" at bounding box center [299, 154] width 7 height 7
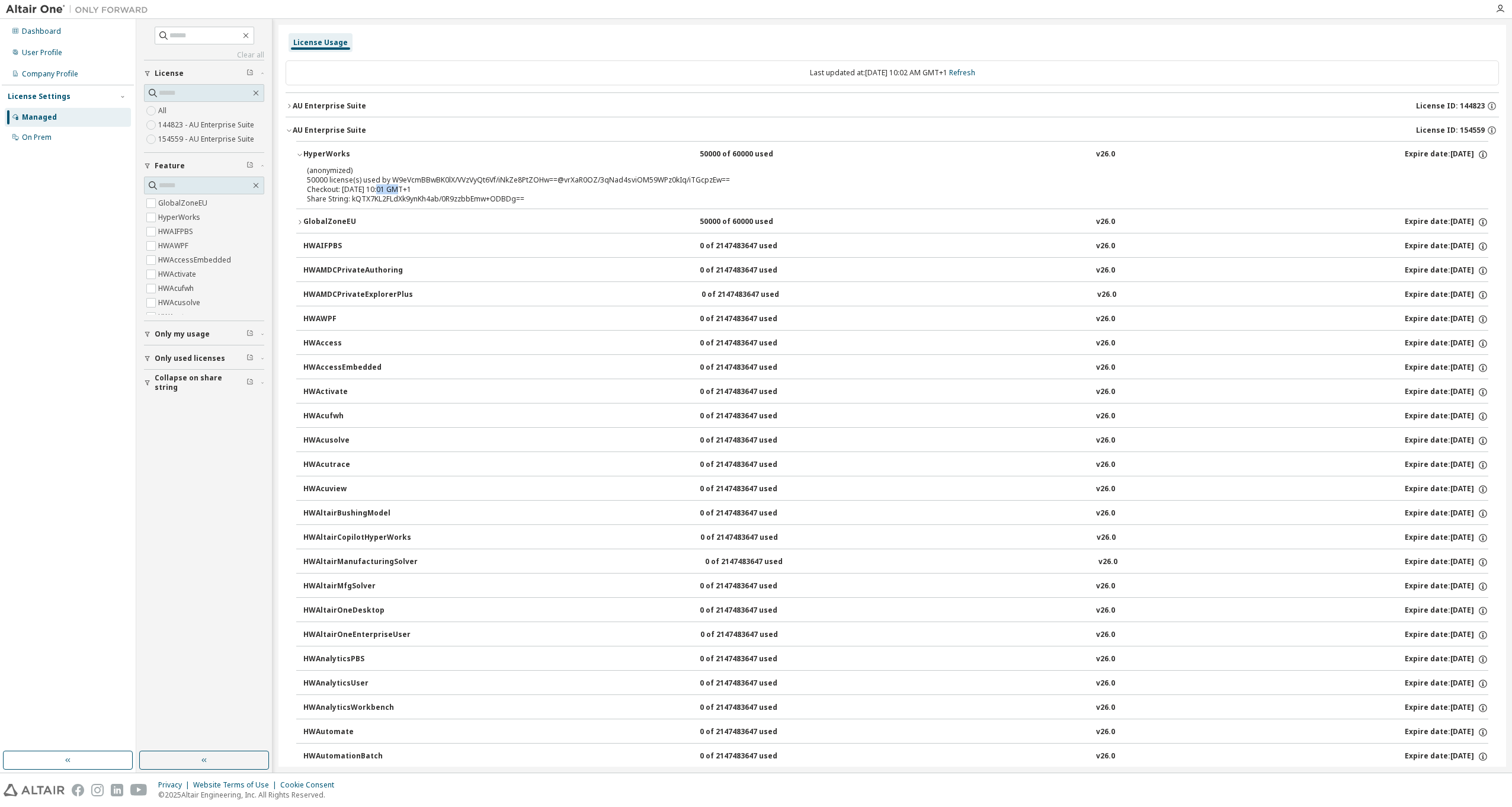
drag, startPoint x: 379, startPoint y: 189, endPoint x: 397, endPoint y: 192, distance: 18.2
click at [397, 192] on div "Checkout: 2025-09-29 10:01 GMT+1" at bounding box center [878, 189] width 1142 height 10
drag, startPoint x: 397, startPoint y: 192, endPoint x: 456, endPoint y: 196, distance: 59.1
click at [456, 196] on div "Share String: kQTX7KL2FLdXk9ynKh4ab/0R9zzbbEmw+ODBDg==" at bounding box center [878, 199] width 1142 height 10
click at [975, 71] on link "Refresh" at bounding box center [962, 73] width 26 height 10
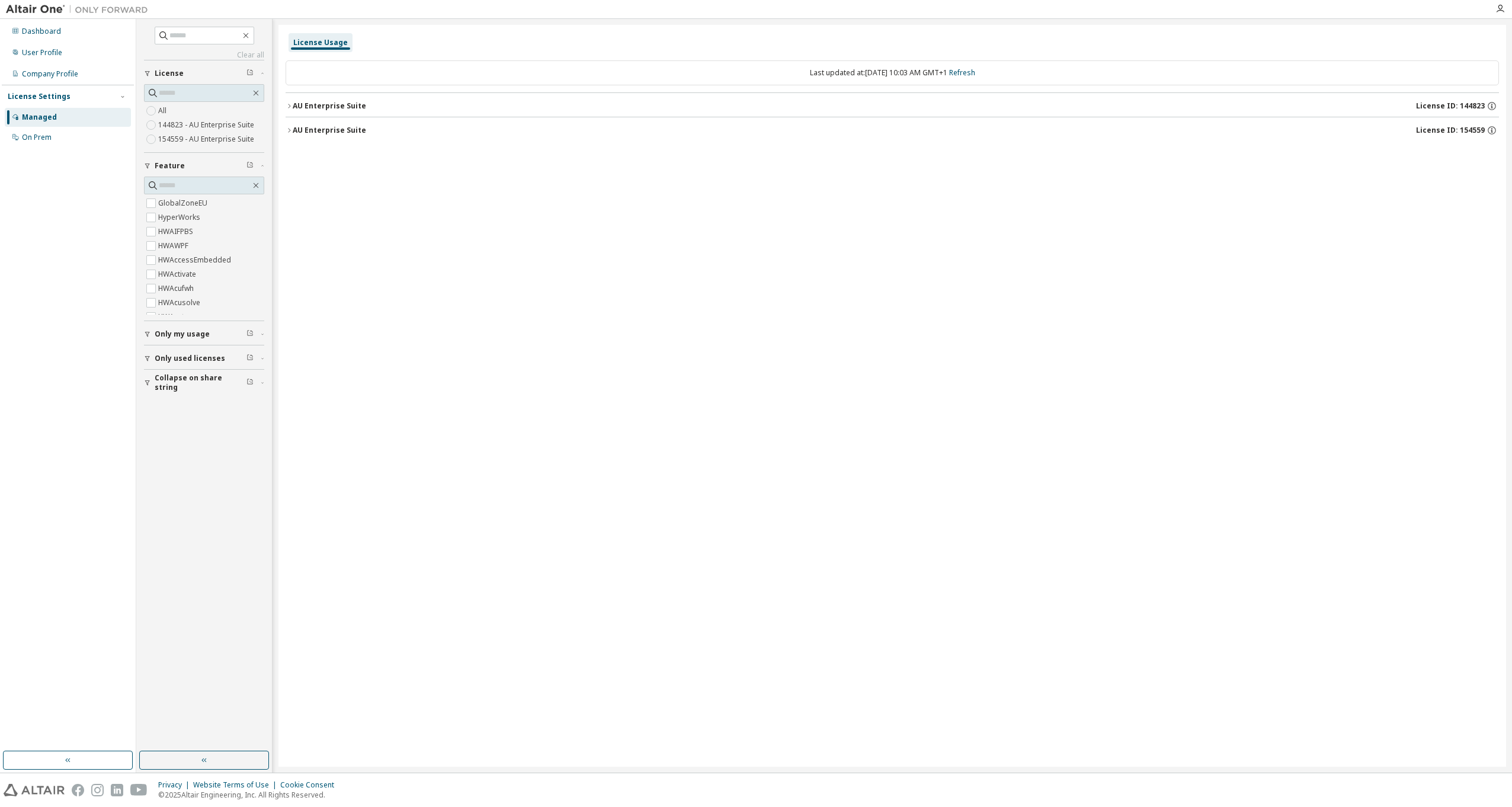
click at [331, 132] on div "AU Enterprise Suite" at bounding box center [329, 130] width 74 height 10
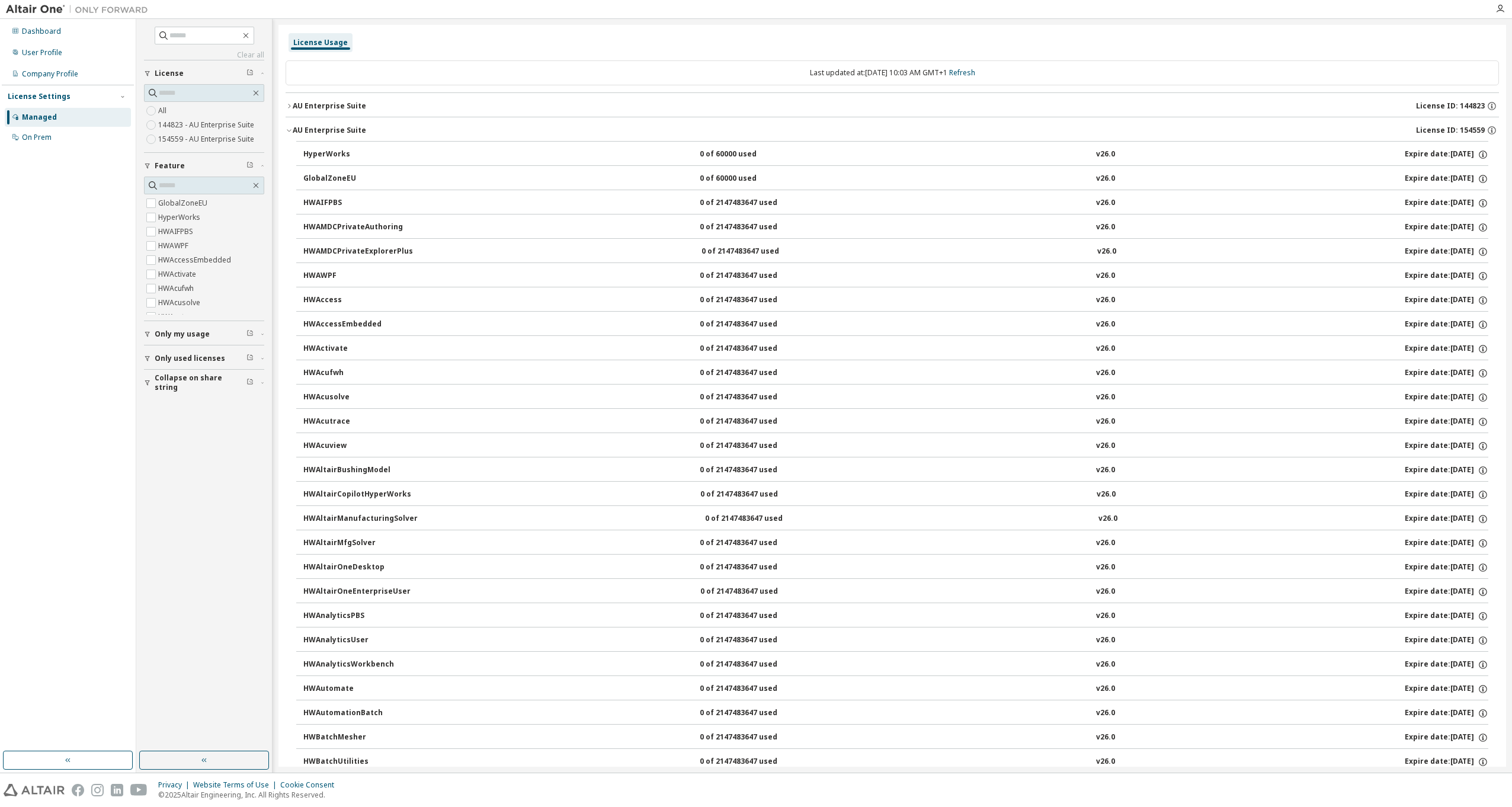
click at [328, 128] on div "AU Enterprise Suite" at bounding box center [329, 130] width 74 height 10
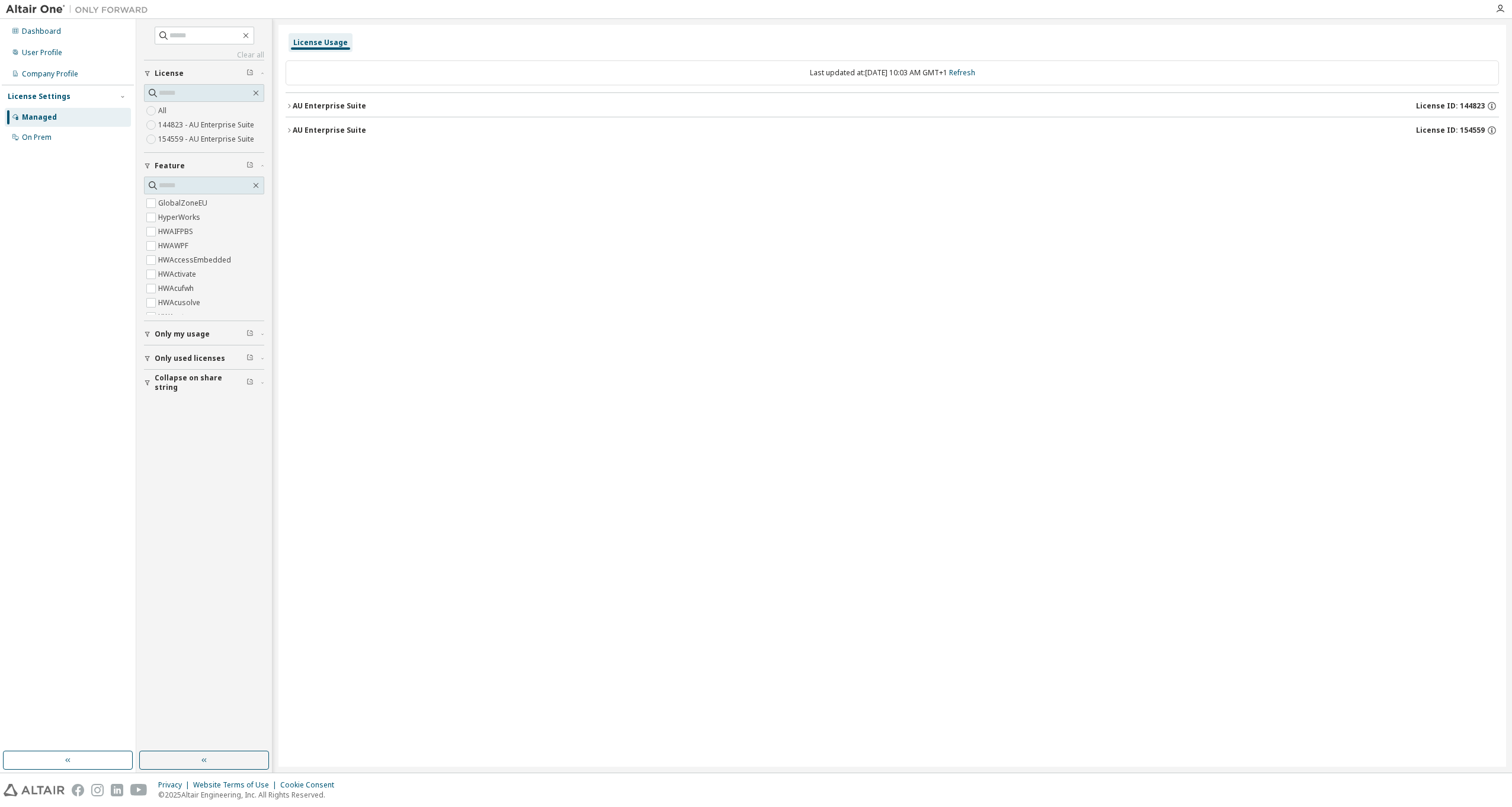
click at [315, 111] on div "AU Enterprise Suite License ID: 144823" at bounding box center [895, 106] width 1206 height 11
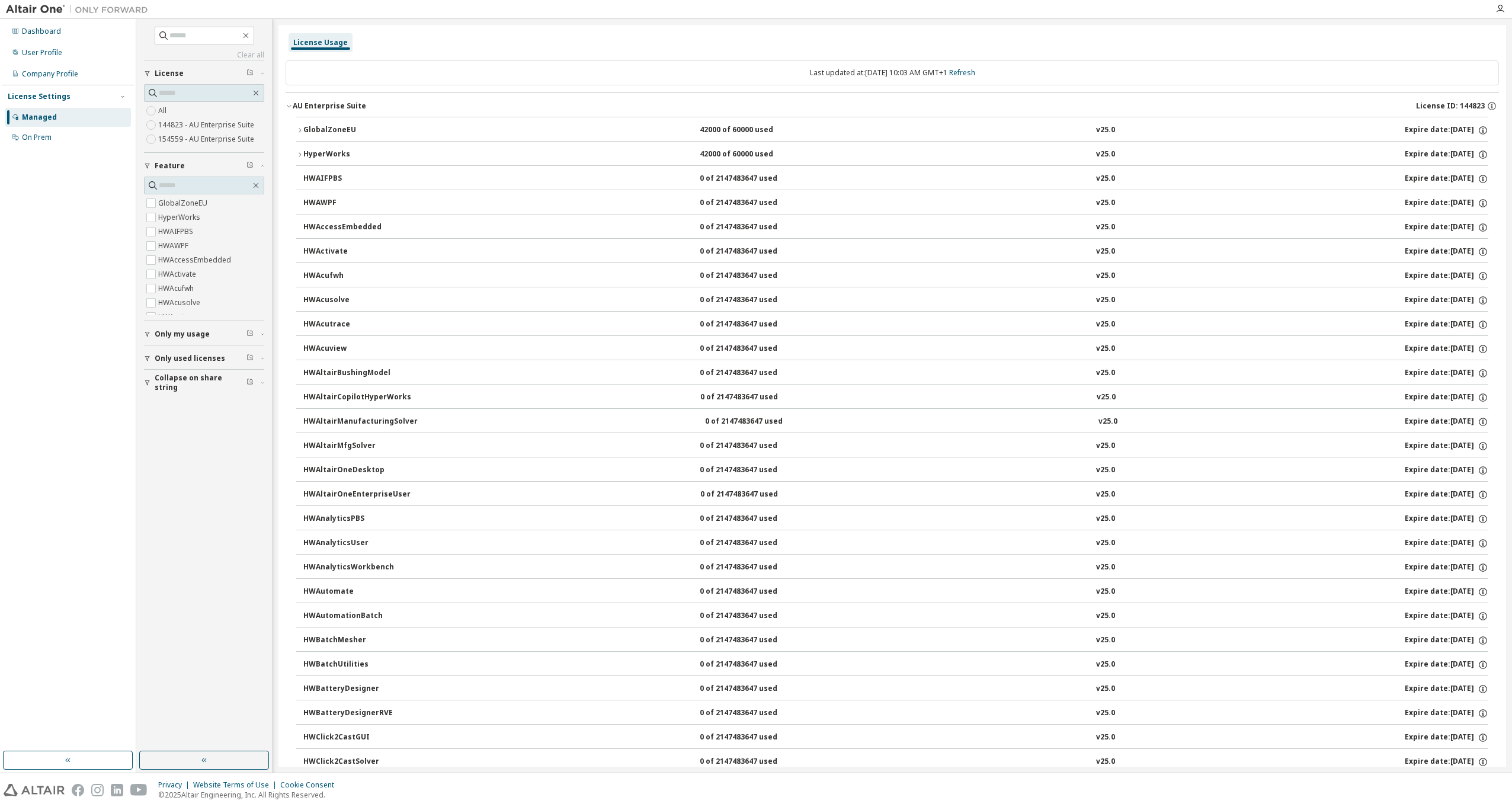
click at [307, 106] on div "AU Enterprise Suite" at bounding box center [329, 106] width 74 height 10
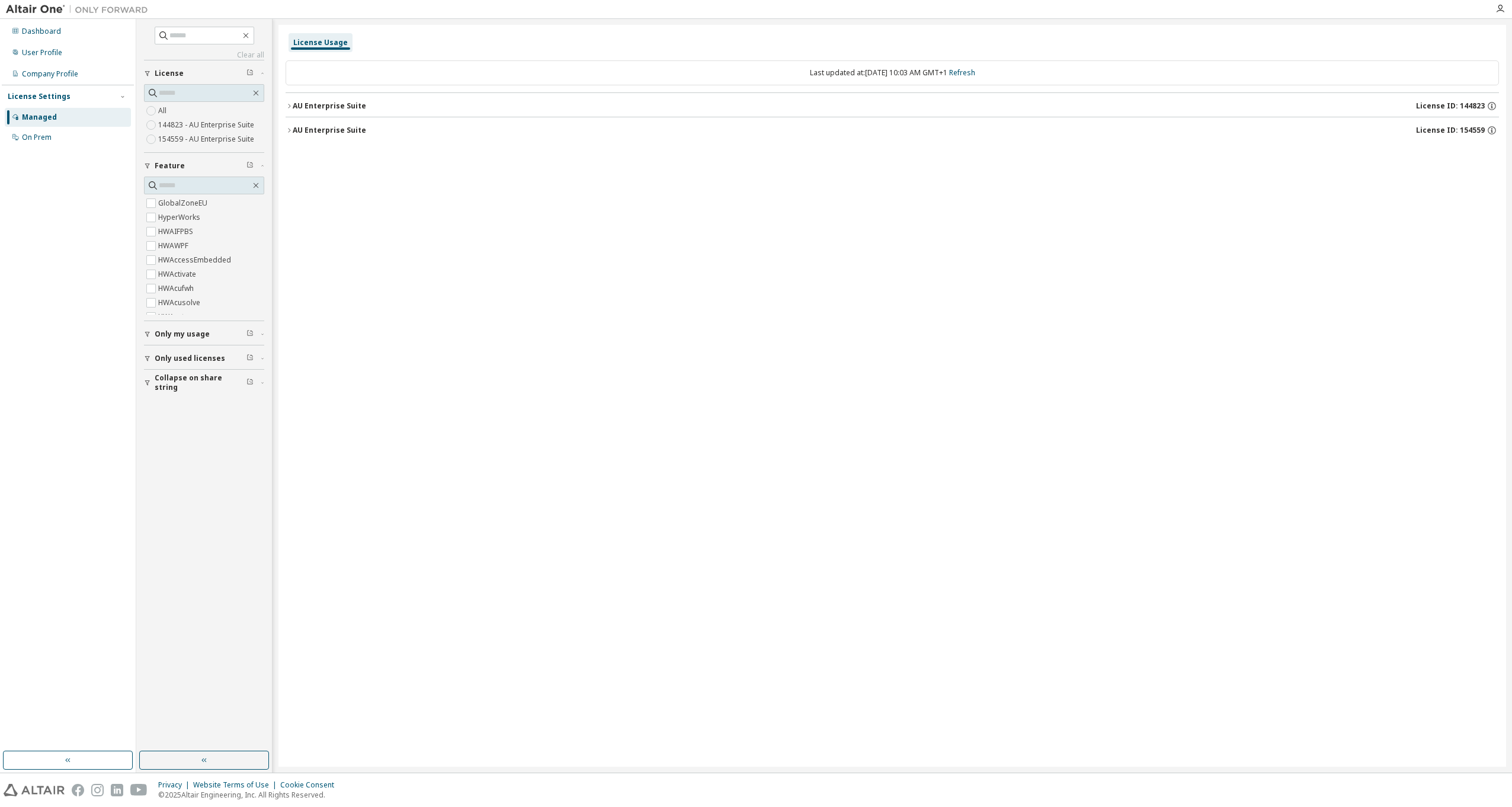
click at [317, 132] on div "AU Enterprise Suite" at bounding box center [329, 130] width 74 height 10
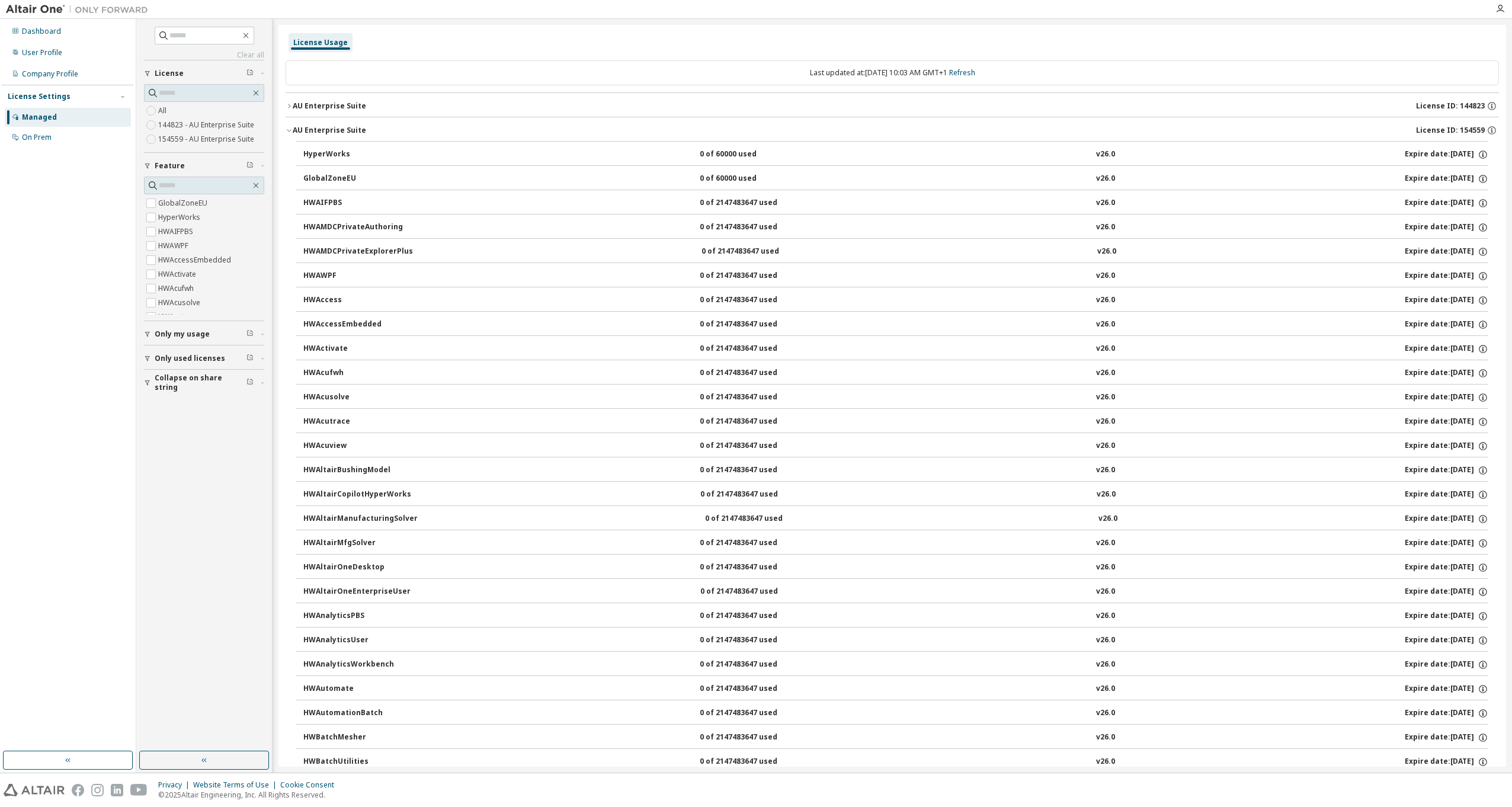
click at [290, 128] on icon "button" at bounding box center [289, 130] width 7 height 7
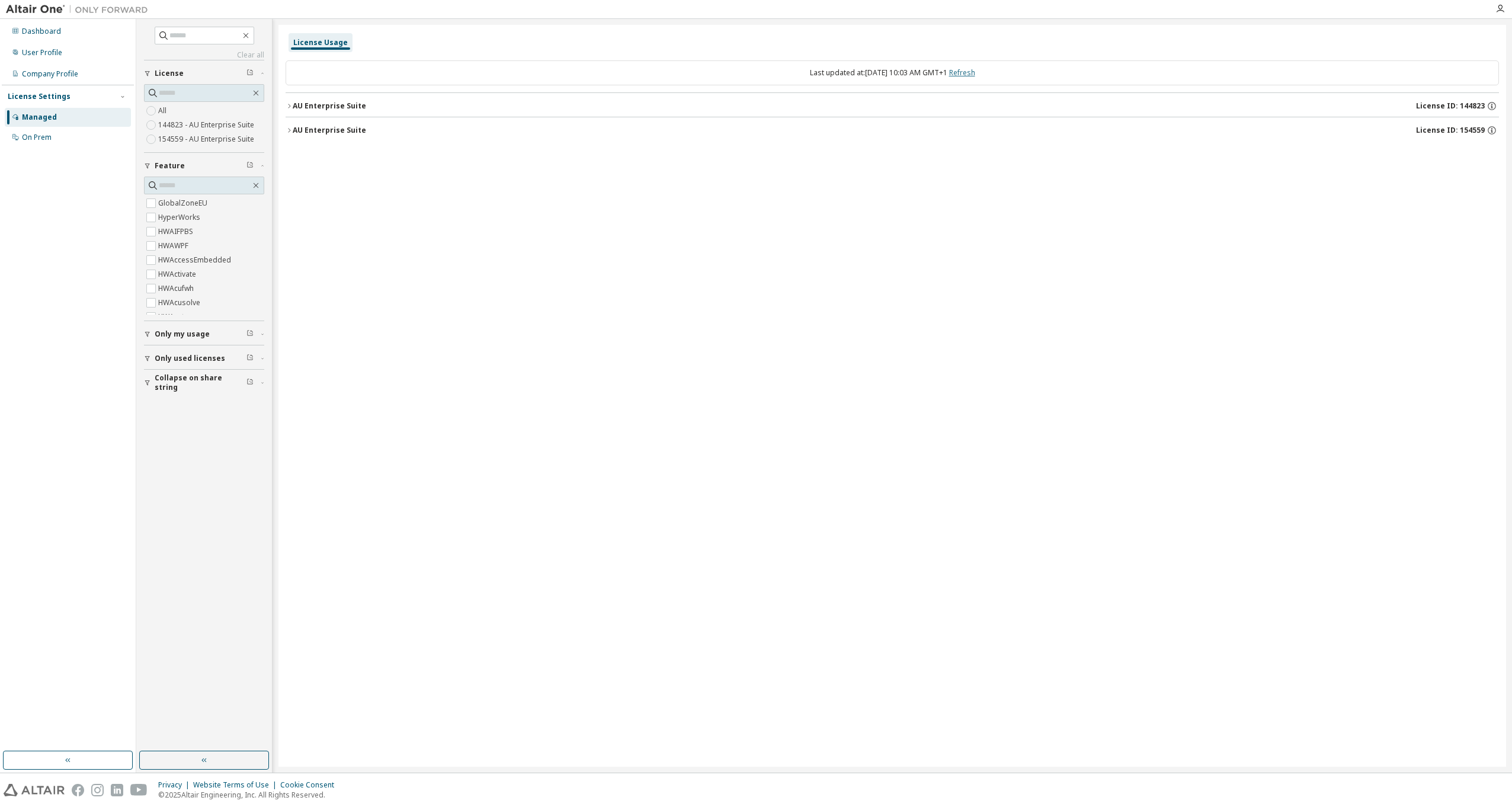
click at [975, 74] on link "Refresh" at bounding box center [962, 73] width 26 height 10
click at [333, 108] on div "AU Enterprise Suite" at bounding box center [329, 106] width 74 height 10
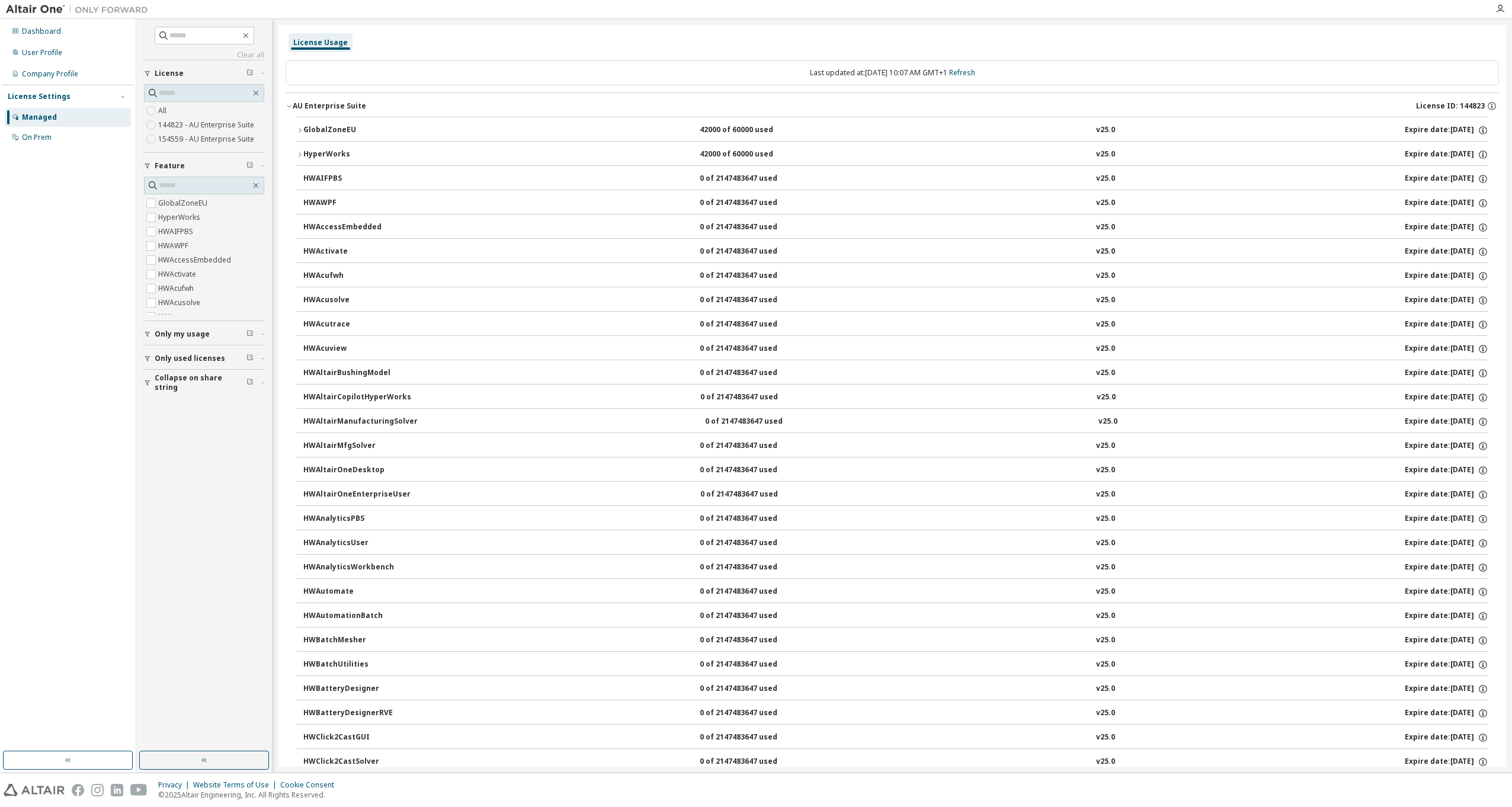
click at [331, 105] on div "AU Enterprise Suite" at bounding box center [329, 106] width 74 height 10
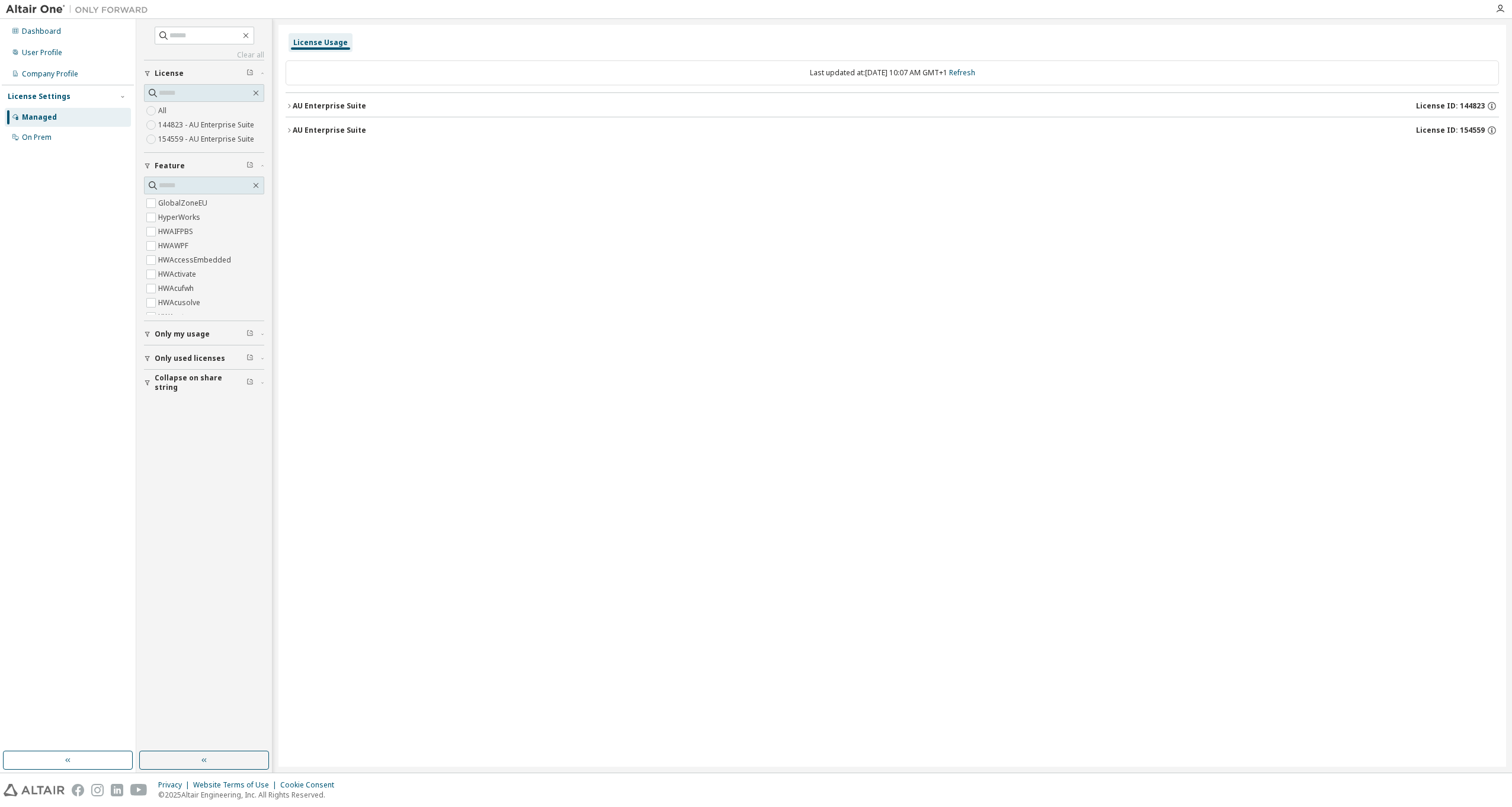
click at [337, 127] on div "AU Enterprise Suite" at bounding box center [329, 130] width 74 height 10
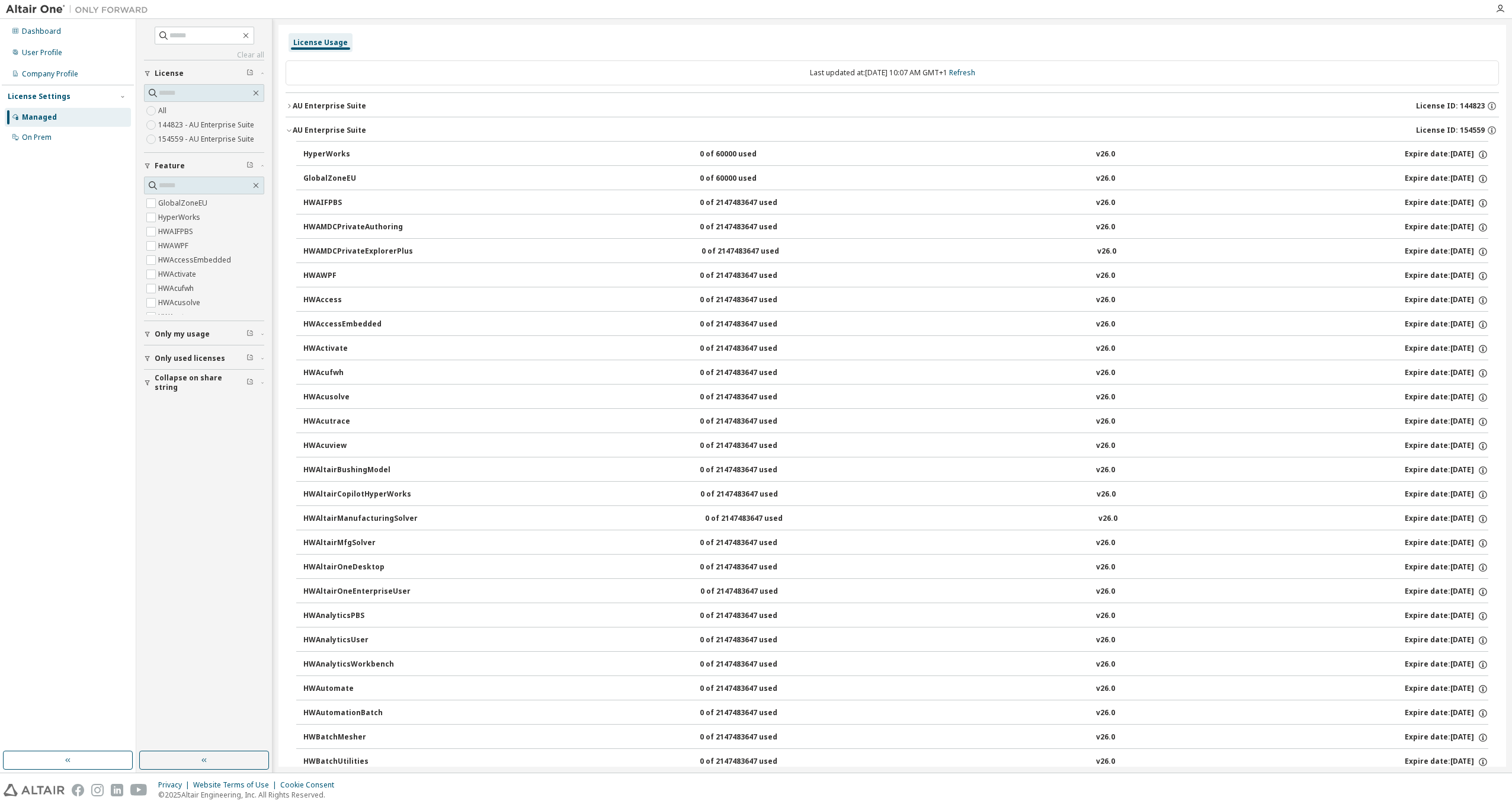
click at [337, 127] on div "AU Enterprise Suite" at bounding box center [329, 130] width 74 height 10
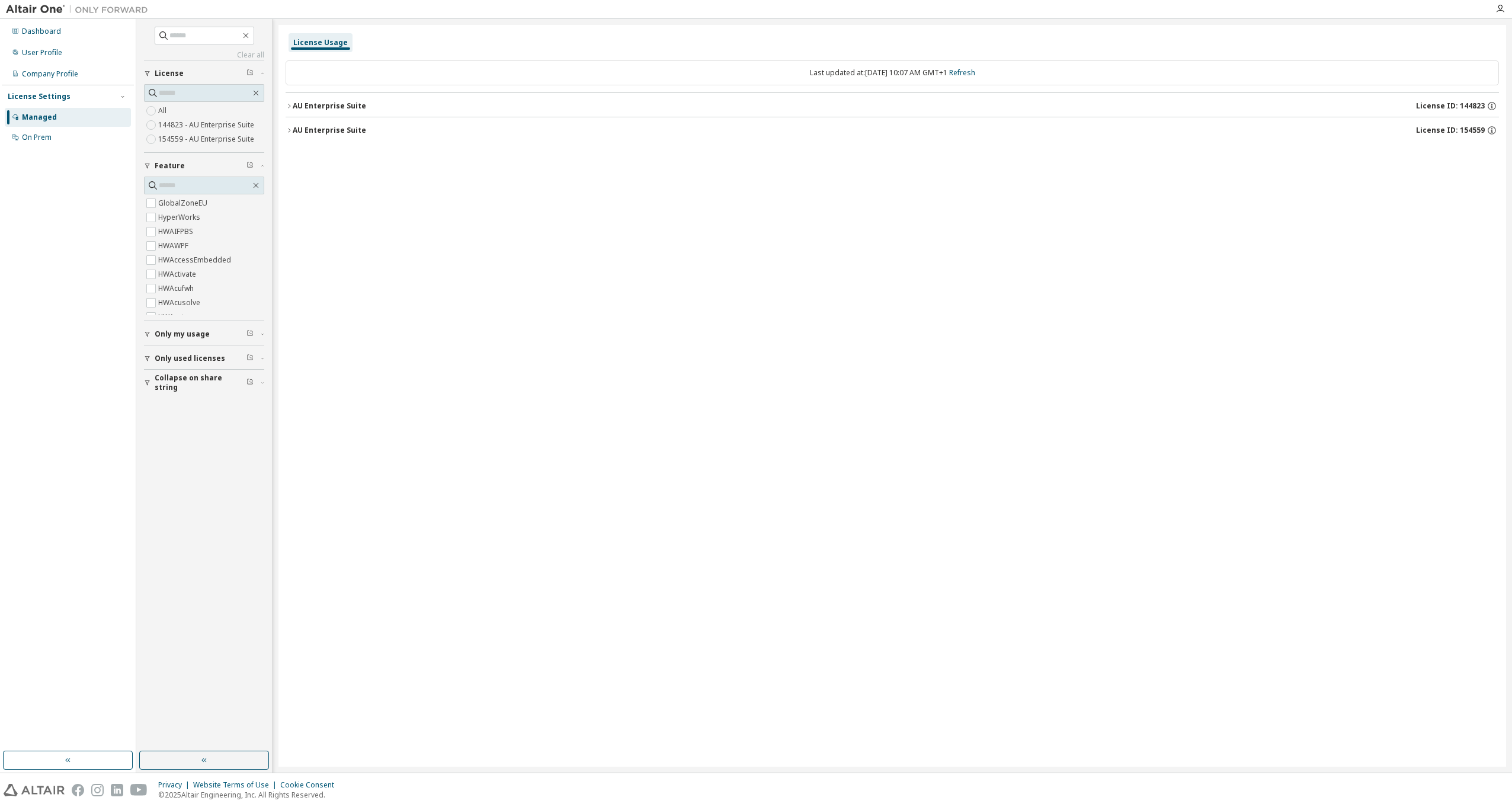
click at [336, 105] on div "AU Enterprise Suite" at bounding box center [329, 106] width 74 height 10
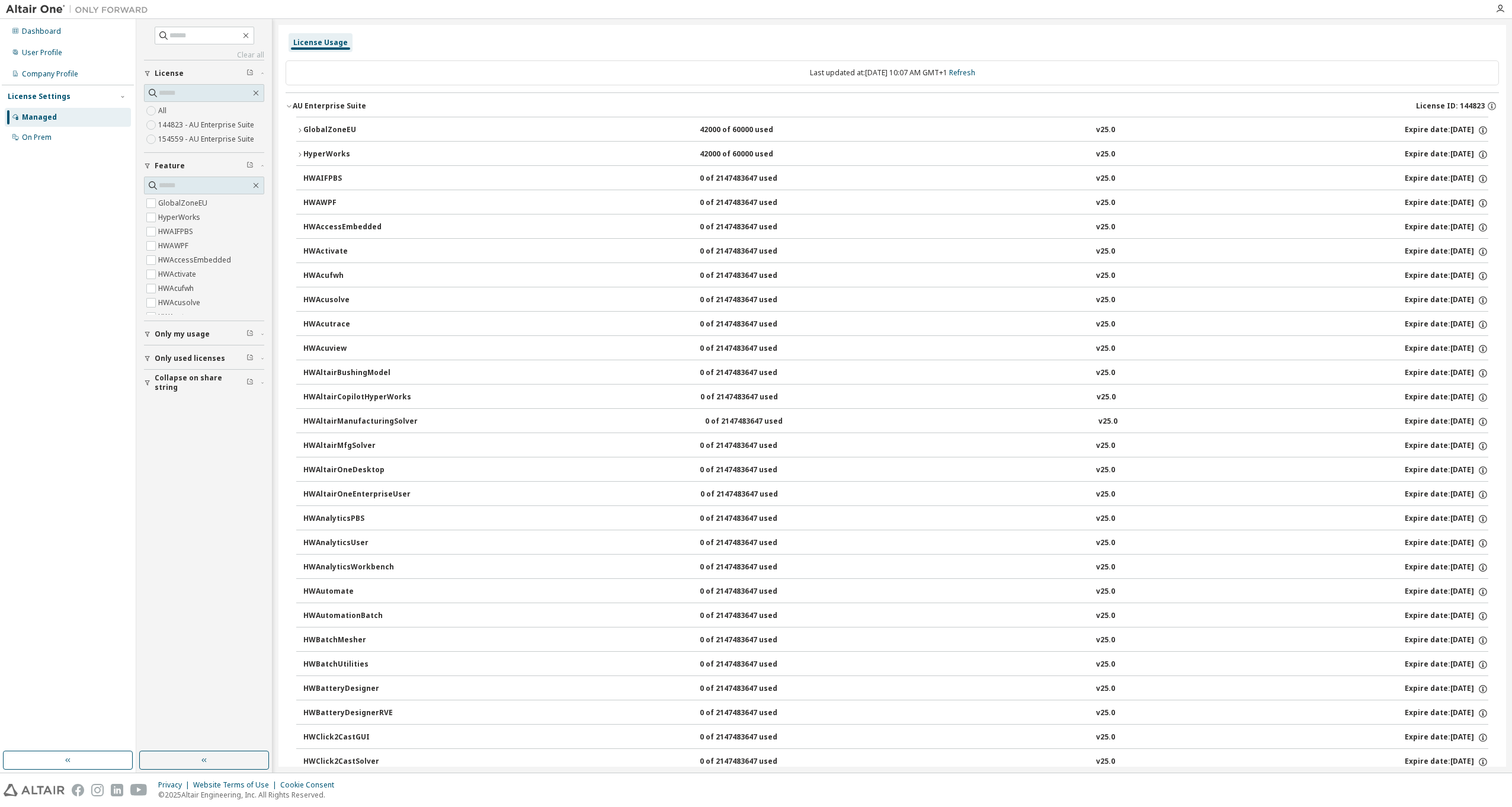
click at [332, 154] on div "HyperWorks" at bounding box center [356, 154] width 107 height 11
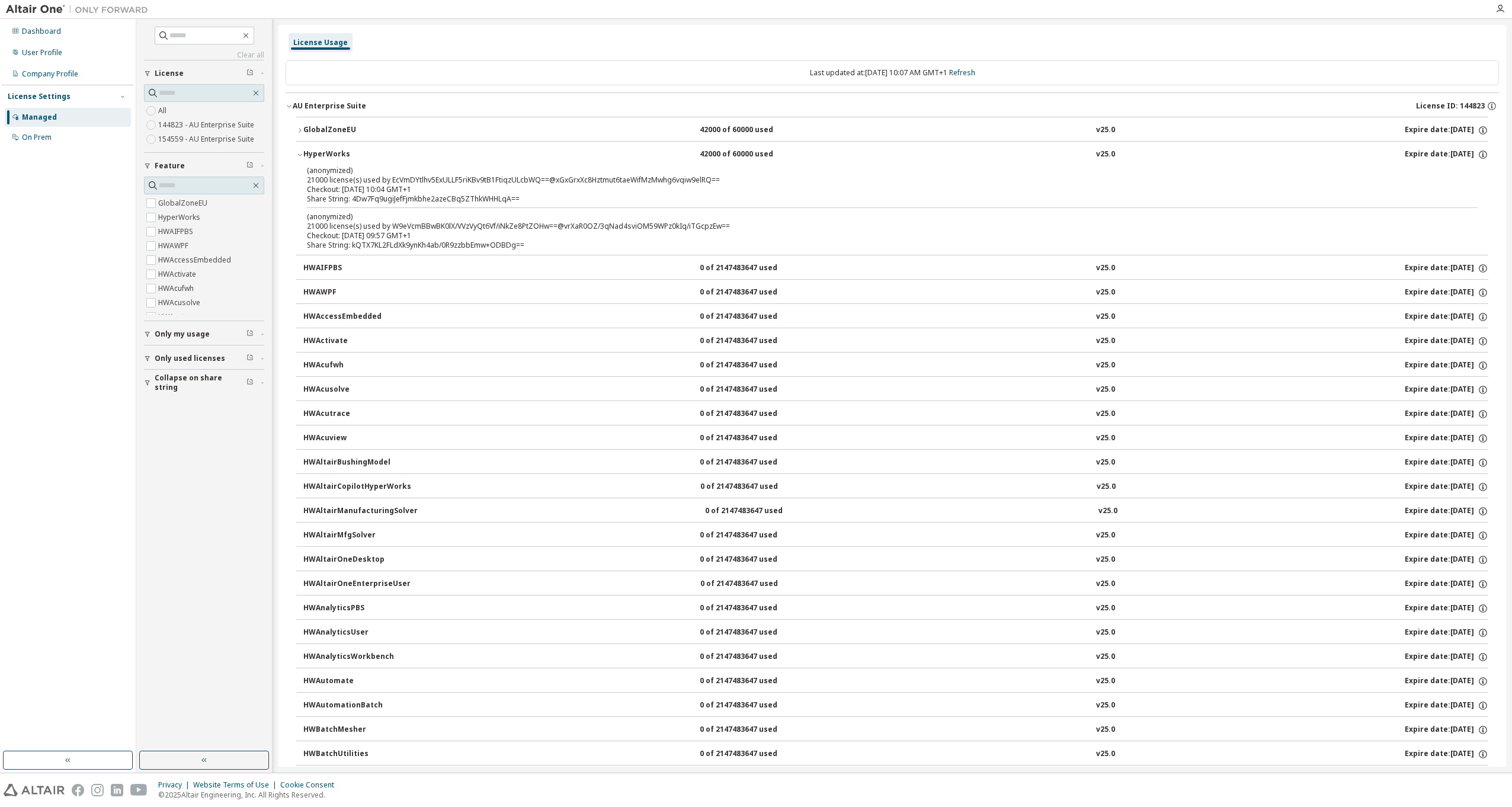
drag, startPoint x: 308, startPoint y: 227, endPoint x: 436, endPoint y: 236, distance: 128.3
click at [436, 236] on div "(anonymized) 21000 license(s) used by W9eVcmBBwBK0lX/VVzVyQt6Vf/iNkZe8PtZOHw==@…" at bounding box center [878, 226] width 1142 height 29
drag, startPoint x: 436, startPoint y: 236, endPoint x: 434, endPoint y: 246, distance: 10.2
click at [437, 244] on div "Share String: kQTX7KL2FLdXk9ynKh4ab/0R9zzbbEmw+ODBDg==" at bounding box center [878, 245] width 1142 height 10
drag, startPoint x: 308, startPoint y: 245, endPoint x: 315, endPoint y: 244, distance: 7.1
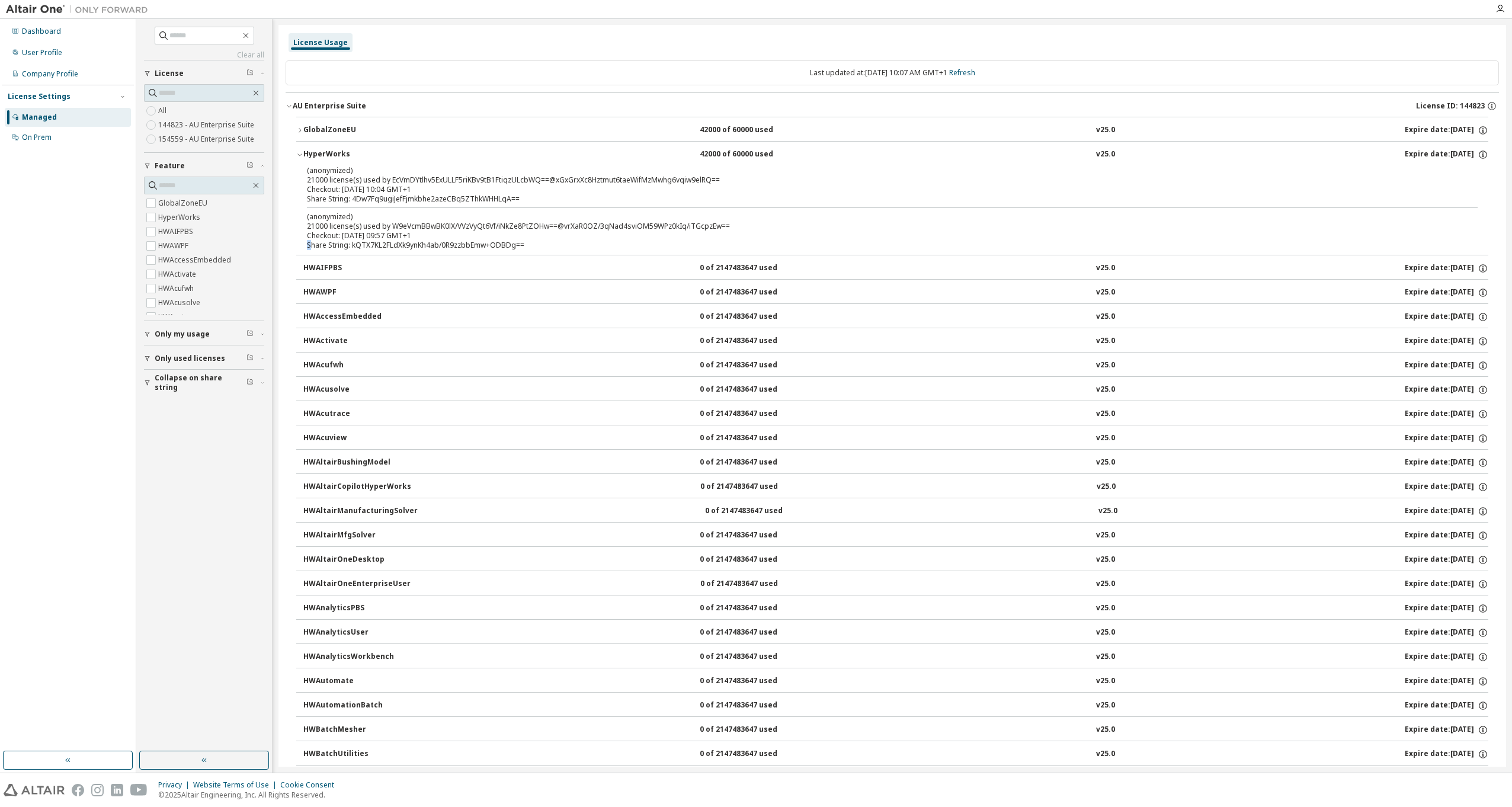
click at [315, 244] on div "Share String: kQTX7KL2FLdXk9ynKh4ab/0R9zzbbEmw+ODBDg==" at bounding box center [878, 245] width 1142 height 10
drag, startPoint x: 315, startPoint y: 244, endPoint x: 432, endPoint y: 246, distance: 117.0
click at [432, 246] on div "Share String: kQTX7KL2FLdXk9ynKh4ab/0R9zzbbEmw+ODBDg==" at bounding box center [878, 245] width 1142 height 10
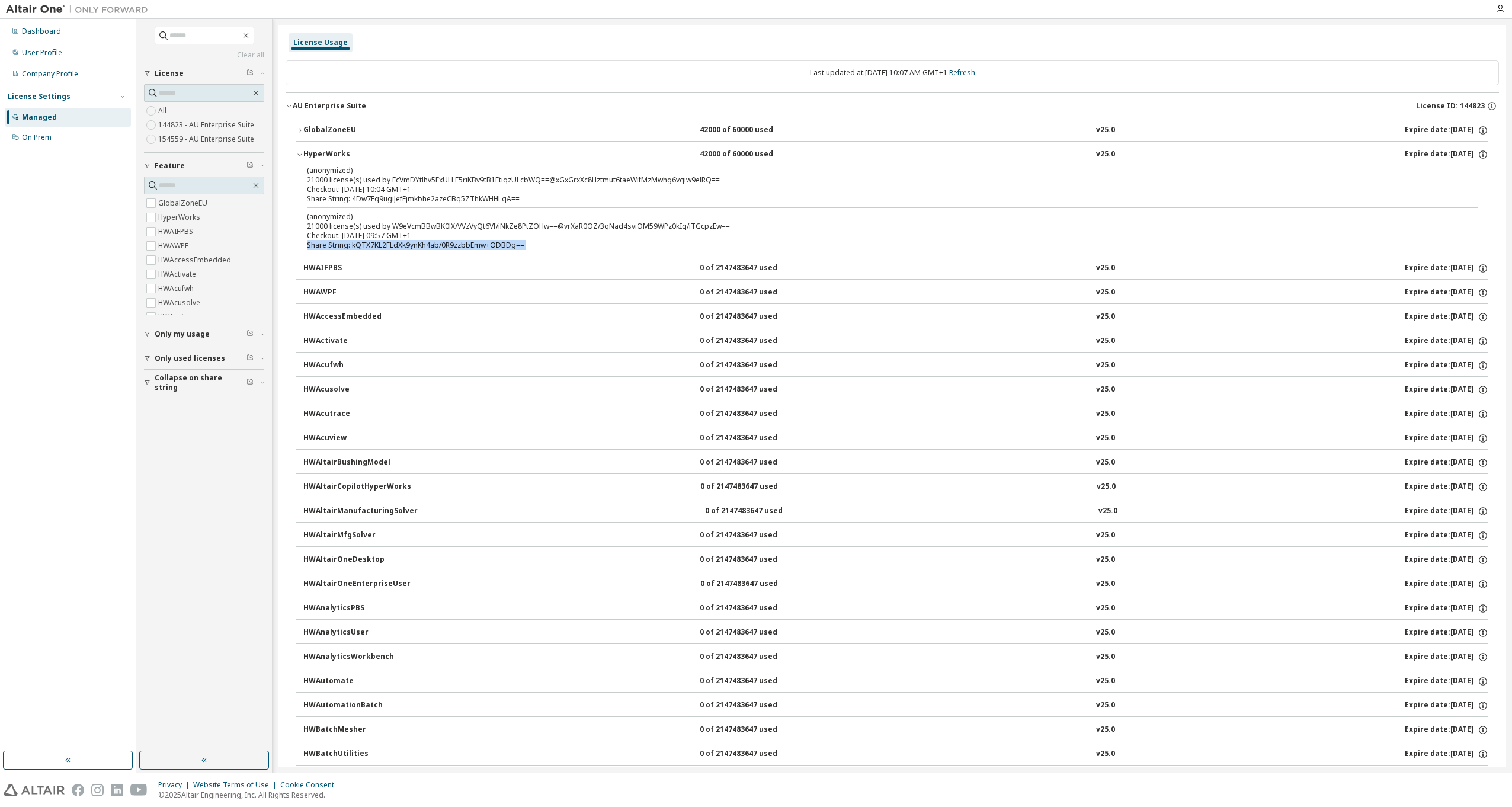
drag, startPoint x: 432, startPoint y: 246, endPoint x: 448, endPoint y: 246, distance: 16.0
click at [448, 246] on div "Share String: kQTX7KL2FLdXk9ynKh4ab/0R9zzbbEmw+ODBDg==" at bounding box center [878, 245] width 1142 height 10
click at [975, 72] on link "Refresh" at bounding box center [962, 73] width 26 height 10
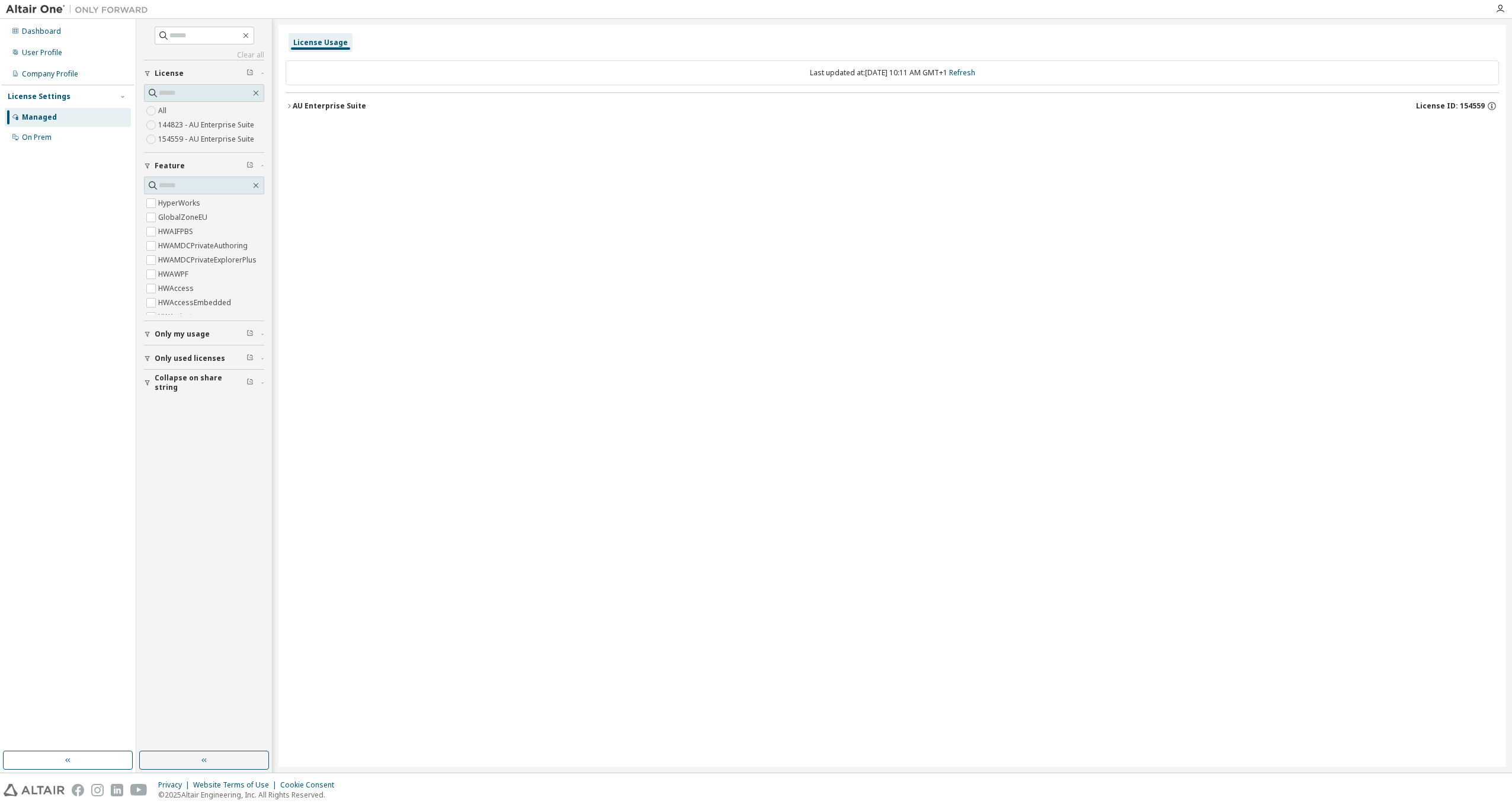
click at [299, 102] on div "AU Enterprise Suite" at bounding box center [329, 106] width 74 height 10
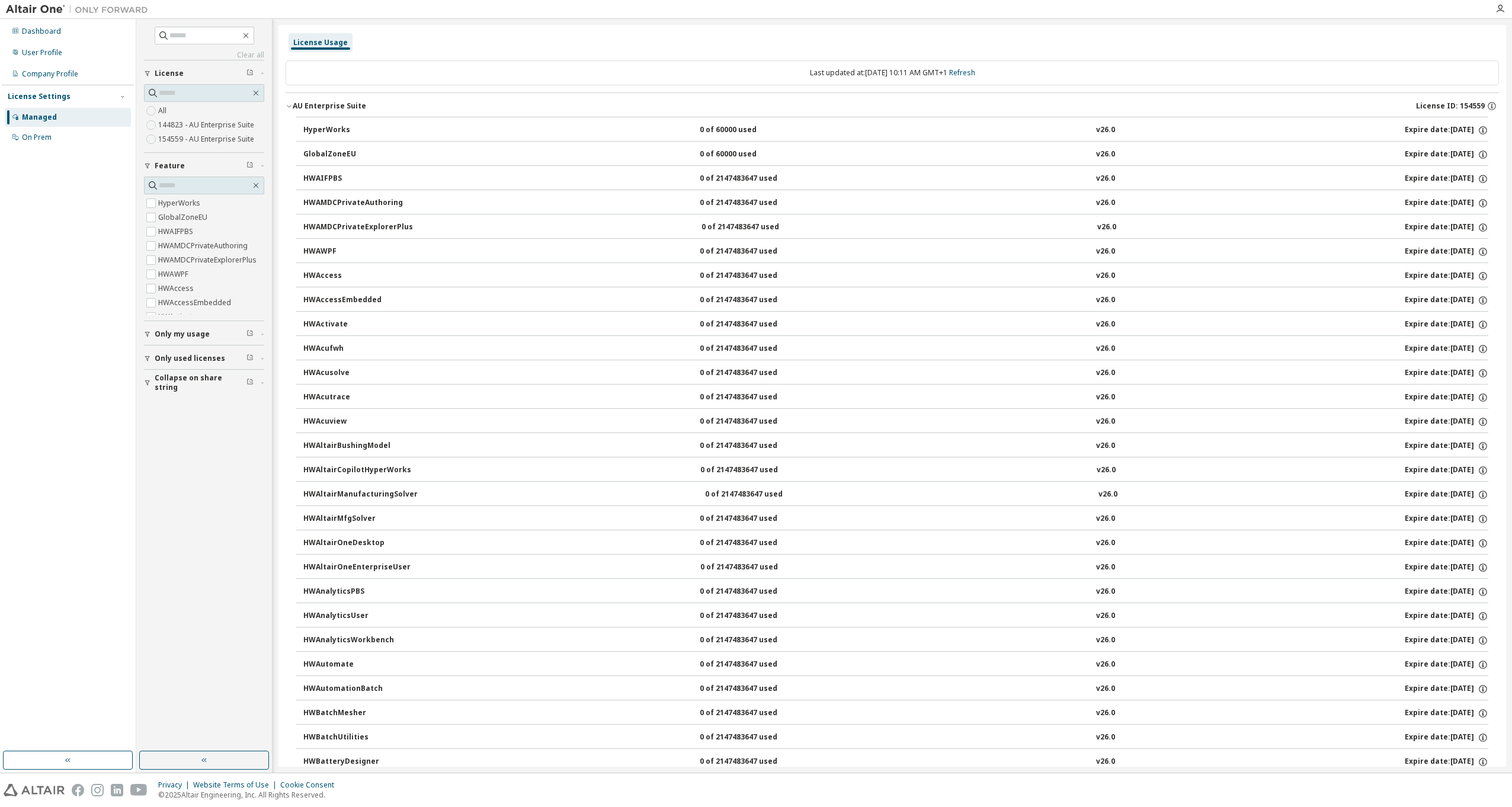
click at [299, 105] on div "AU Enterprise Suite" at bounding box center [329, 106] width 74 height 10
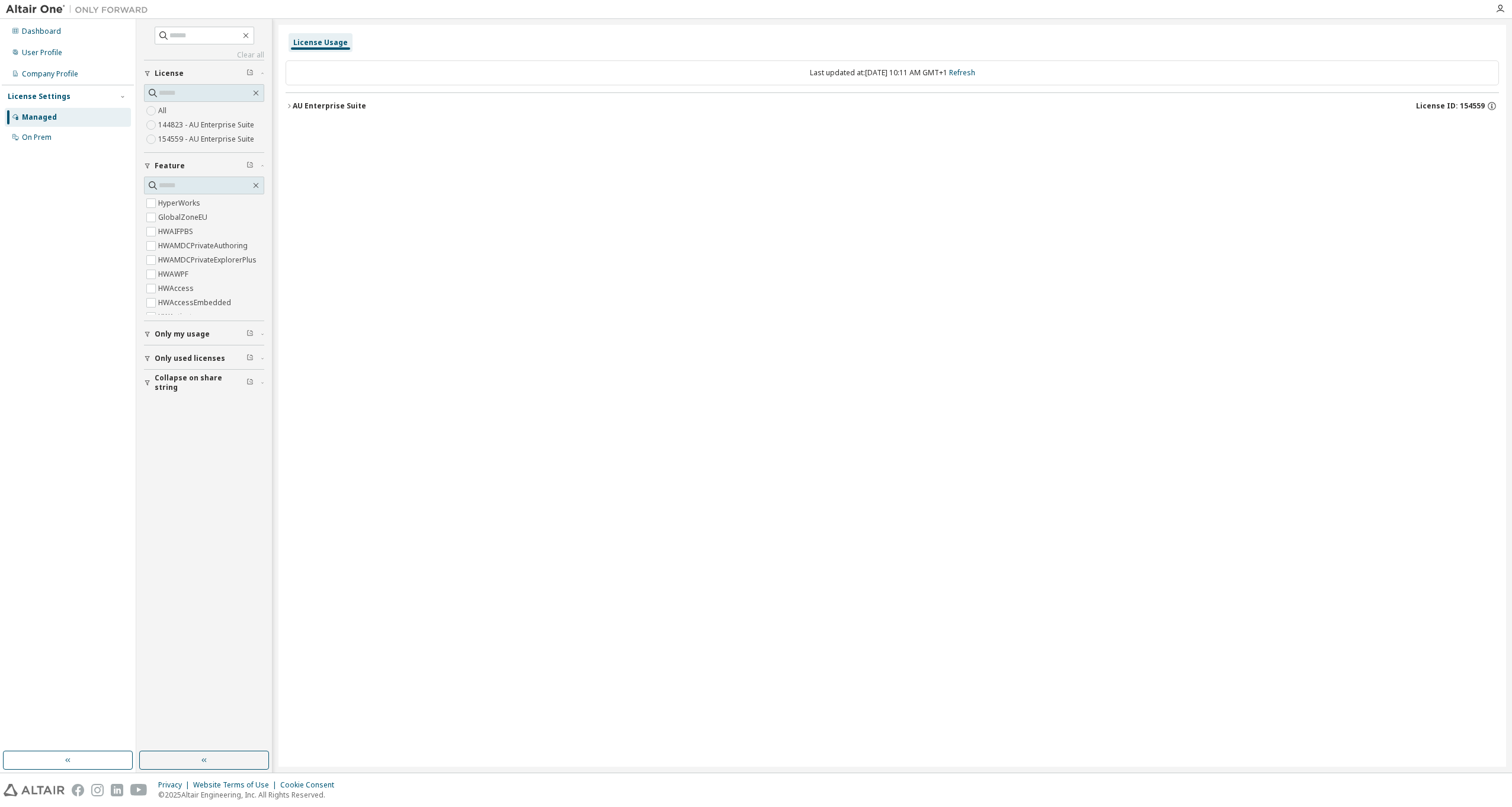
click at [302, 106] on div "AU Enterprise Suite" at bounding box center [329, 106] width 74 height 10
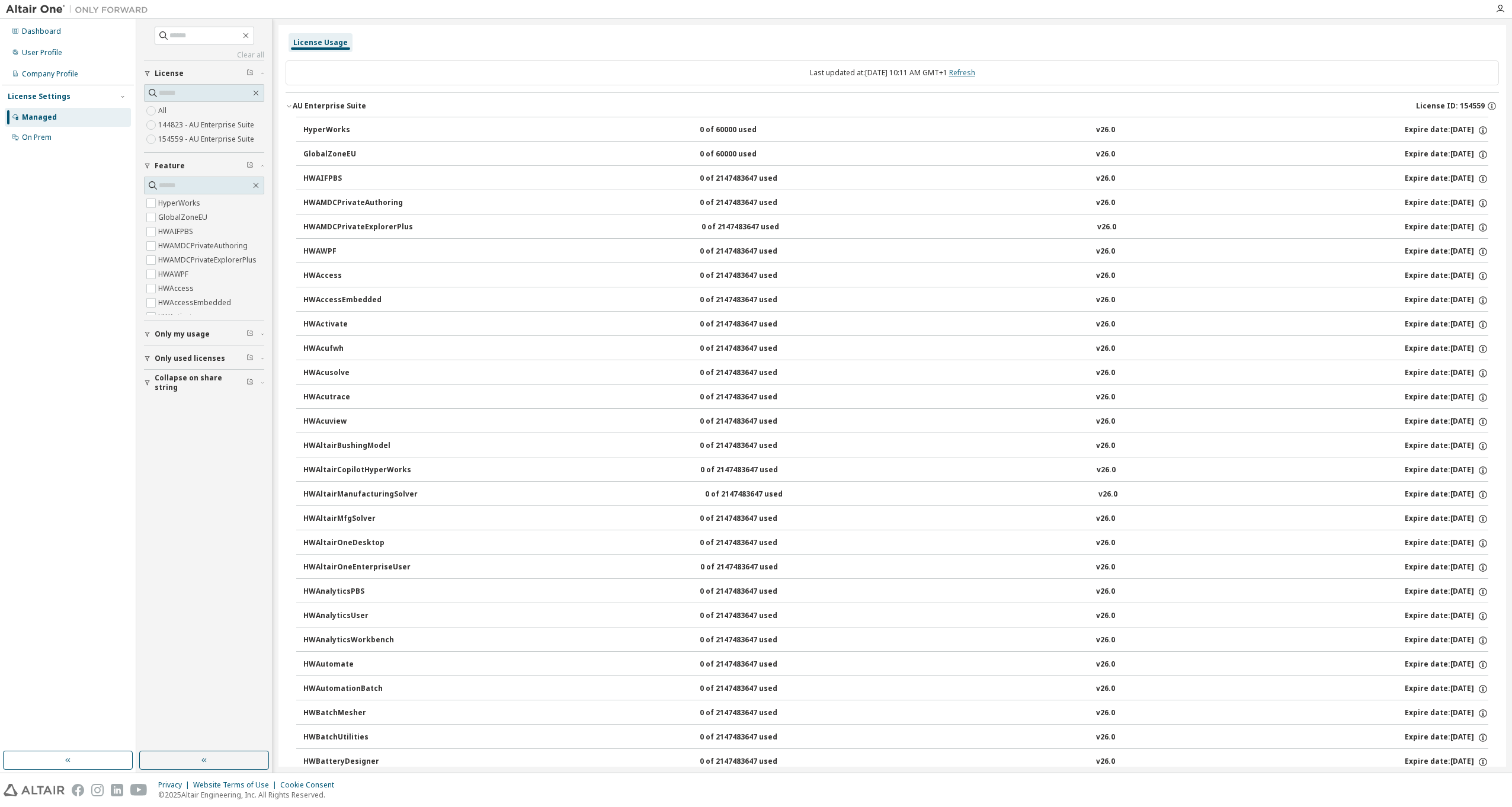
click at [975, 70] on link "Refresh" at bounding box center [962, 73] width 26 height 10
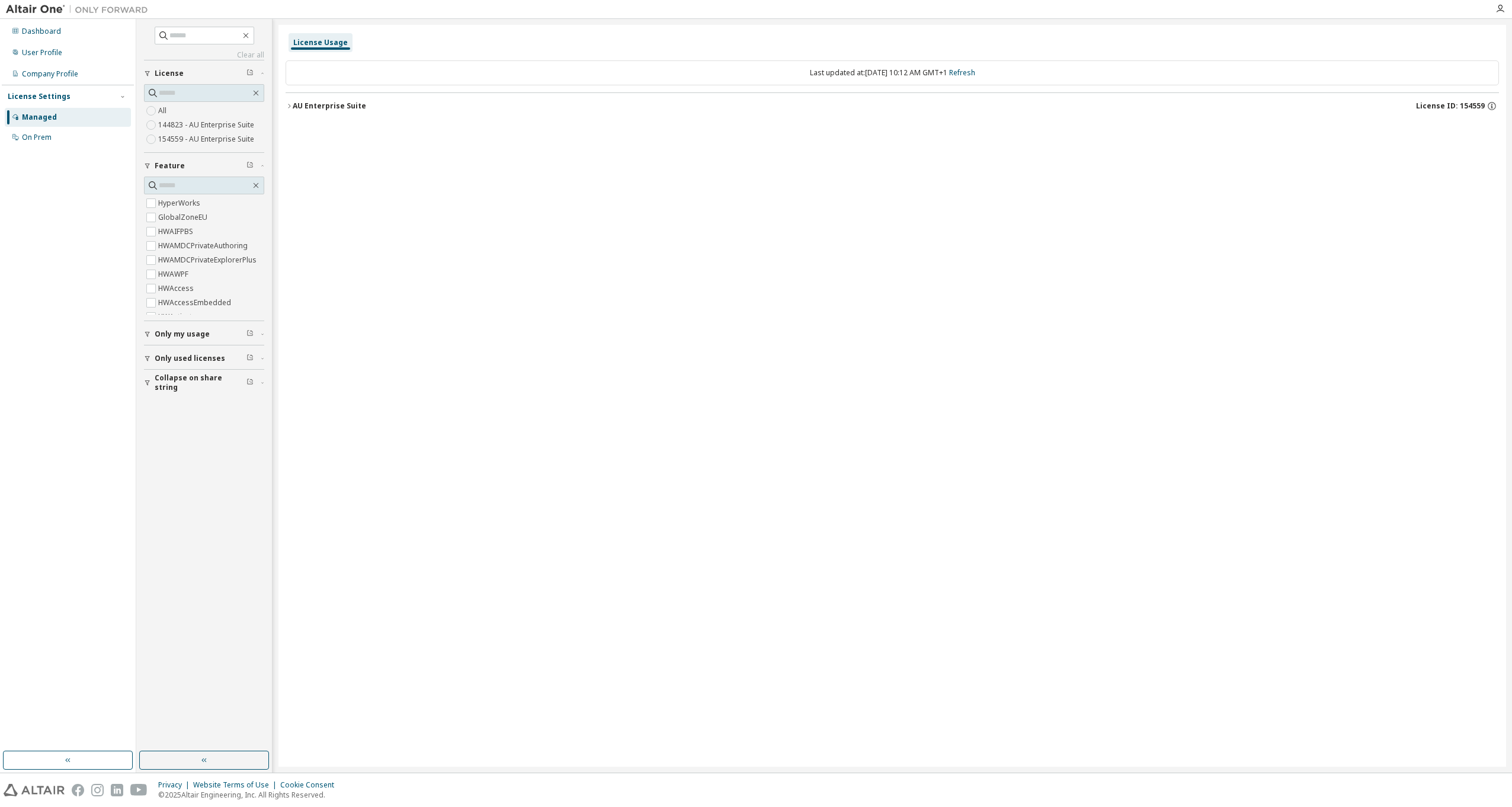
click at [328, 108] on div "AU Enterprise Suite" at bounding box center [329, 106] width 74 height 10
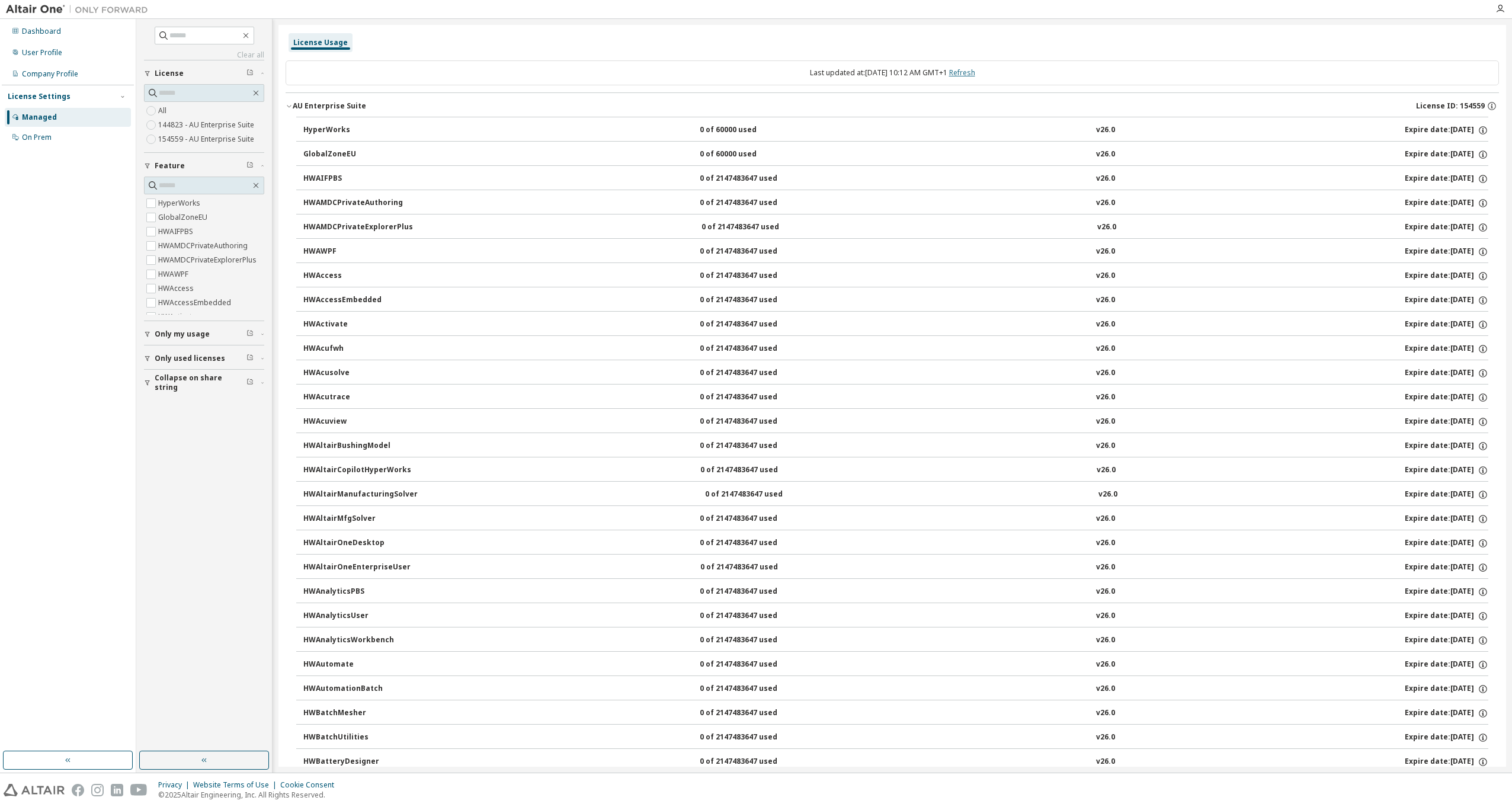
click at [971, 69] on link "Refresh" at bounding box center [962, 73] width 26 height 10
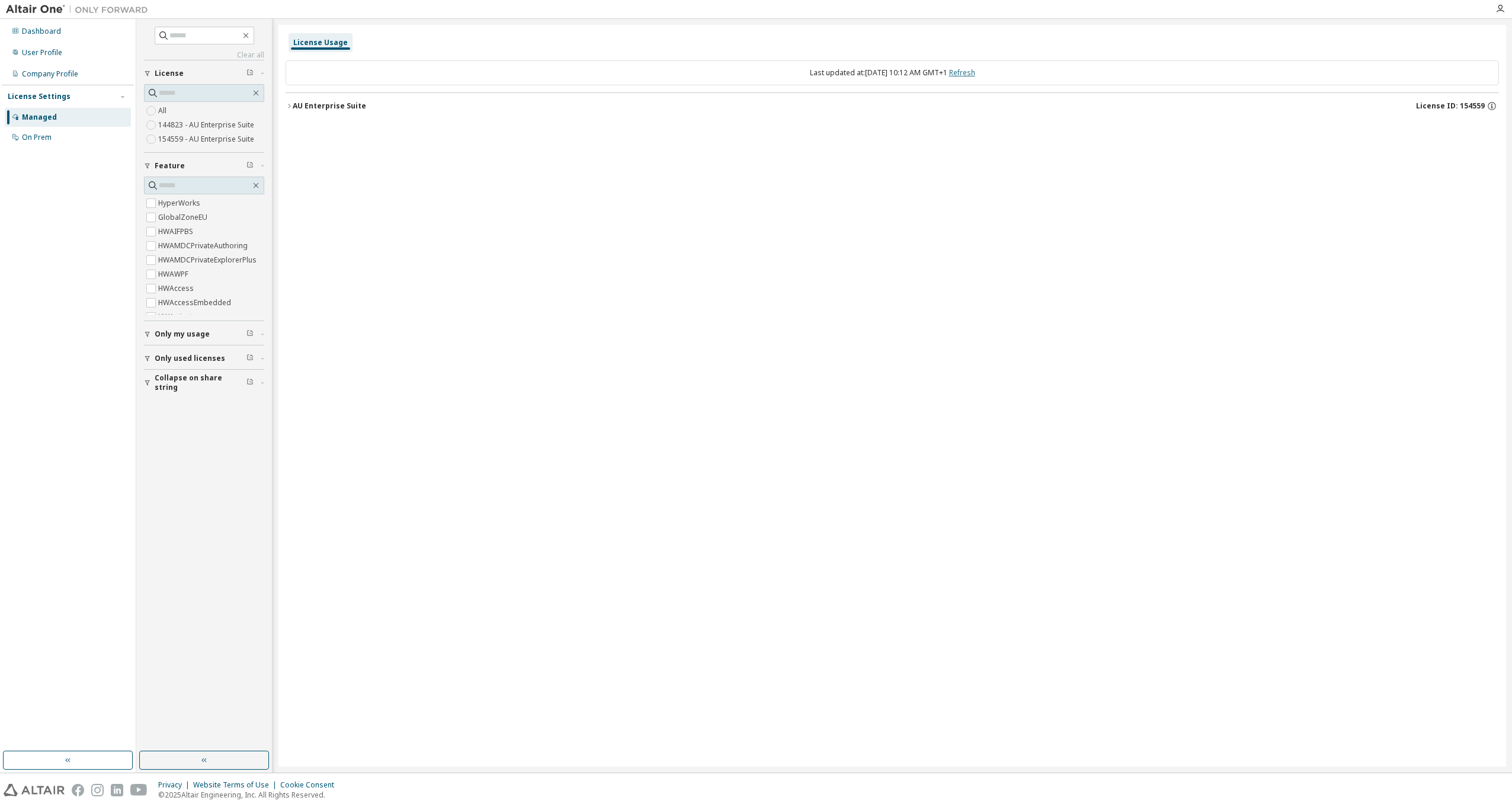
click at [975, 68] on link "Refresh" at bounding box center [962, 73] width 26 height 10
drag, startPoint x: 338, startPoint y: 105, endPoint x: 351, endPoint y: 109, distance: 13.6
click at [338, 105] on div "AU Enterprise Suite" at bounding box center [329, 106] width 74 height 10
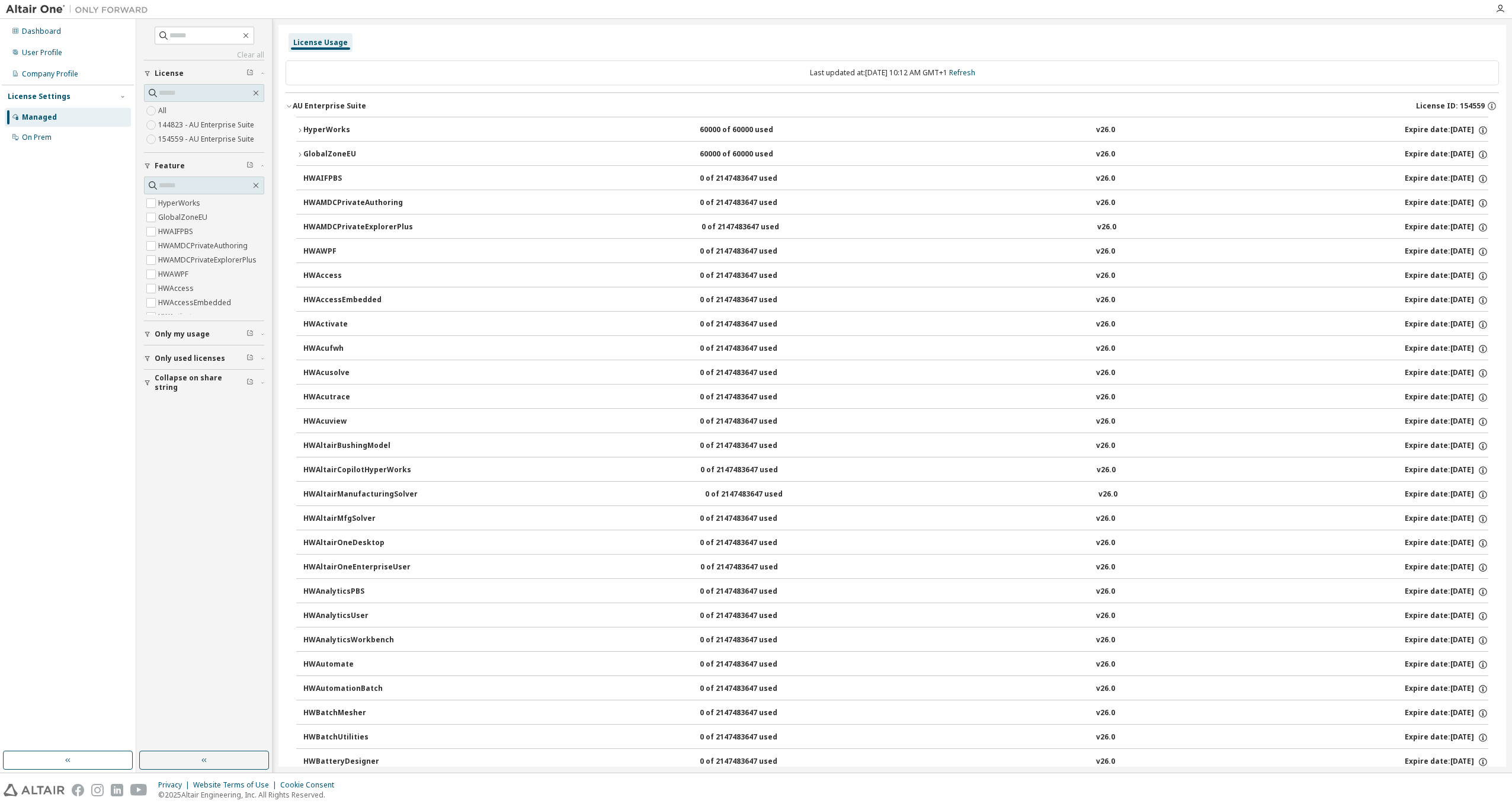
click at [309, 151] on div "GlobalZoneEU" at bounding box center [356, 154] width 107 height 11
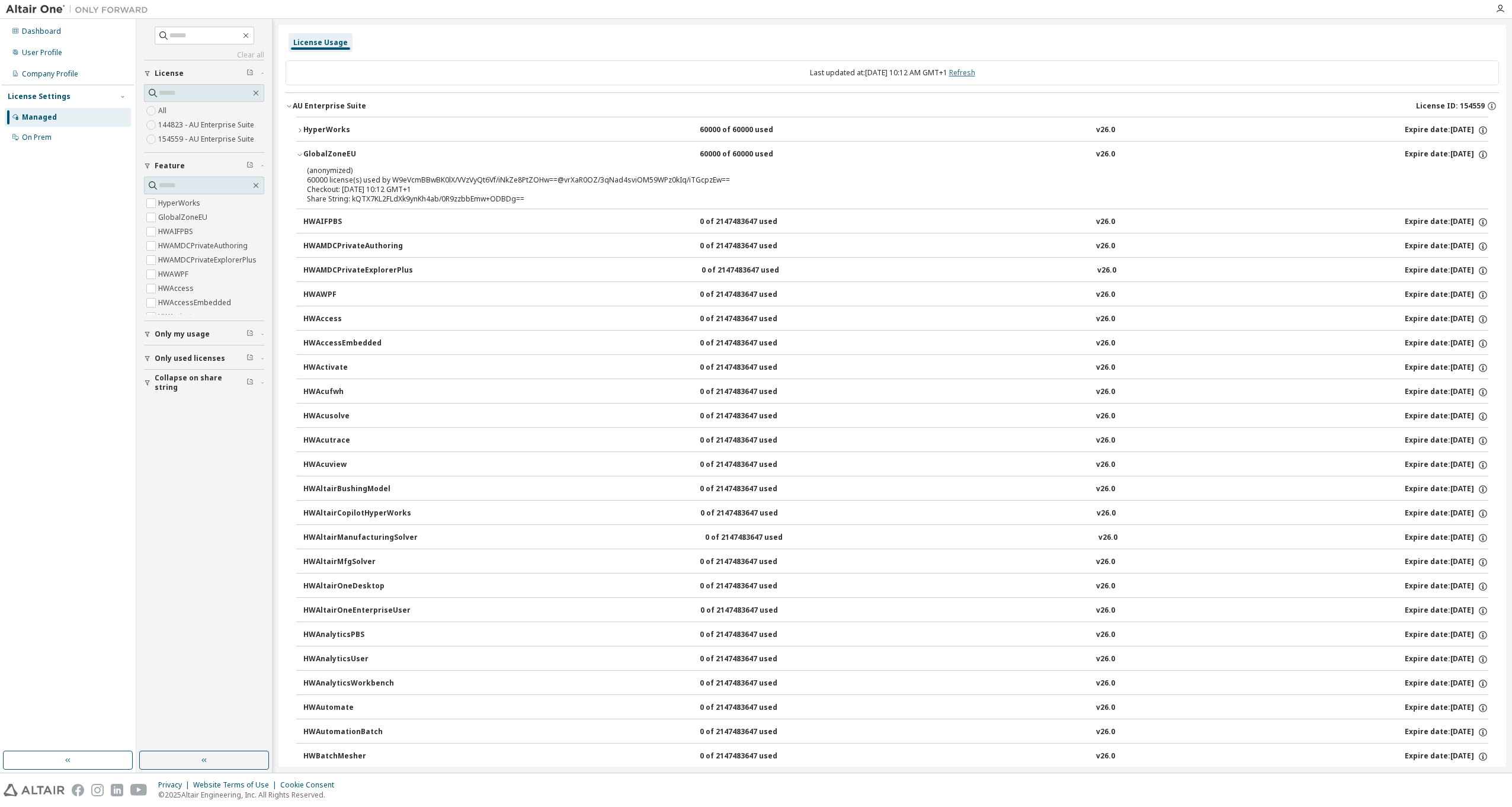
click at [975, 68] on link "Refresh" at bounding box center [962, 73] width 26 height 10
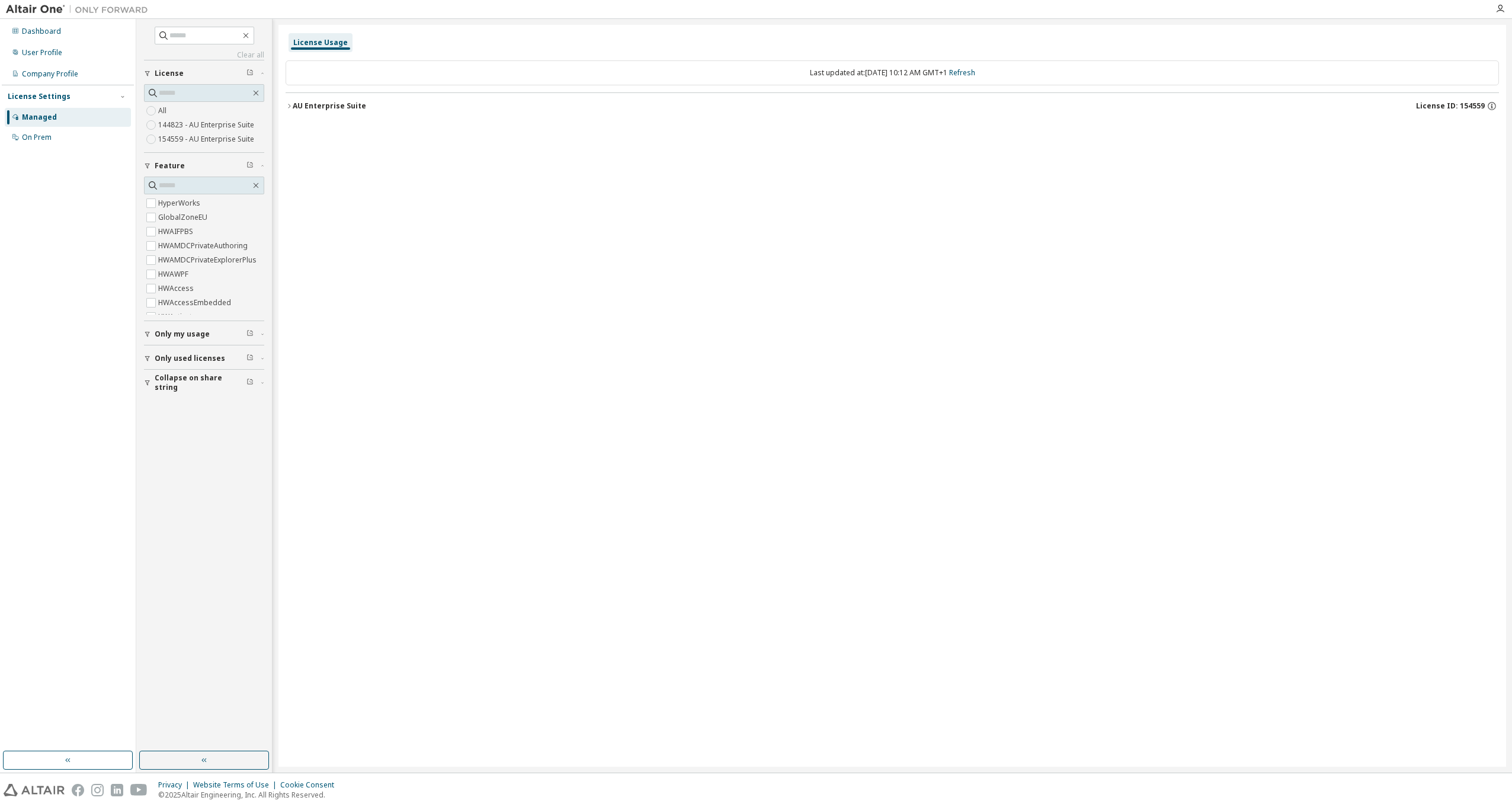
click at [305, 108] on div "AU Enterprise Suite" at bounding box center [329, 106] width 74 height 10
click at [315, 102] on div "AU Enterprise Suite" at bounding box center [329, 106] width 74 height 10
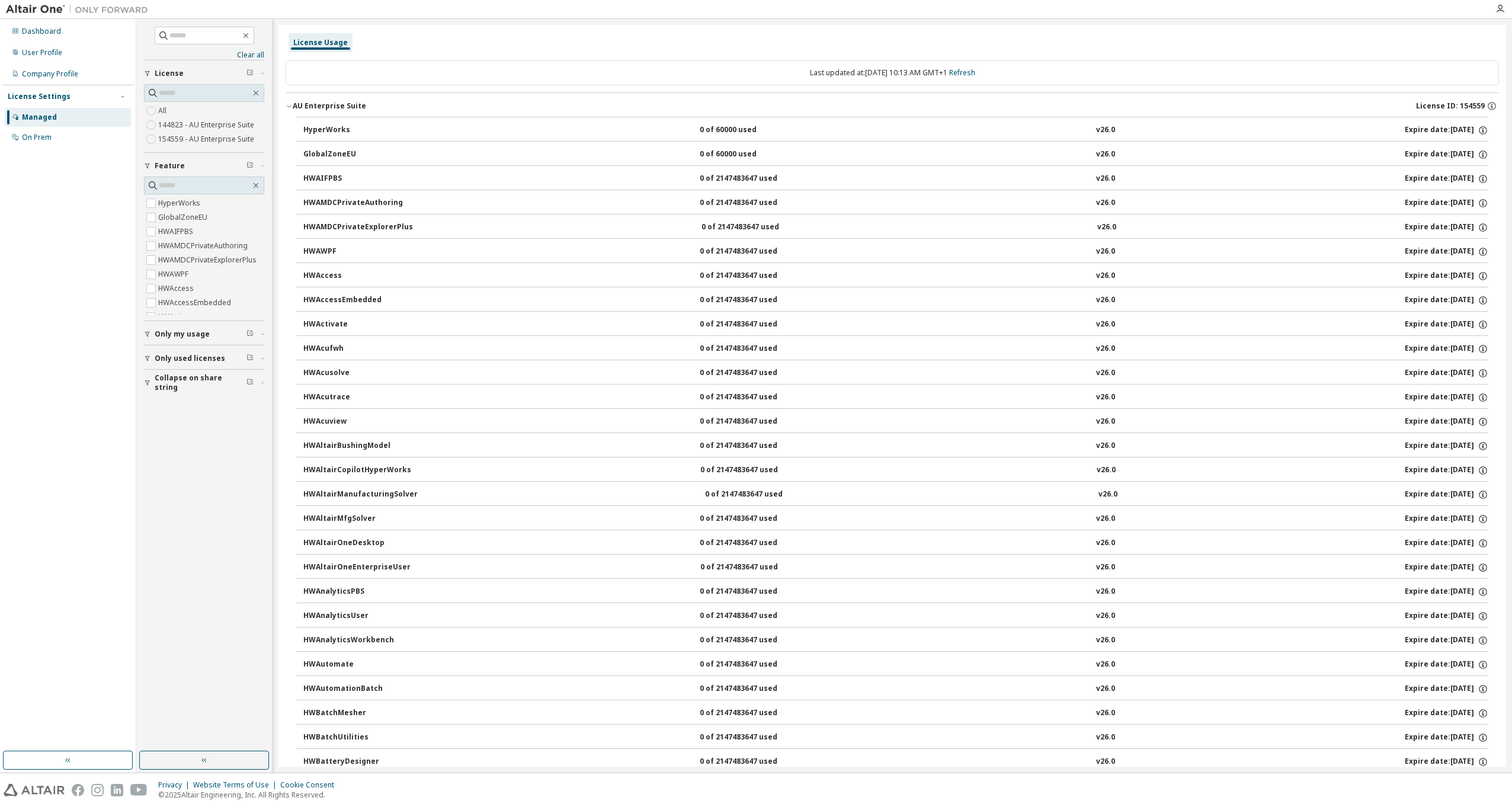
click at [676, 70] on div "Last updated at: Mon 2025-09-29 10:13 AM GMT+1 Refresh" at bounding box center [892, 72] width 1213 height 25
click at [975, 69] on link "Refresh" at bounding box center [962, 73] width 26 height 10
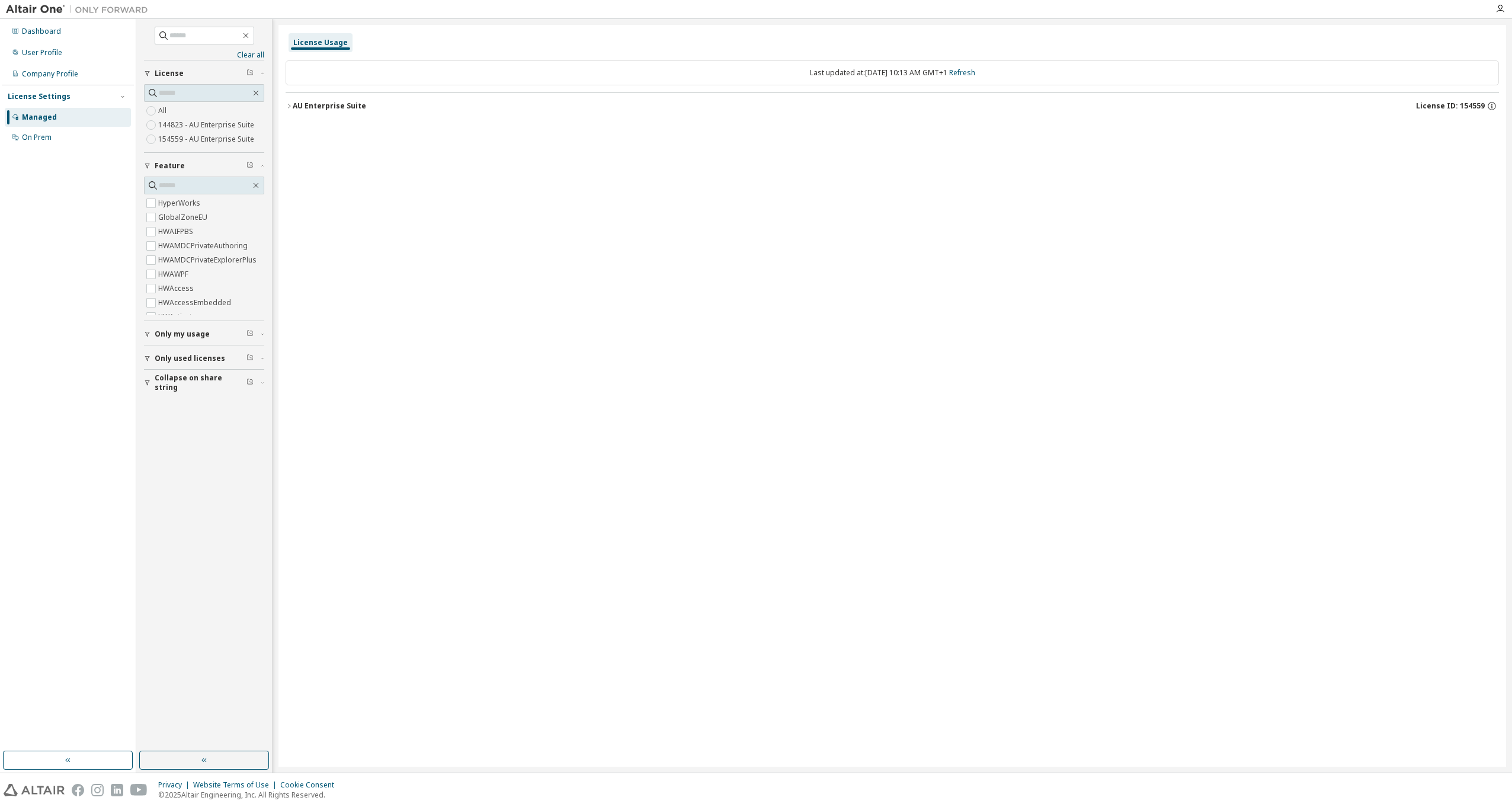
click at [289, 104] on icon "button" at bounding box center [289, 106] width 7 height 7
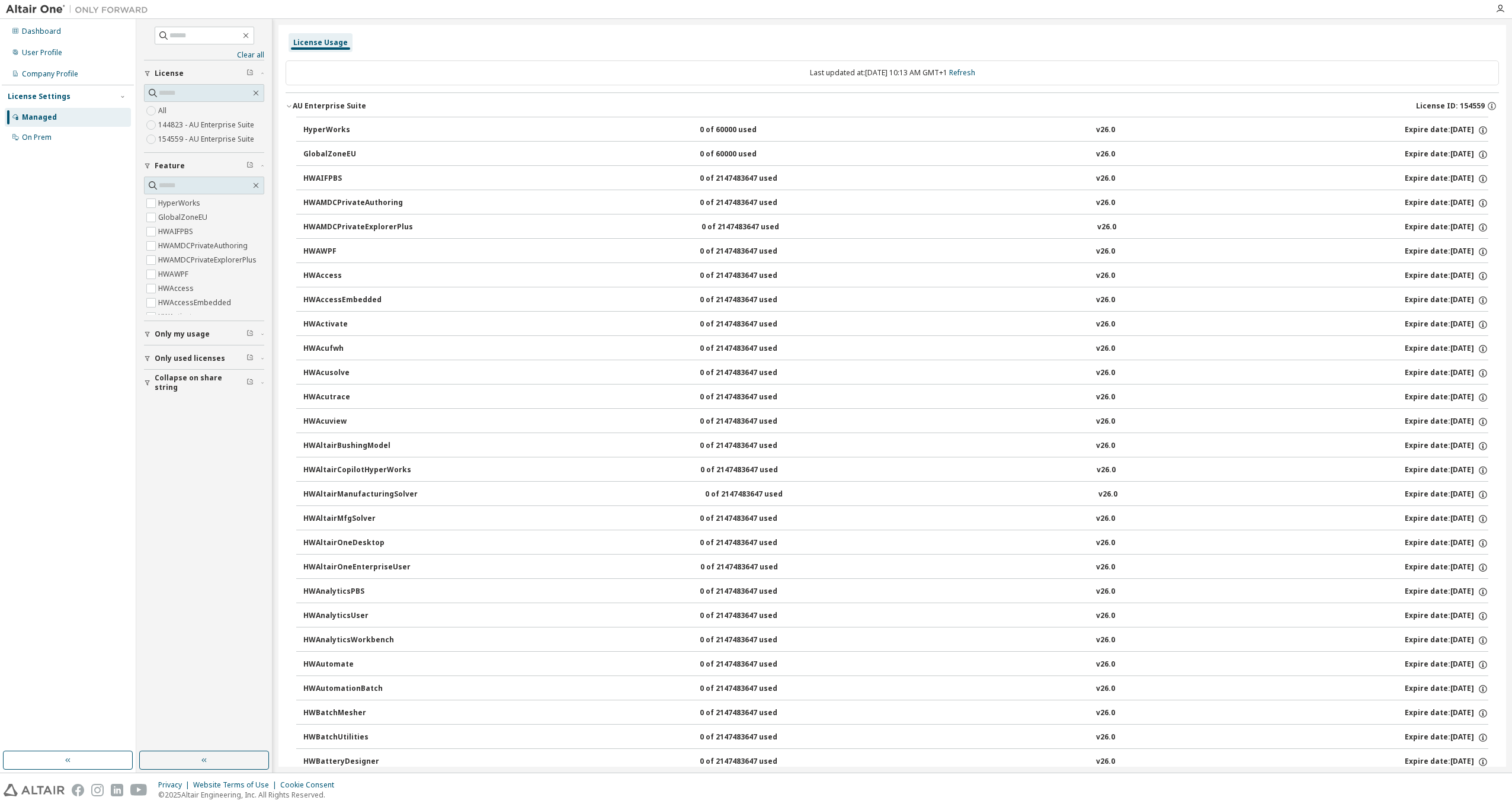
click at [978, 67] on div "Last updated at: Mon 2025-09-29 10:13 AM GMT+1 Refresh" at bounding box center [892, 72] width 1213 height 25
click at [975, 70] on link "Refresh" at bounding box center [962, 73] width 26 height 10
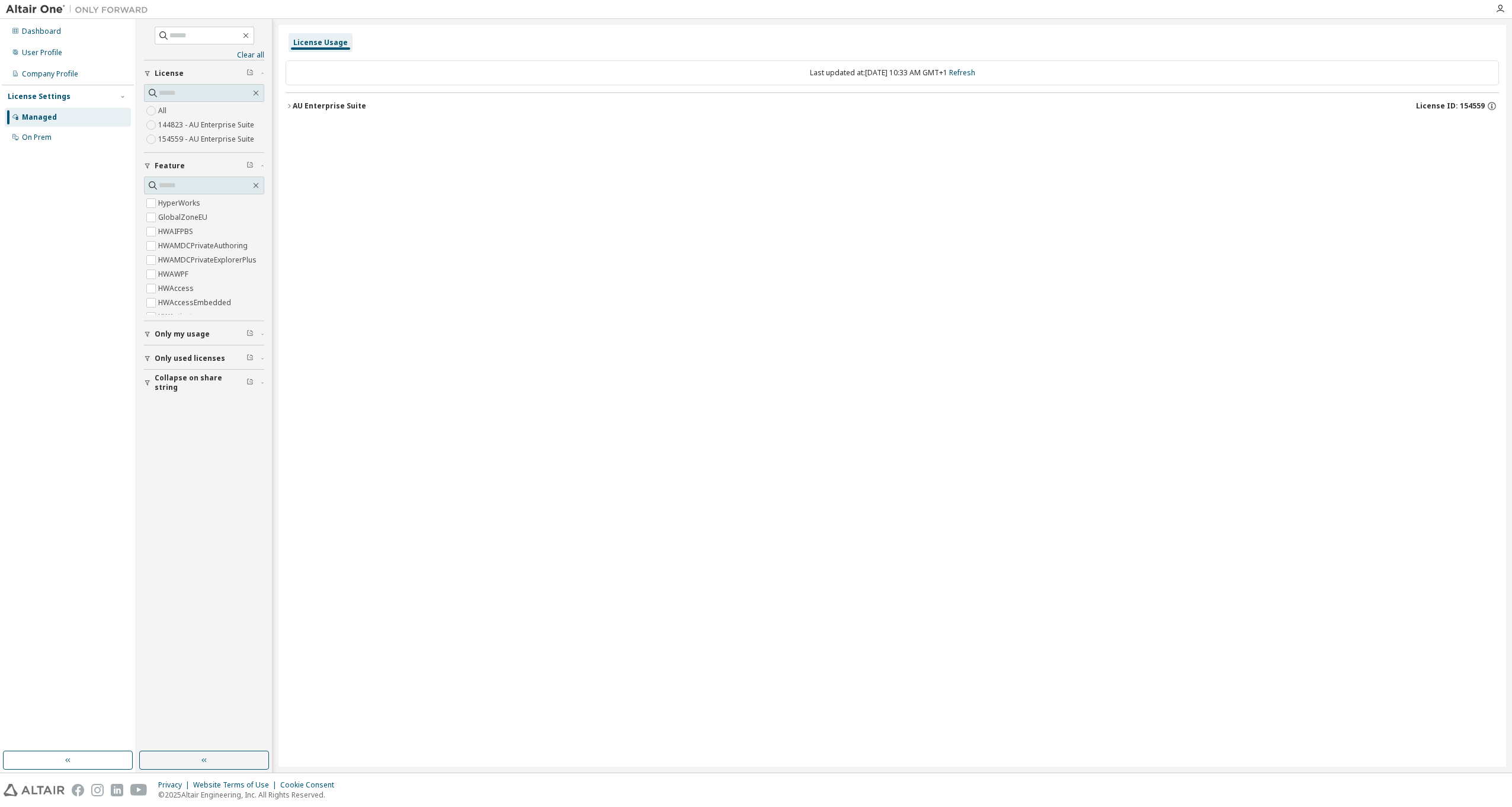
click at [291, 108] on icon "button" at bounding box center [289, 106] width 7 height 7
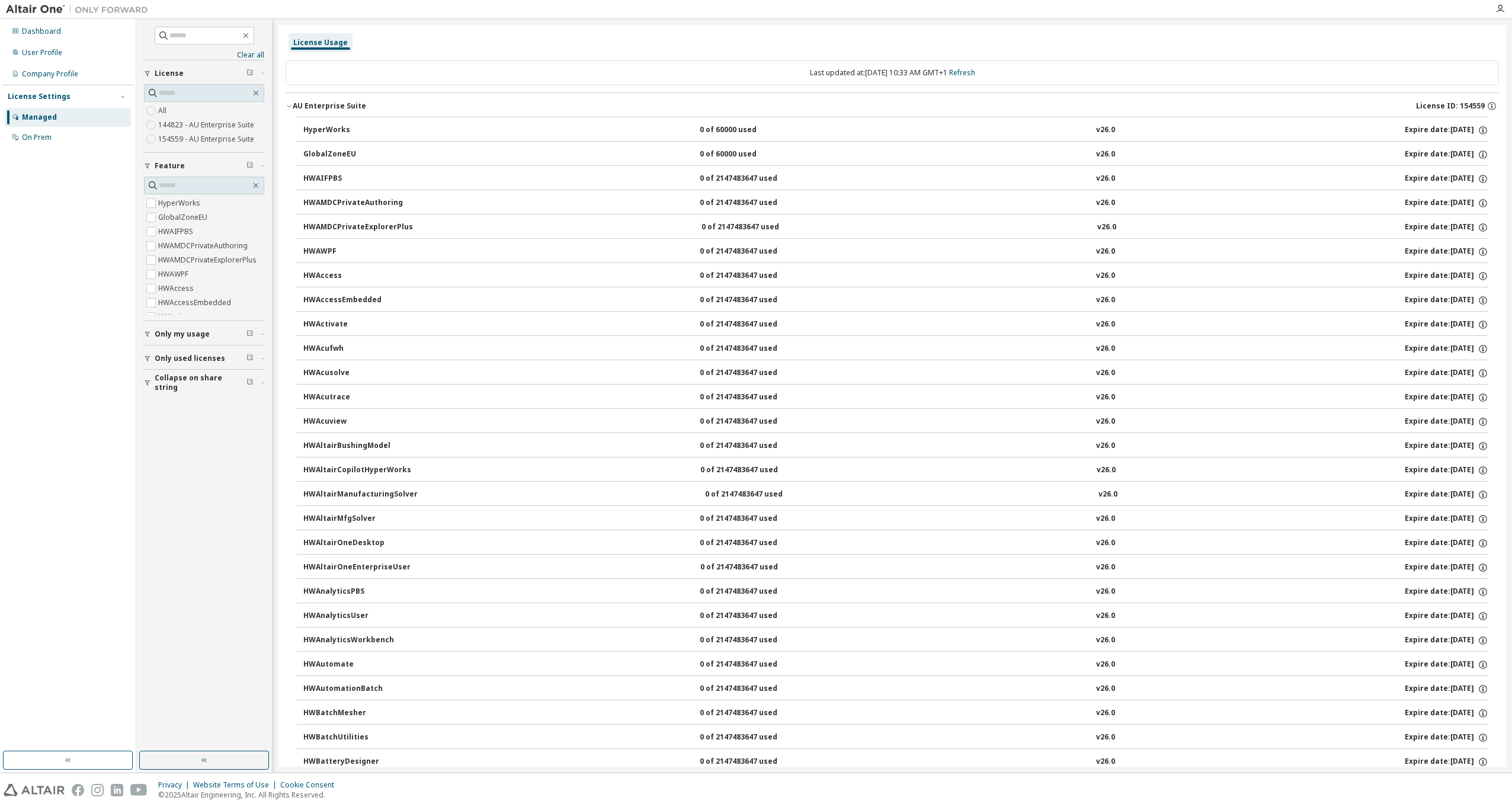
click at [306, 156] on div "GlobalZoneEU" at bounding box center [356, 154] width 107 height 11
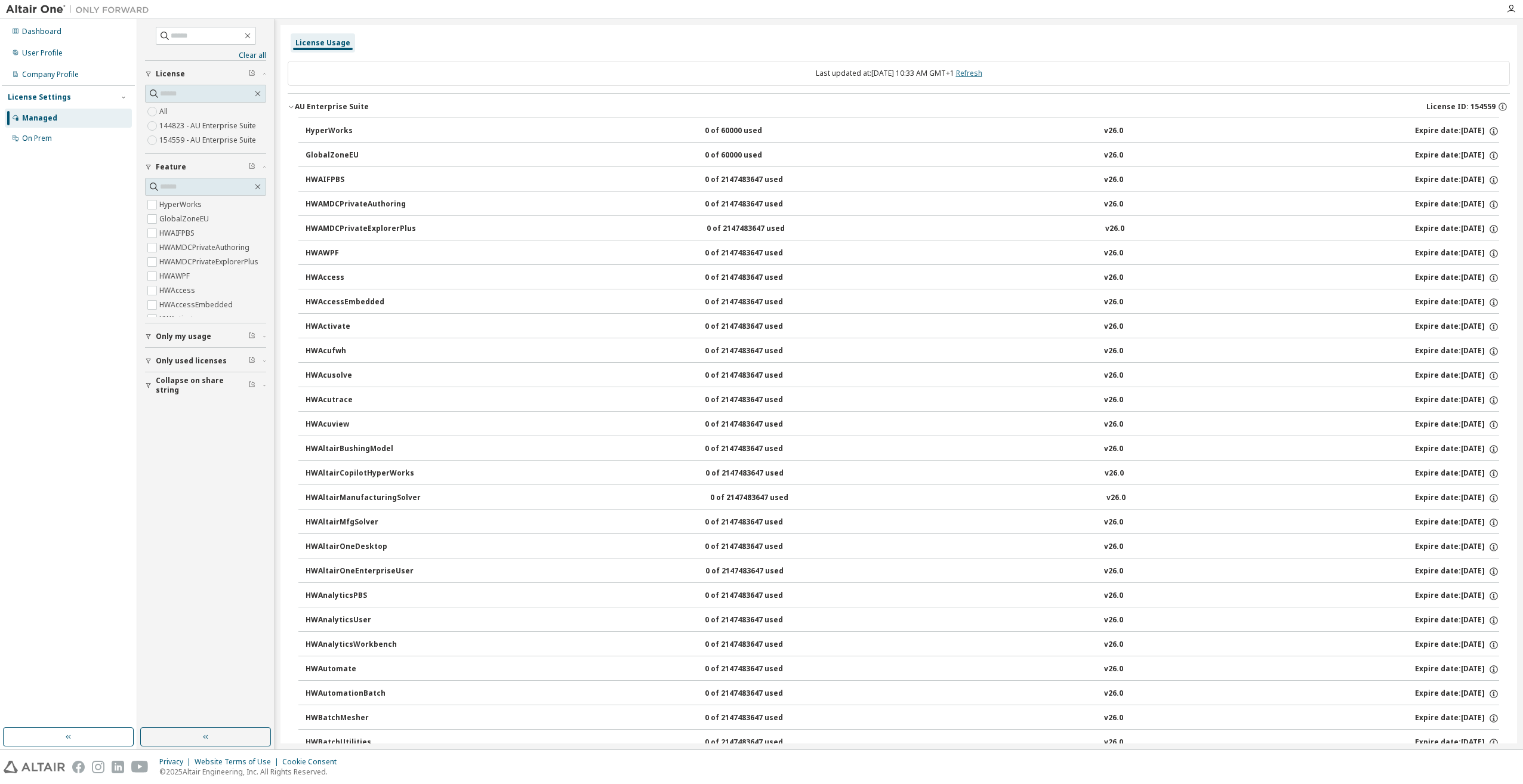
click at [977, 73] on link "Refresh" at bounding box center [969, 73] width 26 height 10
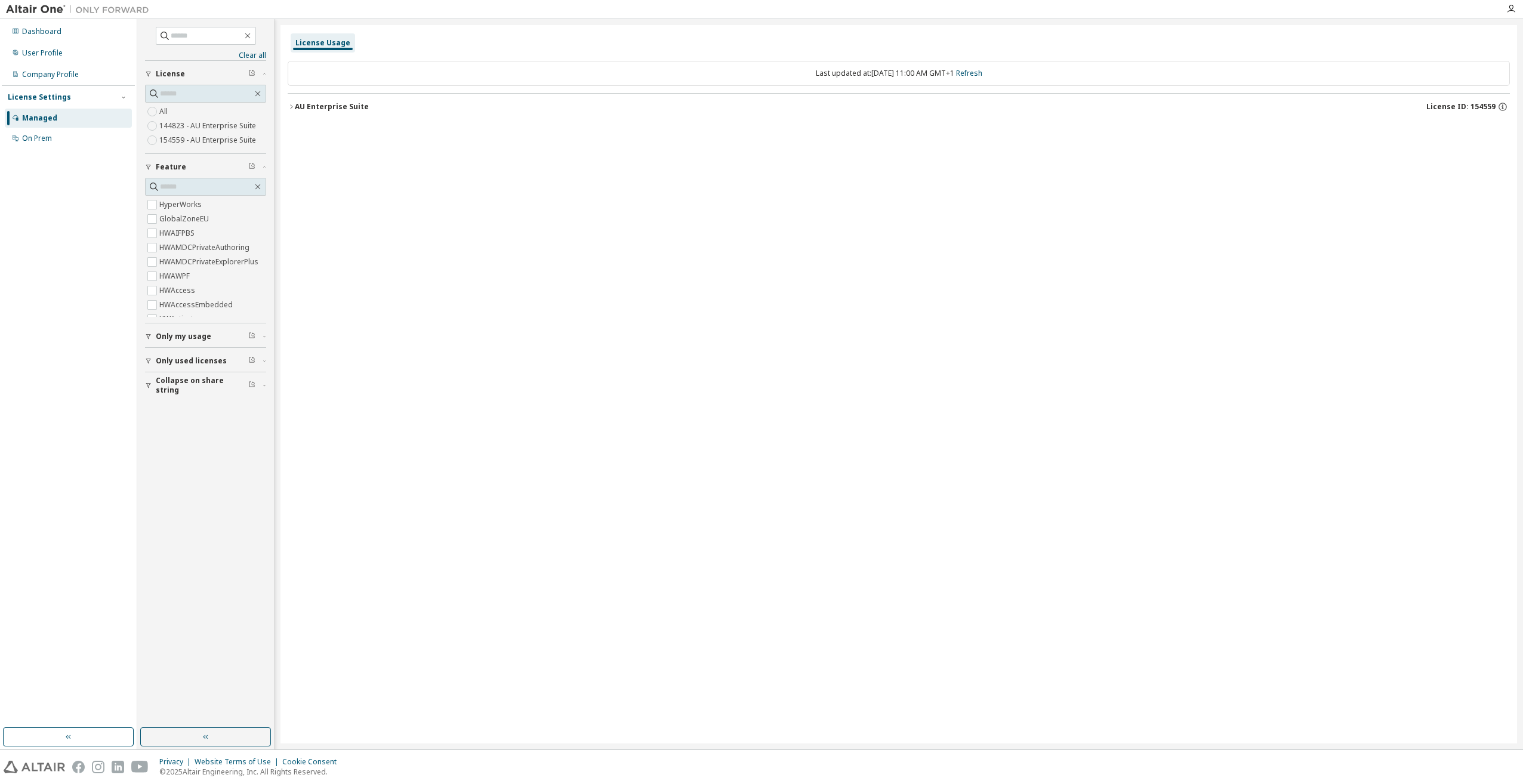
click at [316, 104] on div "AU Enterprise Suite" at bounding box center [331, 106] width 74 height 10
